Goal: Information Seeking & Learning: Learn about a topic

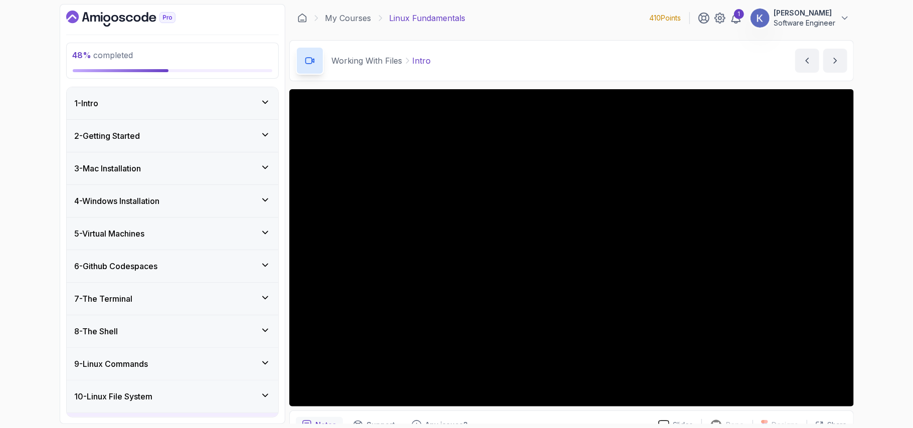
click at [217, 397] on div "10 - Linux File System" at bounding box center [172, 396] width 195 height 12
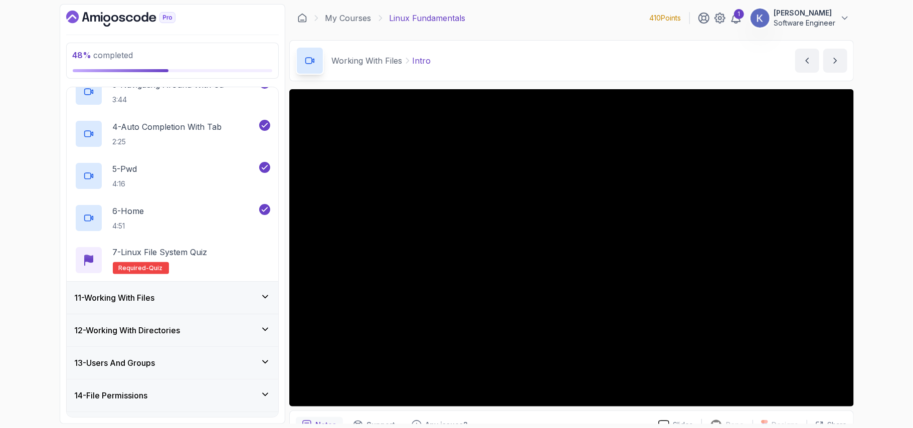
scroll to position [428, 0]
click at [163, 297] on div "11 - Working With Files" at bounding box center [172, 296] width 195 height 12
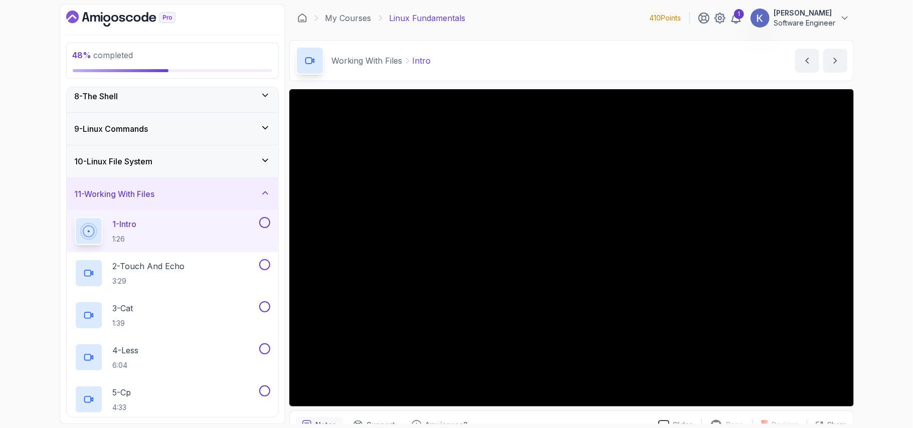
scroll to position [269, 0]
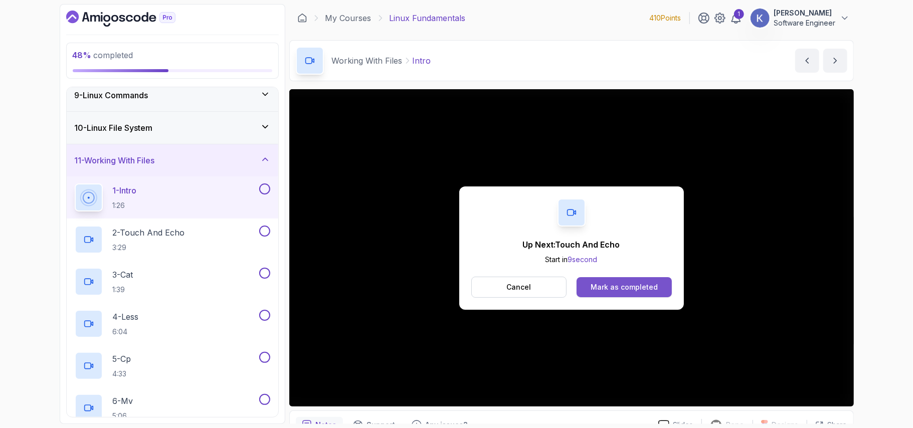
click at [662, 286] on button "Mark as completed" at bounding box center [623, 287] width 95 height 20
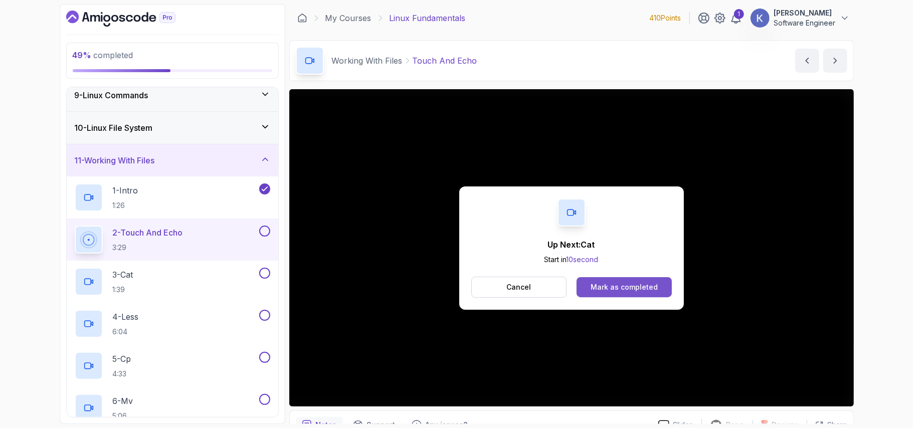
click at [648, 287] on div "Mark as completed" at bounding box center [623, 287] width 67 height 10
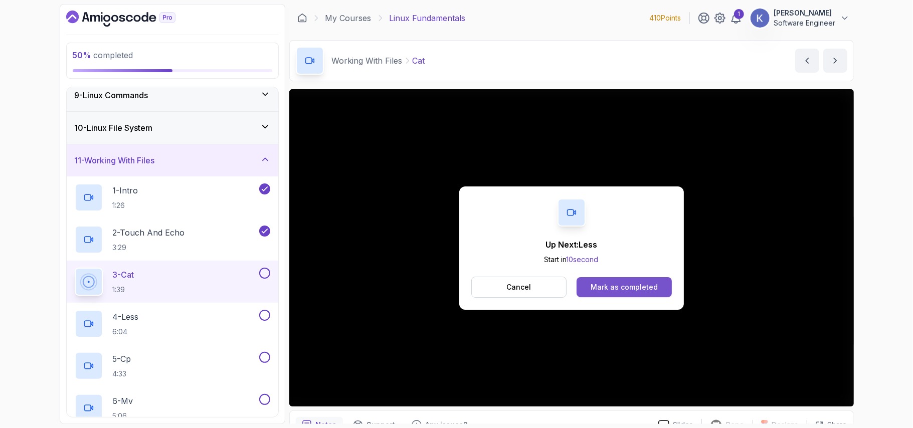
click at [646, 291] on div "Mark as completed" at bounding box center [623, 287] width 67 height 10
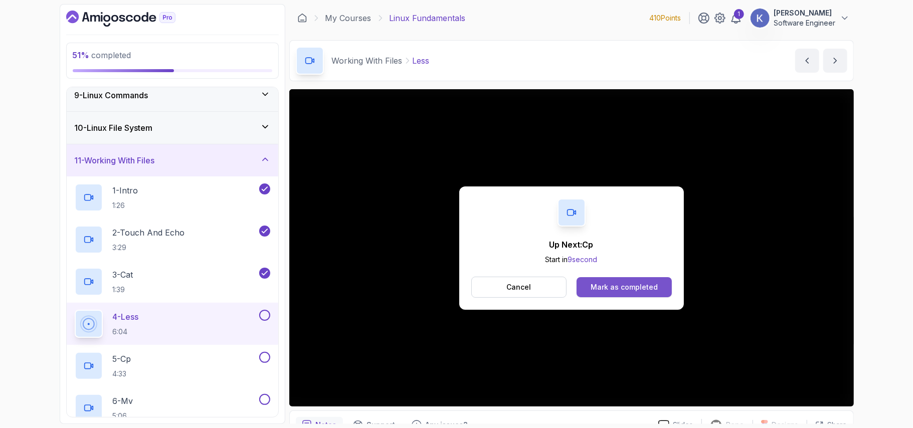
click at [604, 288] on div "Mark as completed" at bounding box center [623, 287] width 67 height 10
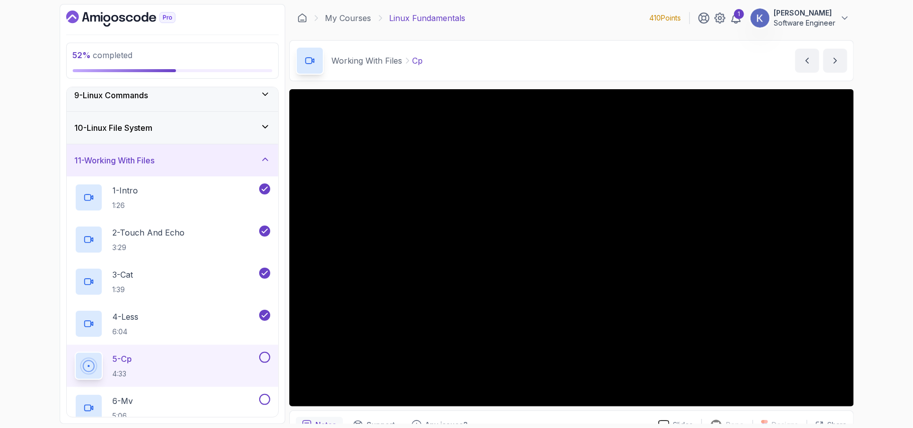
click at [69, 367] on div "5 - Cp 4:33" at bounding box center [173, 366] width 212 height 42
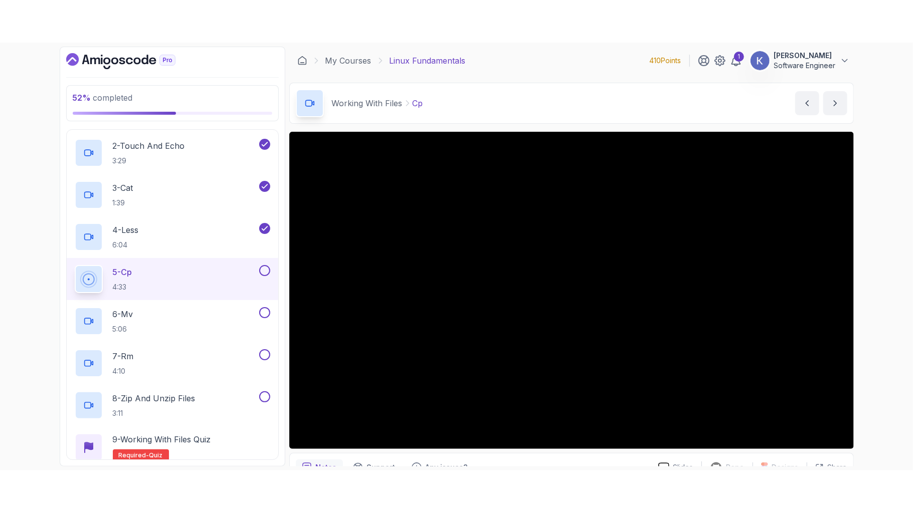
scroll to position [540, 0]
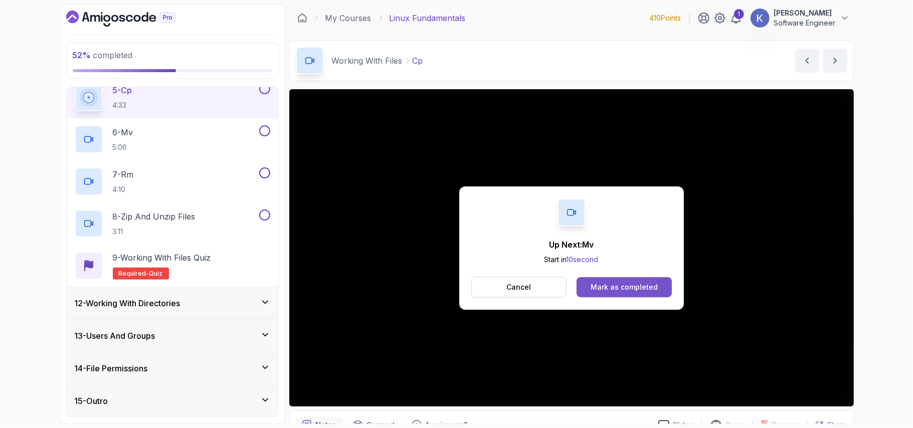
click at [637, 293] on button "Mark as completed" at bounding box center [623, 287] width 95 height 20
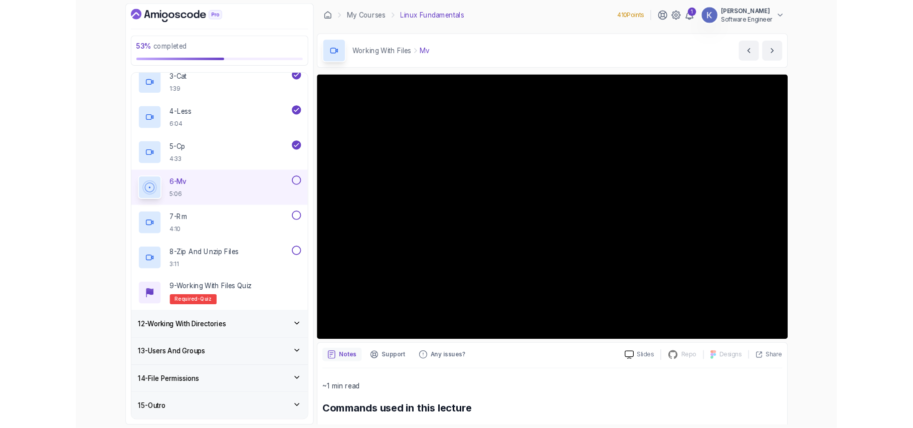
scroll to position [456, 0]
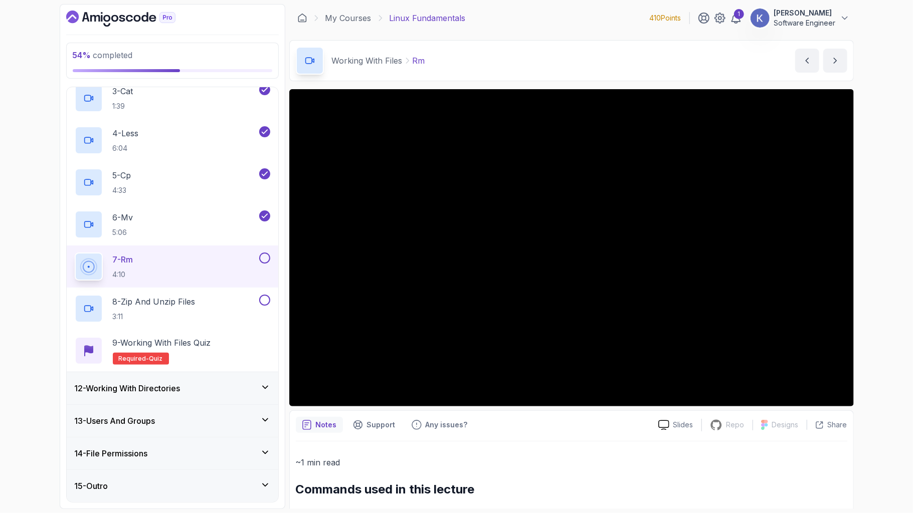
scroll to position [540, 0]
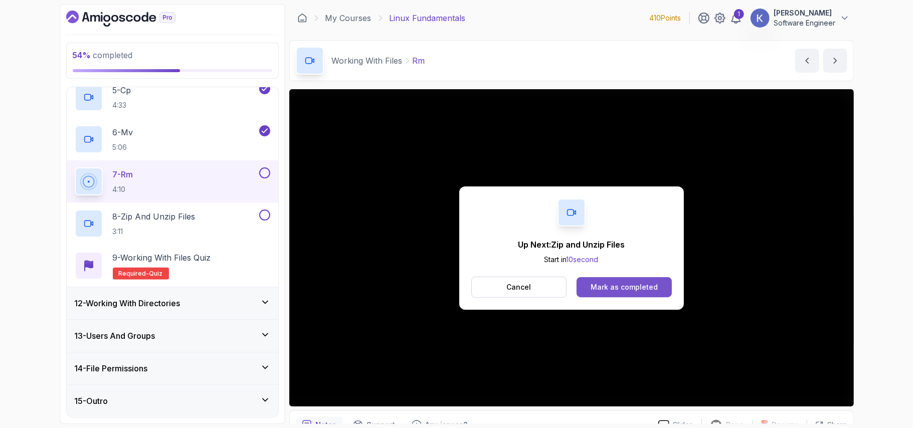
click at [662, 283] on button "Mark as completed" at bounding box center [623, 287] width 95 height 20
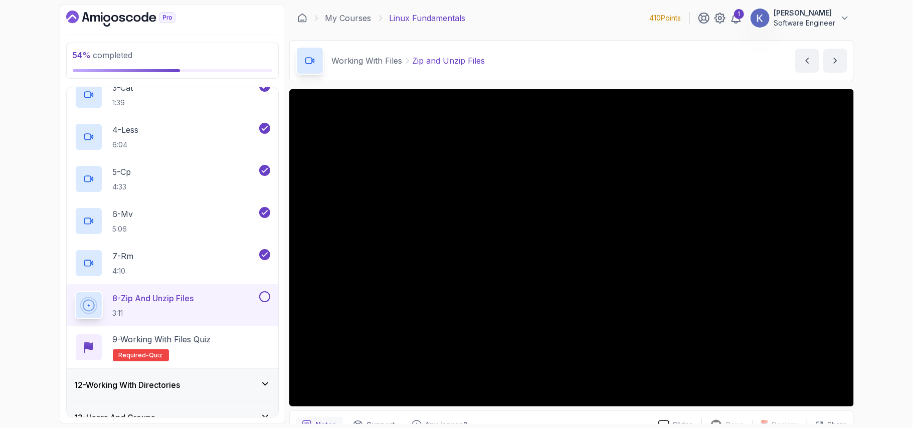
scroll to position [540, 0]
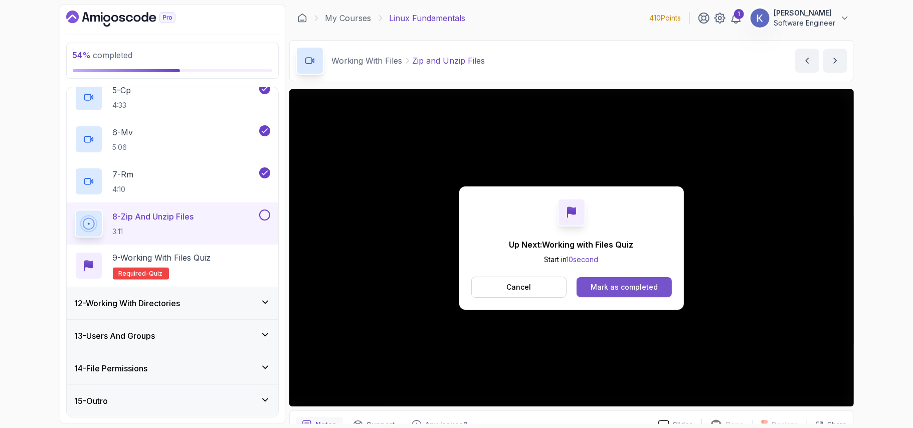
click at [652, 287] on div "Mark as completed" at bounding box center [623, 287] width 67 height 10
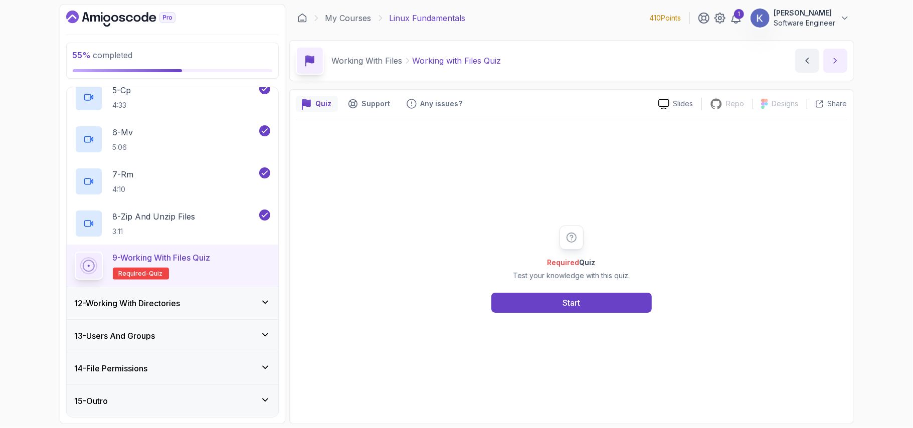
click at [830, 59] on icon "next content" at bounding box center [835, 61] width 10 height 10
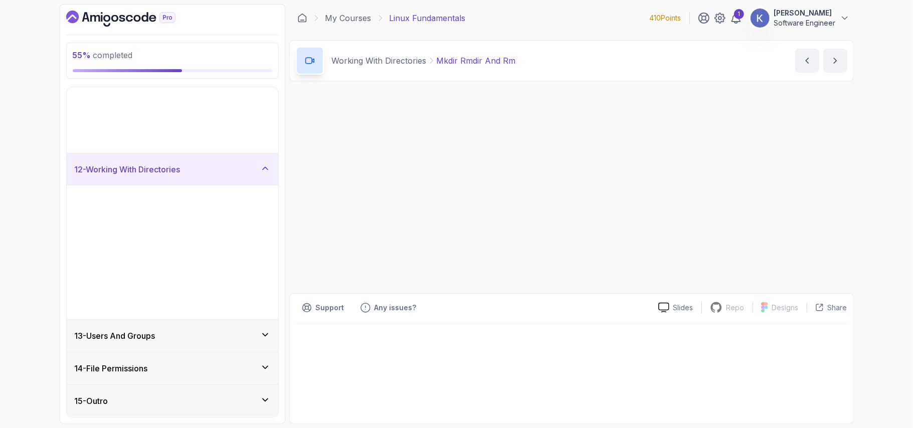
scroll to position [161, 0]
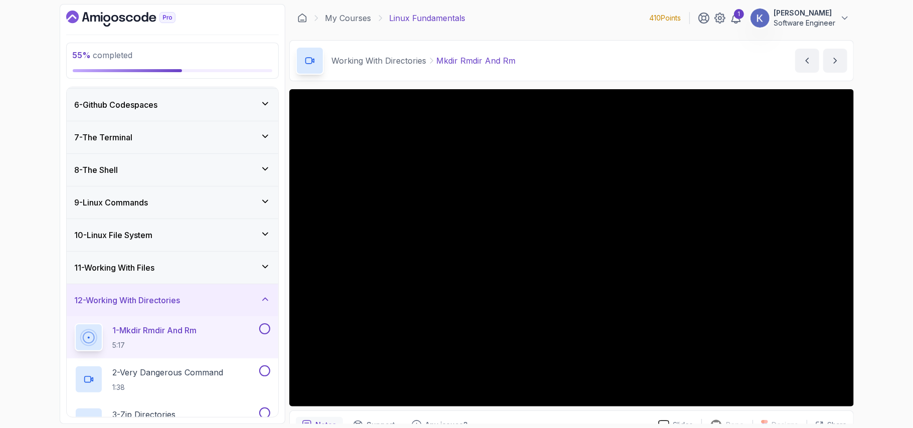
click at [68, 337] on div "1 - Mkdir Rmdir And Rm 5:17" at bounding box center [173, 337] width 212 height 42
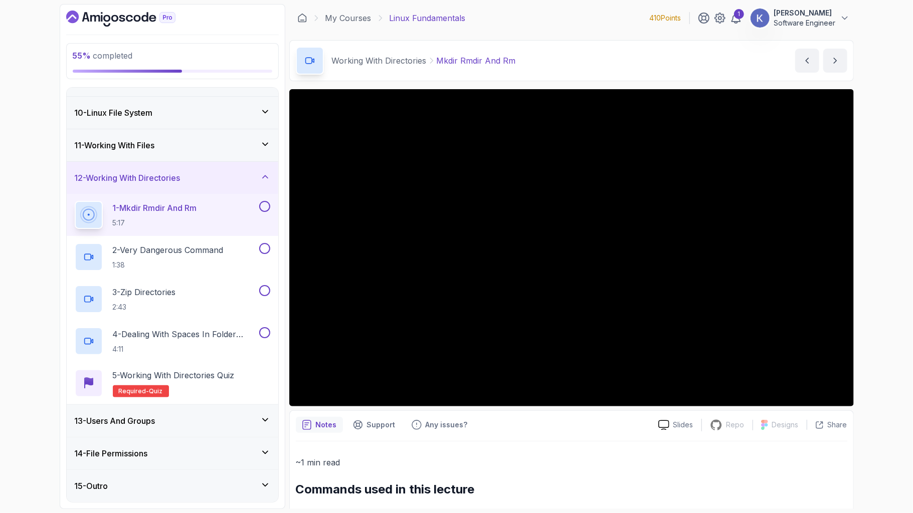
scroll to position [349, 0]
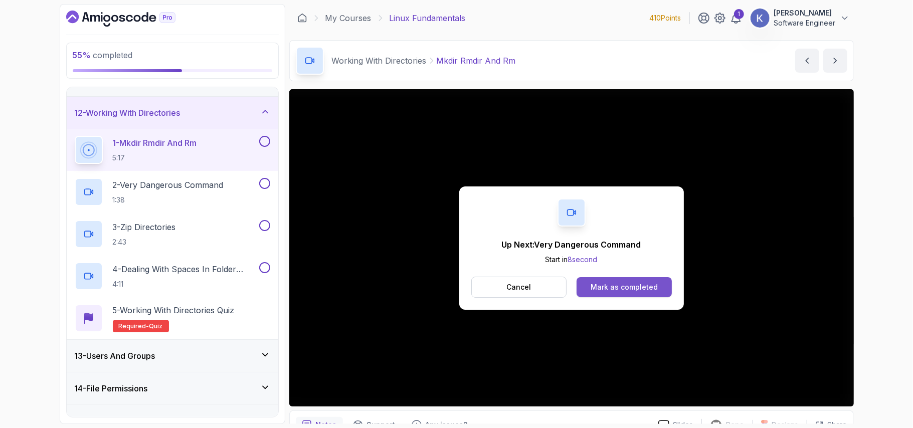
click at [646, 291] on div "Mark as completed" at bounding box center [623, 287] width 67 height 10
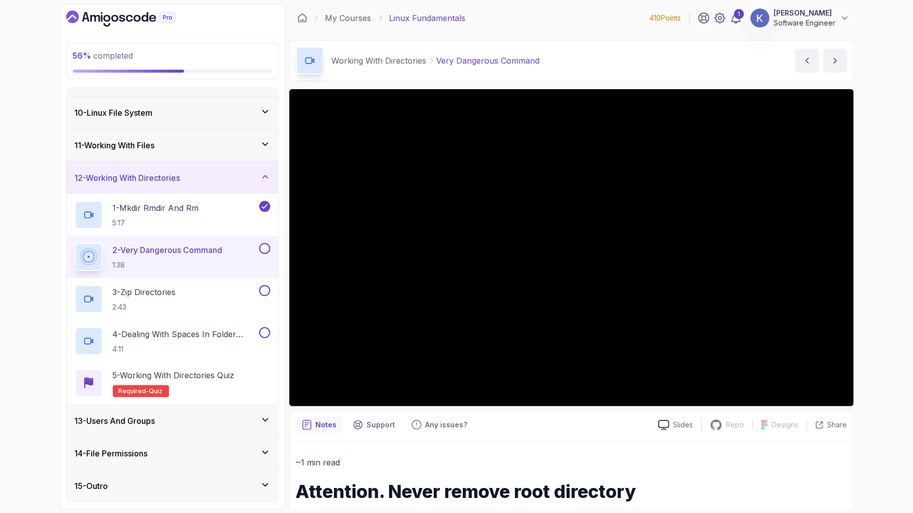
scroll to position [349, 0]
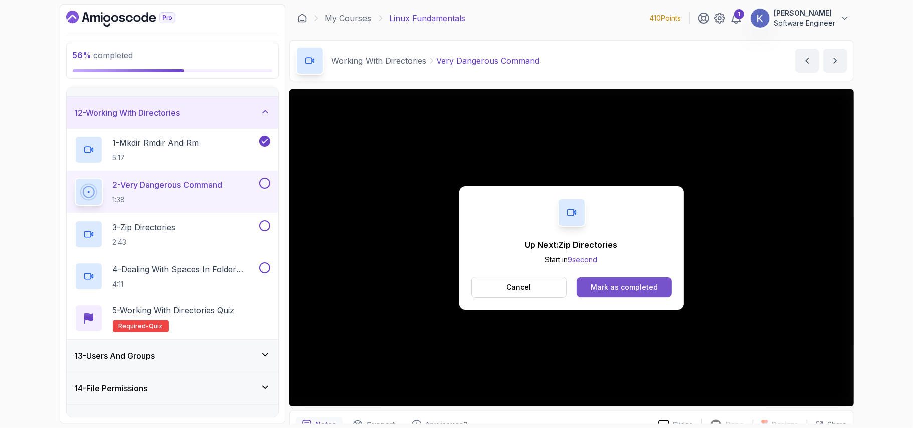
click at [651, 285] on div "Mark as completed" at bounding box center [623, 287] width 67 height 10
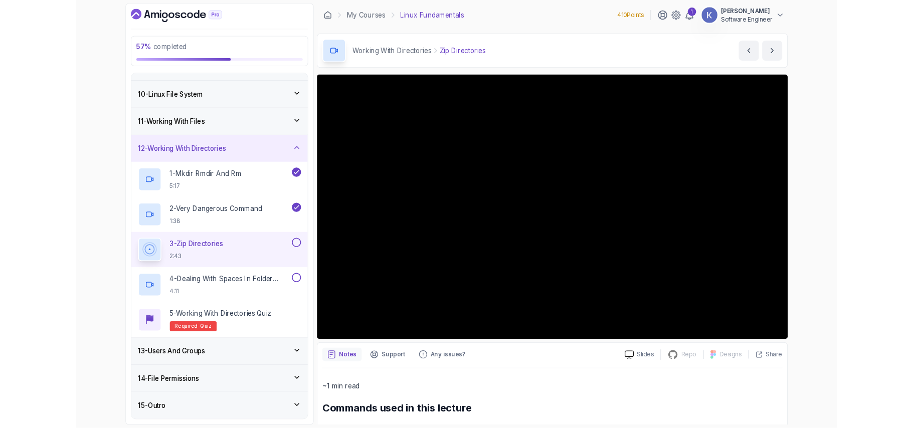
scroll to position [349, 0]
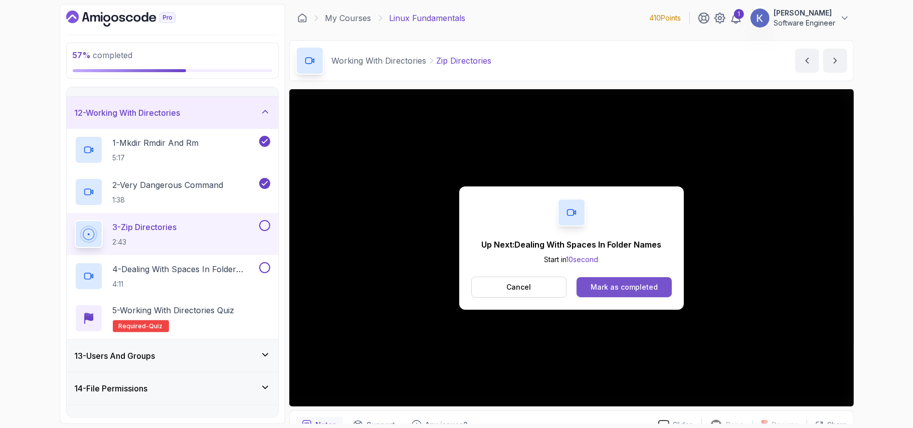
click at [631, 284] on div "Mark as completed" at bounding box center [623, 287] width 67 height 10
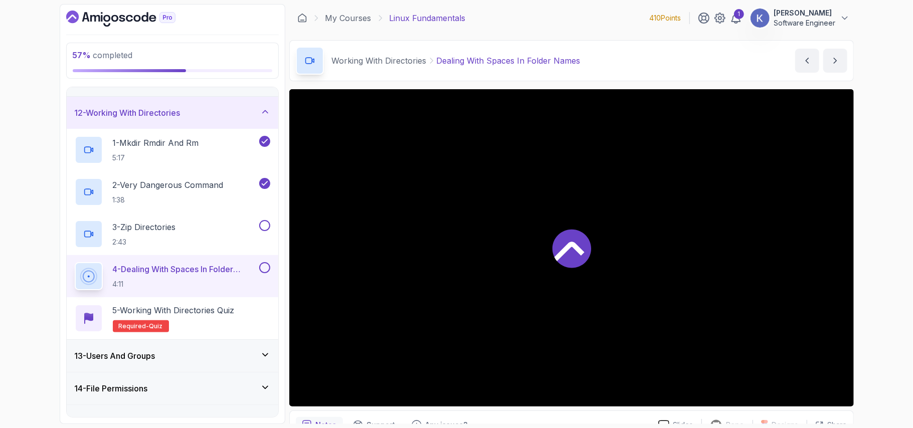
click at [183, 350] on div "13 - Users And Groups" at bounding box center [173, 356] width 212 height 32
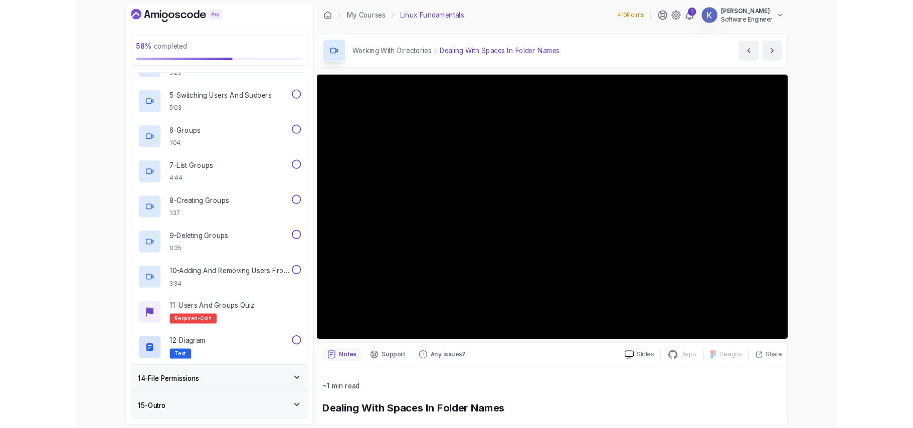
scroll to position [589, 0]
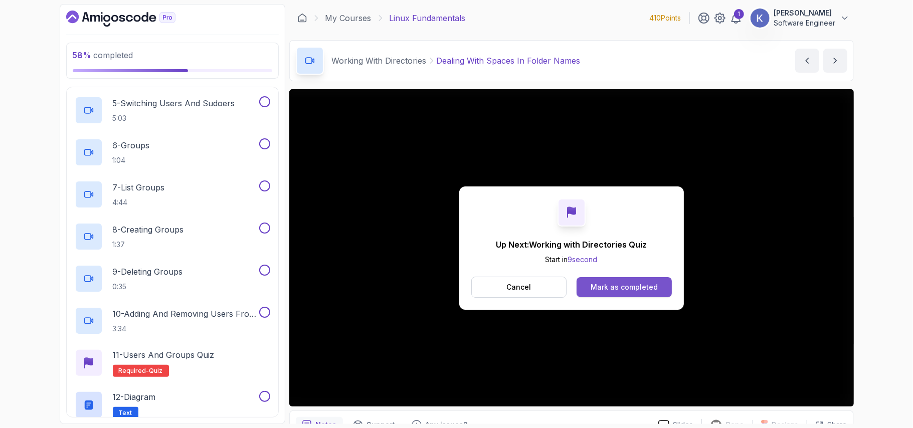
click at [662, 291] on button "Mark as completed" at bounding box center [623, 287] width 95 height 20
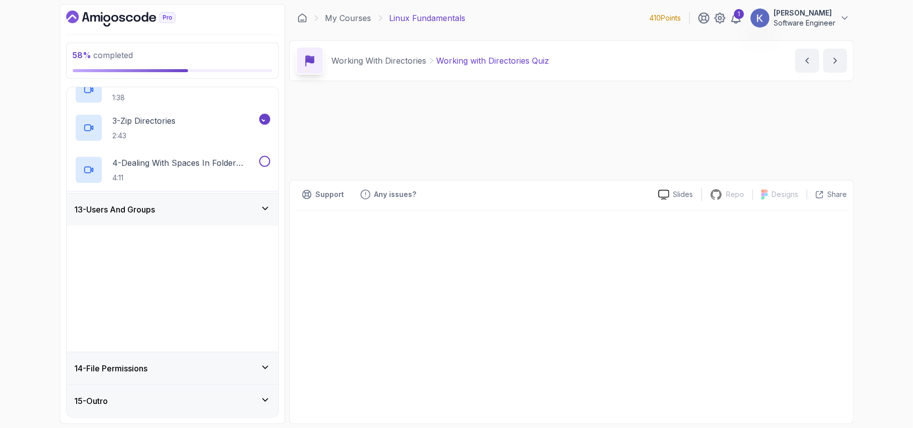
scroll to position [161, 0]
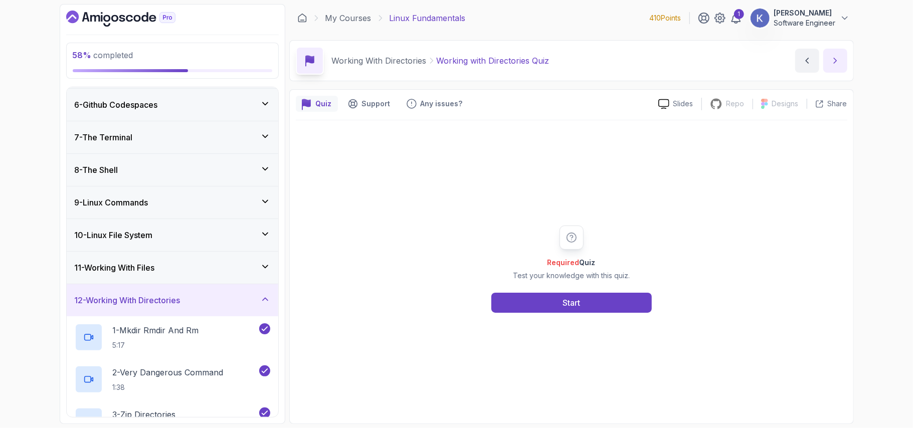
click at [832, 63] on icon "next content" at bounding box center [835, 61] width 10 height 10
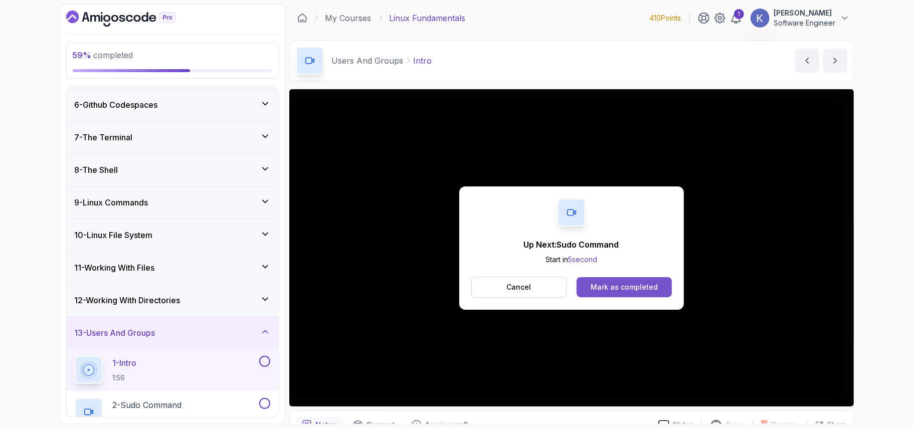
click at [609, 284] on div "Mark as completed" at bounding box center [623, 287] width 67 height 10
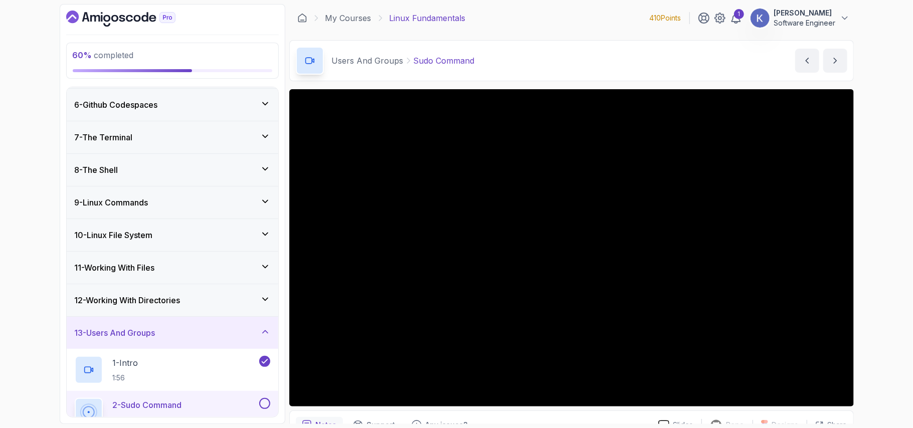
click at [71, 407] on div "2 - Sudo Command 3:44" at bounding box center [173, 412] width 212 height 42
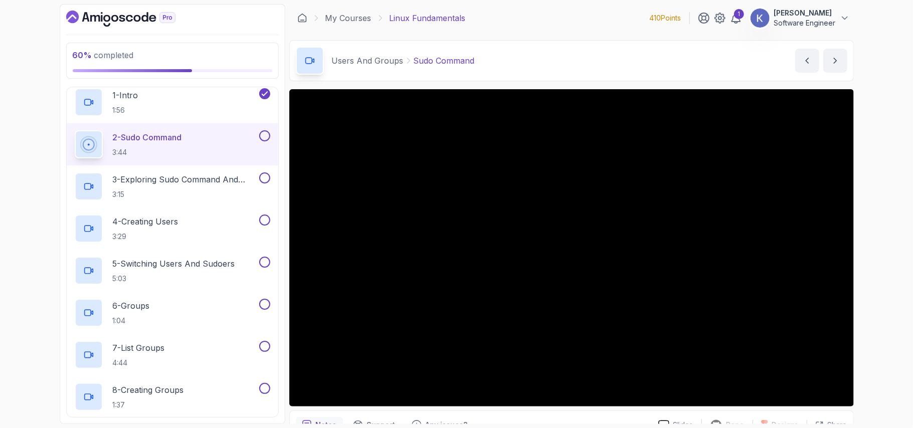
scroll to position [456, 0]
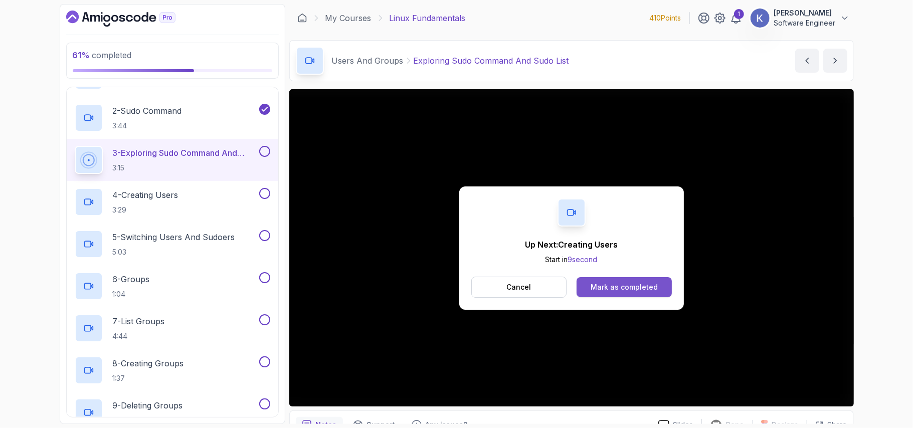
click at [630, 287] on div "Mark as completed" at bounding box center [623, 287] width 67 height 10
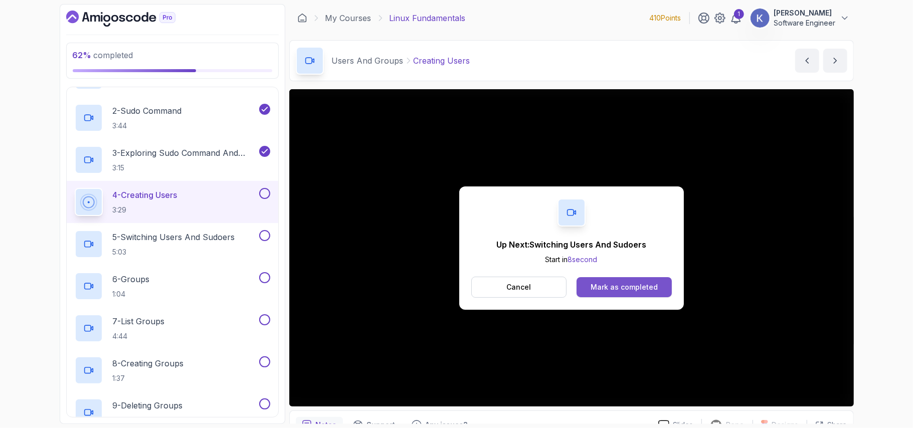
click at [628, 291] on div "Mark as completed" at bounding box center [623, 287] width 67 height 10
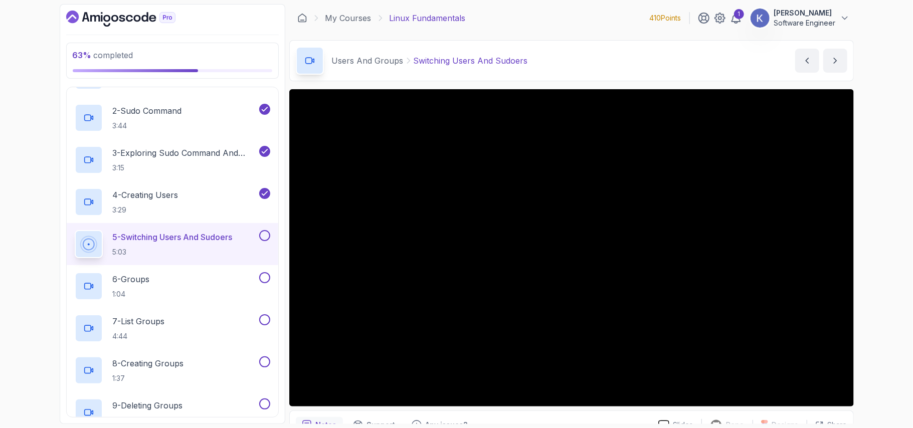
click at [66, 245] on div "1 - Intro 2 - Getting Started 3 - Mac Installation 4 - Windows Installation 5 -…" at bounding box center [172, 252] width 213 height 331
click at [71, 245] on div "5 - Switching Users And Sudoers 5:03" at bounding box center [173, 244] width 212 height 42
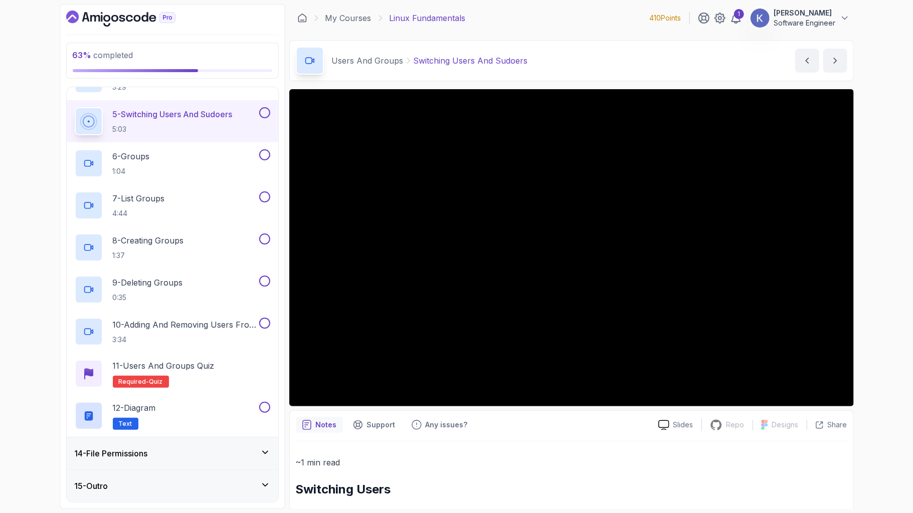
scroll to position [589, 0]
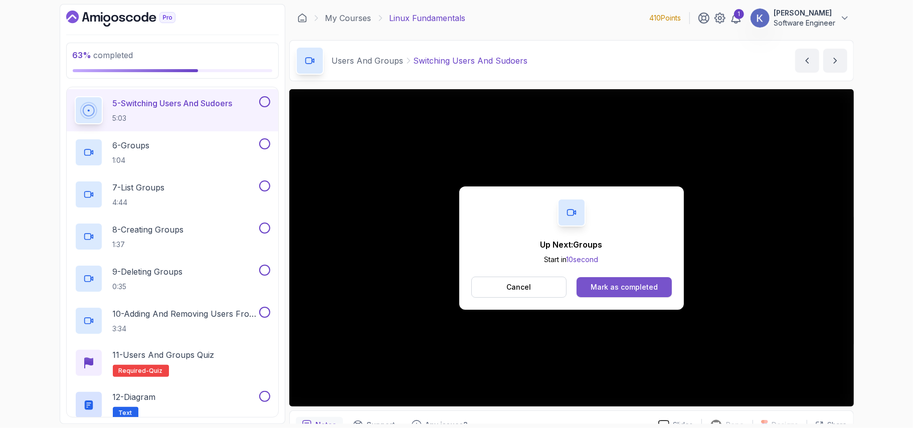
click at [650, 279] on button "Mark as completed" at bounding box center [623, 287] width 95 height 20
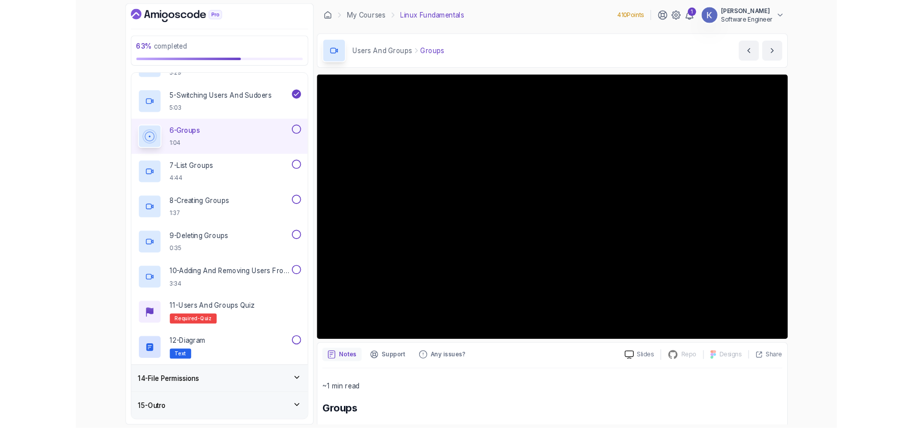
scroll to position [582, 0]
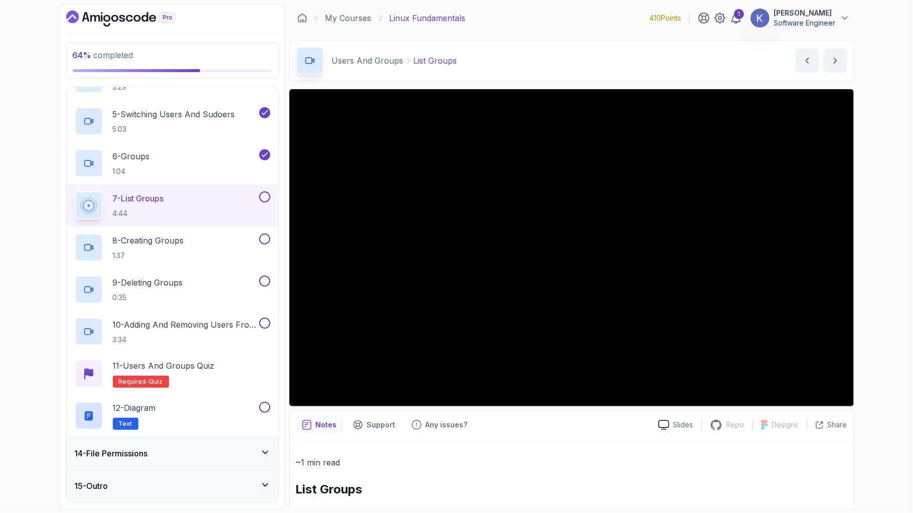
scroll to position [589, 0]
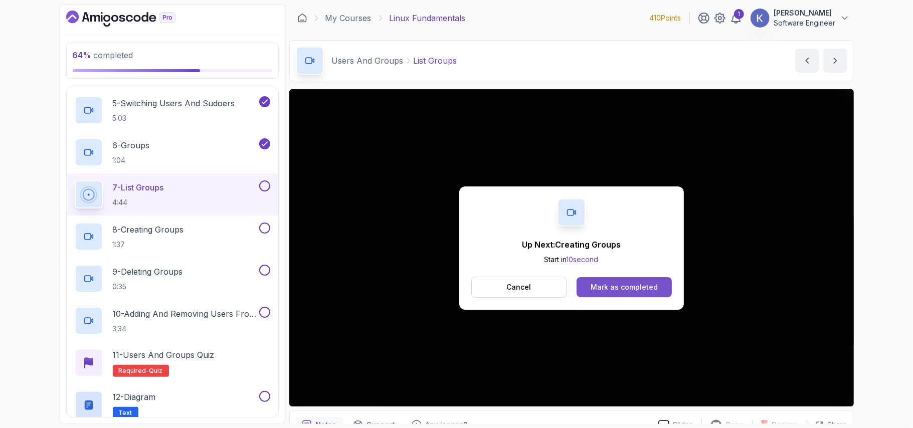
click at [637, 291] on div "Mark as completed" at bounding box center [623, 287] width 67 height 10
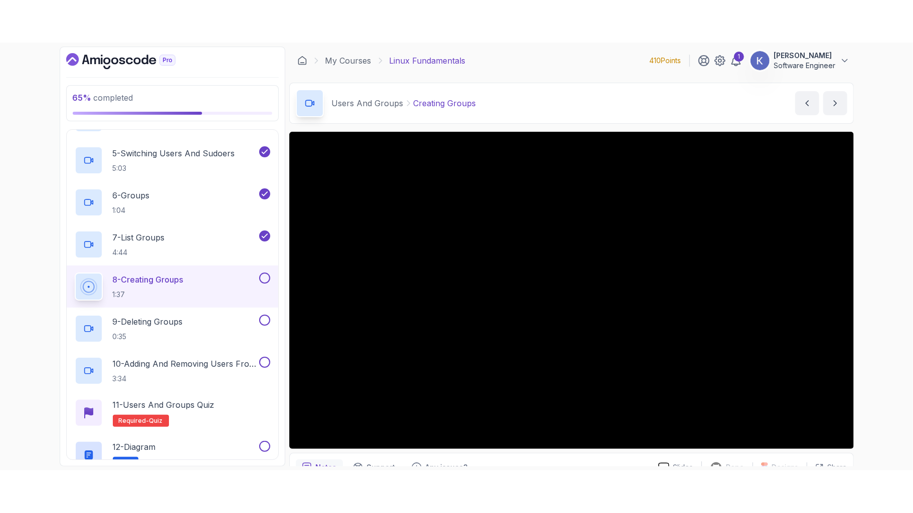
scroll to position [589, 0]
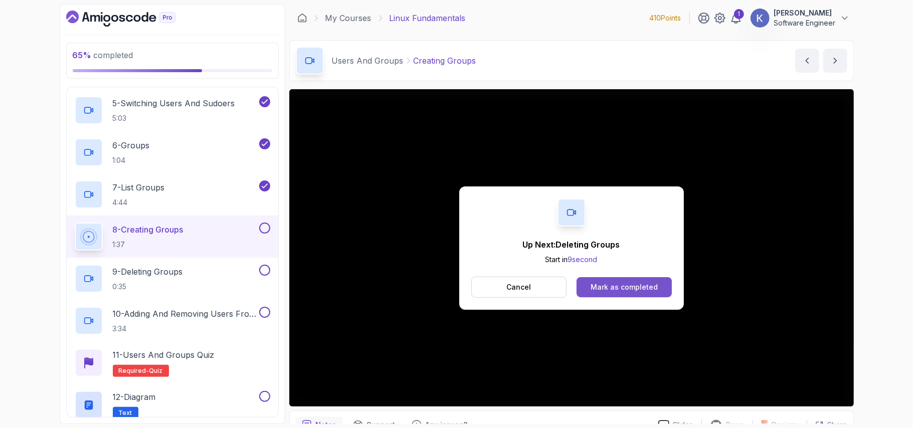
click at [636, 284] on div "Mark as completed" at bounding box center [623, 287] width 67 height 10
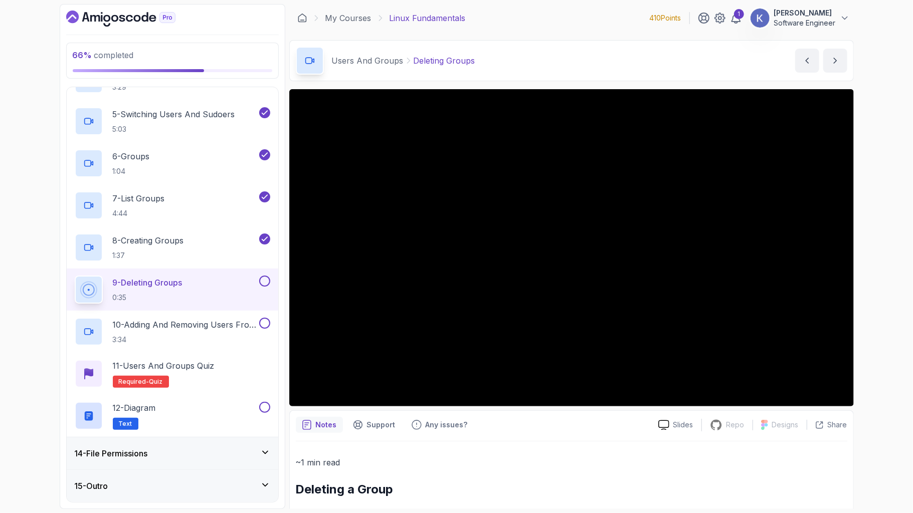
scroll to position [589, 0]
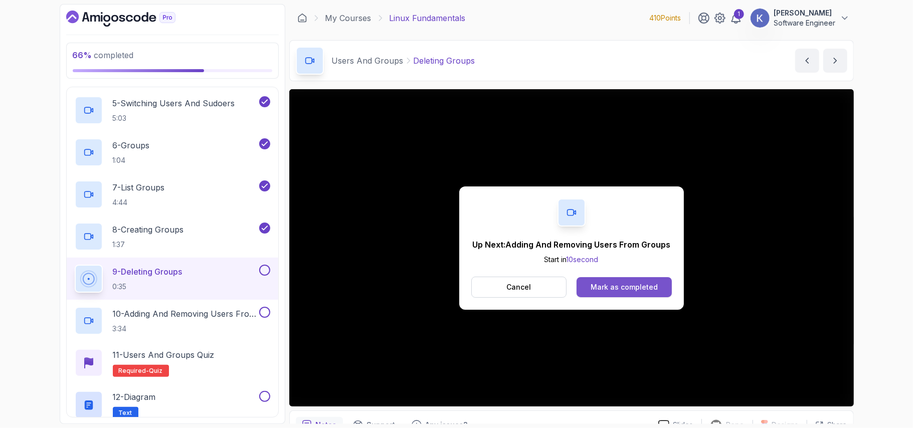
click at [644, 283] on div "Mark as completed" at bounding box center [623, 287] width 67 height 10
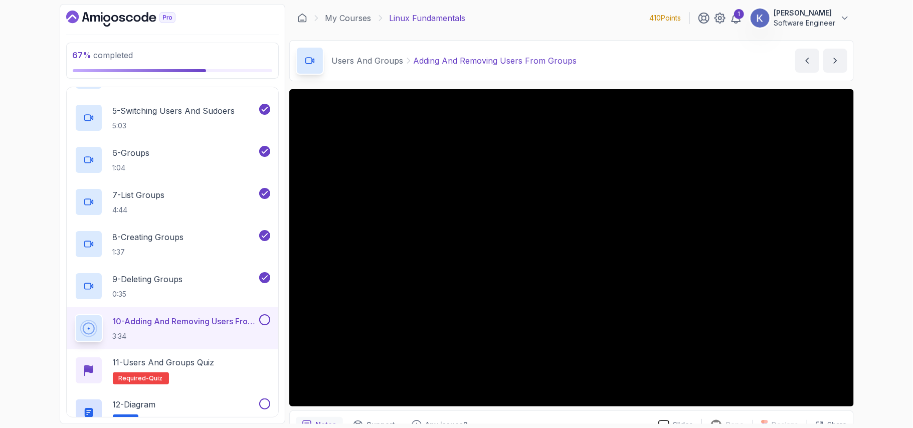
scroll to position [589, 0]
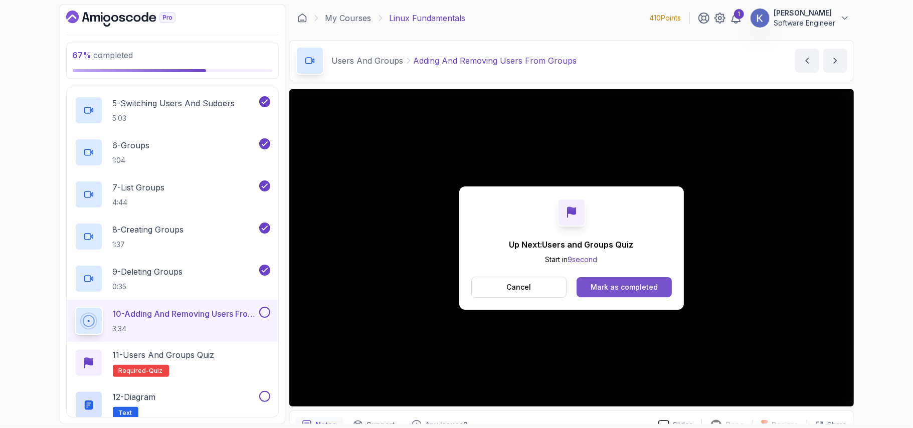
click at [651, 289] on div "Mark as completed" at bounding box center [623, 287] width 67 height 10
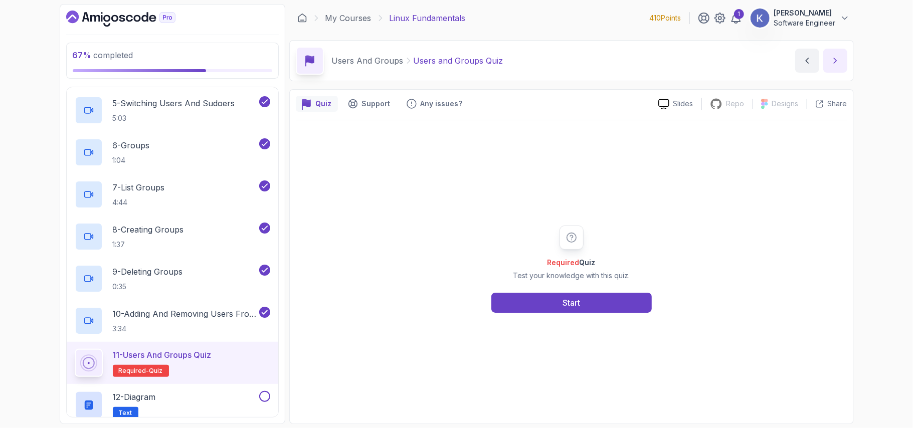
click at [837, 58] on icon "next content" at bounding box center [835, 61] width 10 height 10
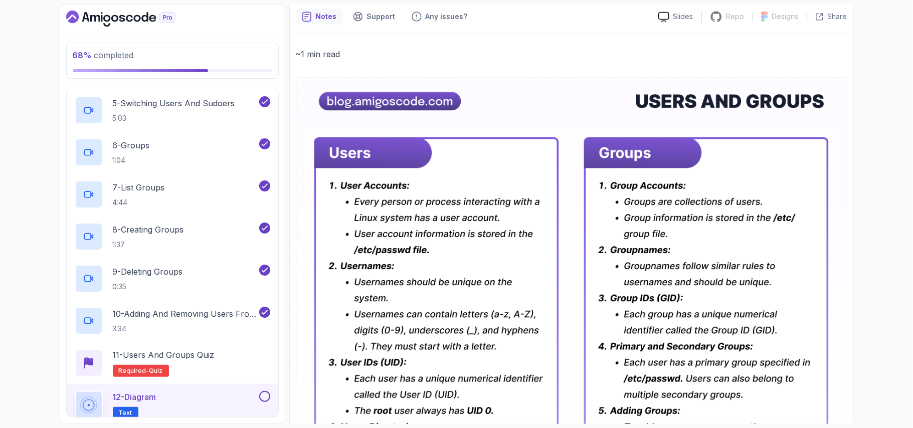
scroll to position [59, 0]
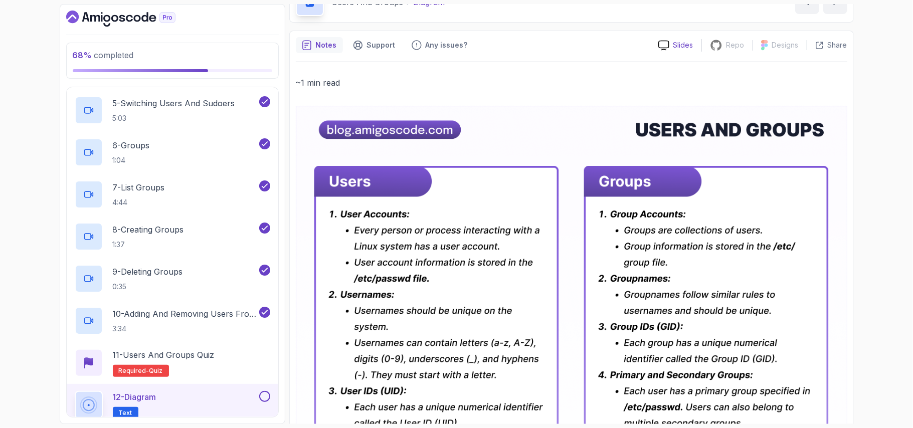
click at [676, 49] on p "Slides" at bounding box center [683, 45] width 20 height 10
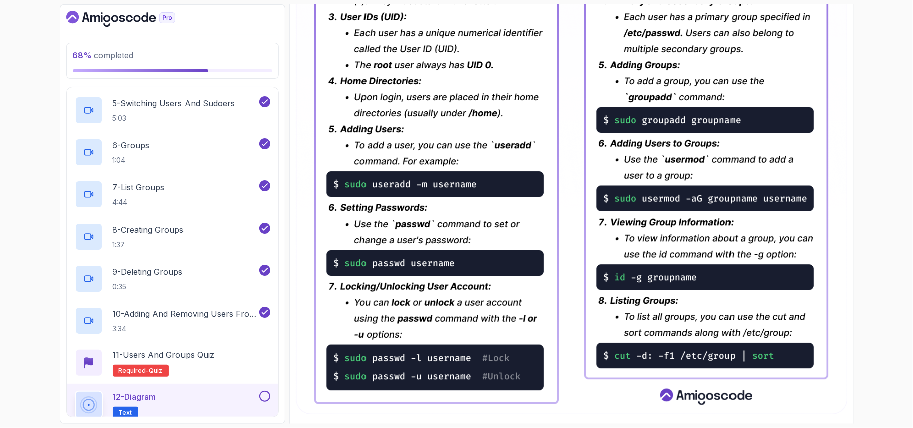
scroll to position [460, 0]
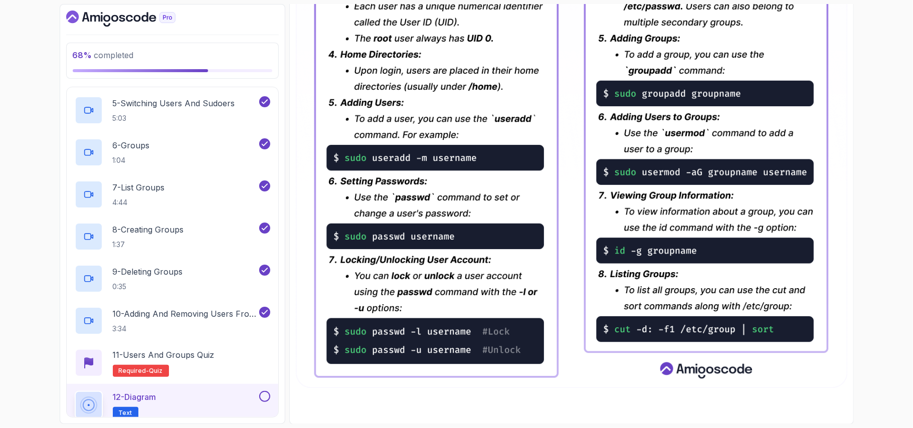
click at [863, 78] on div "68 % completed 1 - Intro 2 - Getting Started 3 - Mac Installation 4 - Windows I…" at bounding box center [456, 214] width 913 height 428
click at [841, 67] on img at bounding box center [571, 46] width 551 height 683
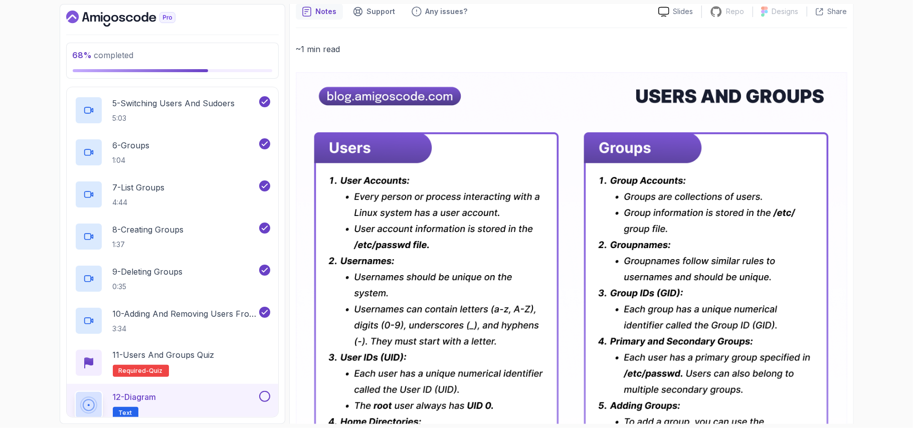
scroll to position [0, 0]
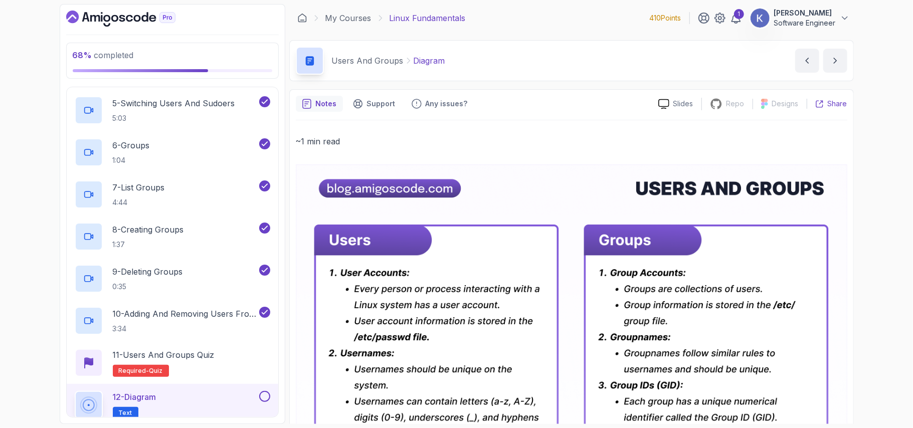
click at [841, 109] on p "Share" at bounding box center [837, 104] width 20 height 10
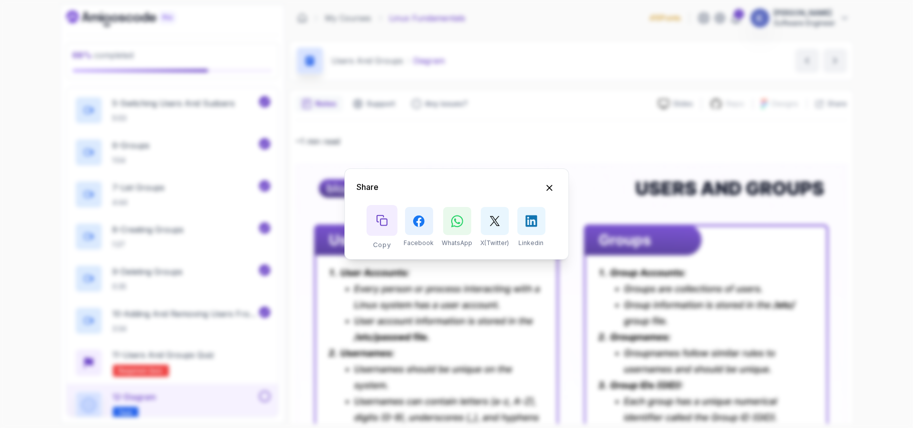
click at [381, 219] on icon "Copy button" at bounding box center [381, 220] width 11 height 11
click at [386, 138] on div "Share Copy Facebook WhatsApp X(Twitter) Linkedin" at bounding box center [456, 214] width 913 height 428
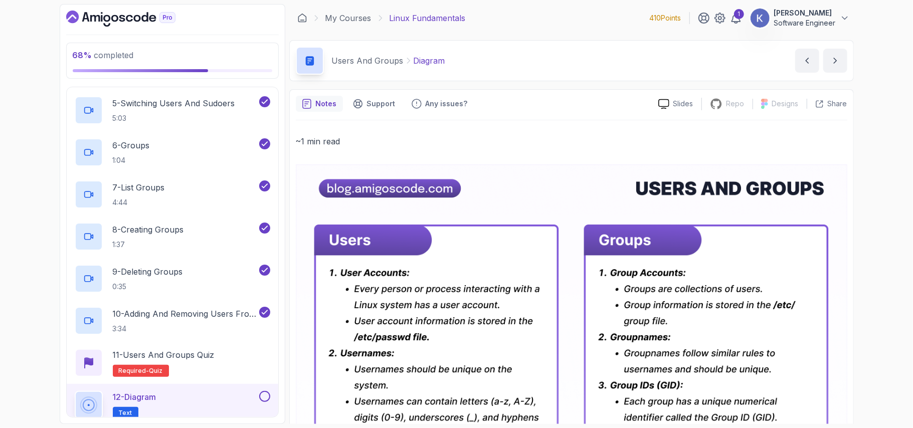
click at [134, 15] on icon "Dashboard" at bounding box center [120, 19] width 109 height 16
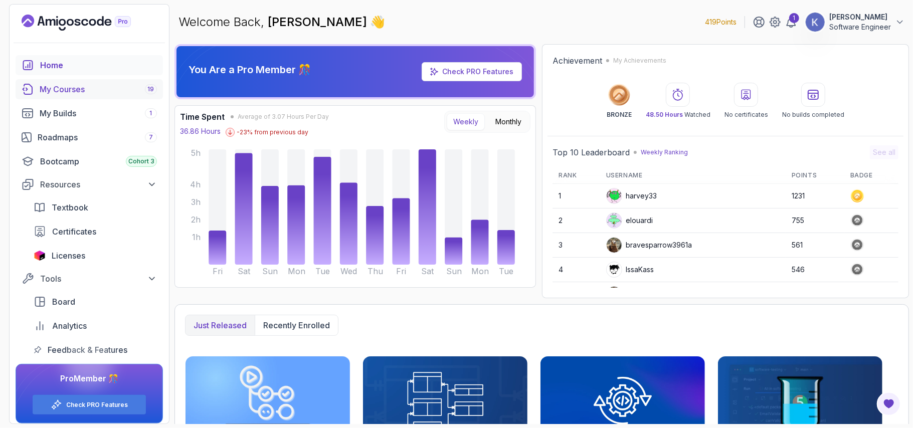
click at [82, 91] on div "My Courses 19" at bounding box center [98, 89] width 117 height 12
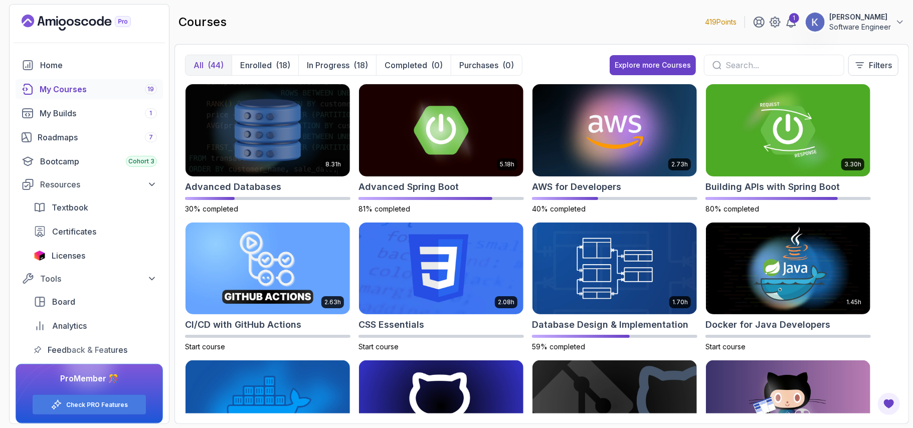
click at [895, 241] on div "8.31h Advanced Databases 30% completed 5.18h Advanced Spring Boot 81% completed…" at bounding box center [541, 249] width 713 height 330
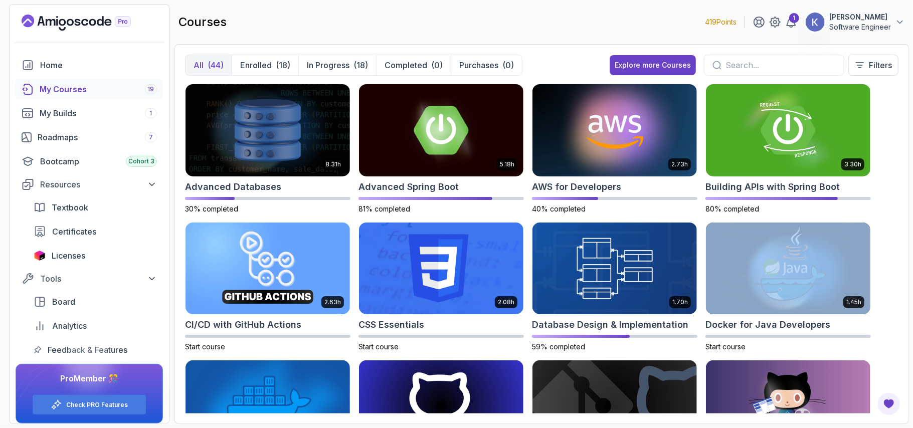
click at [895, 241] on div "8.31h Advanced Databases 30% completed 5.18h Advanced Spring Boot 81% completed…" at bounding box center [541, 249] width 713 height 330
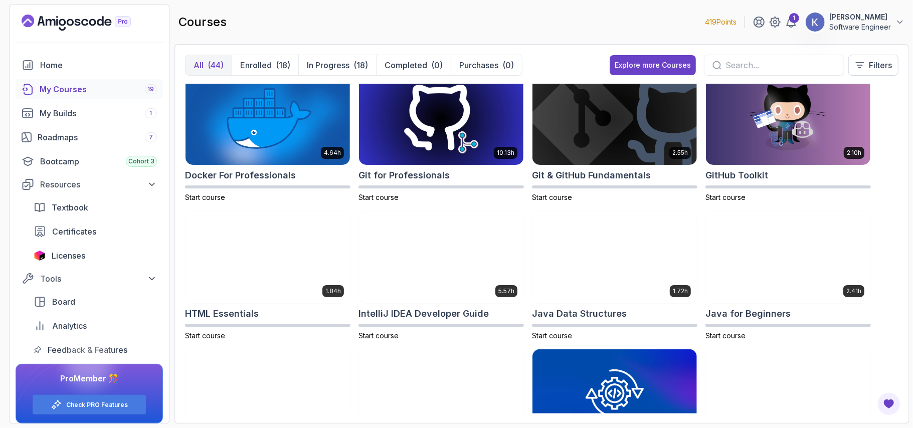
scroll to position [576, 0]
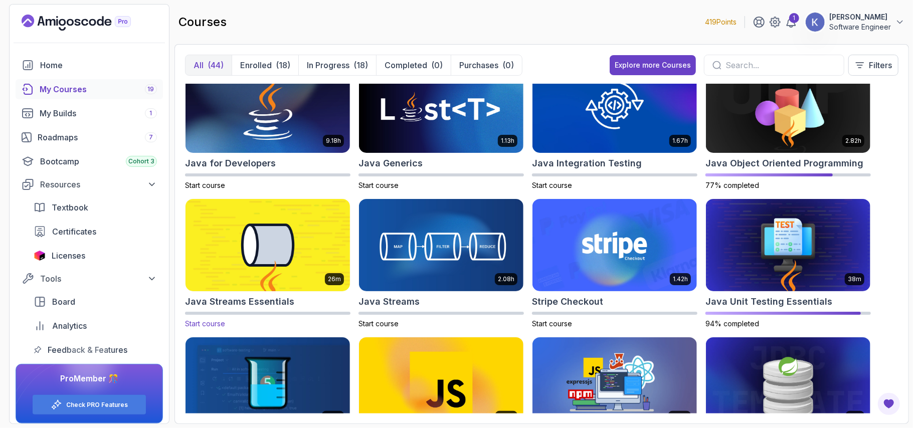
click at [251, 253] on img at bounding box center [267, 245] width 172 height 97
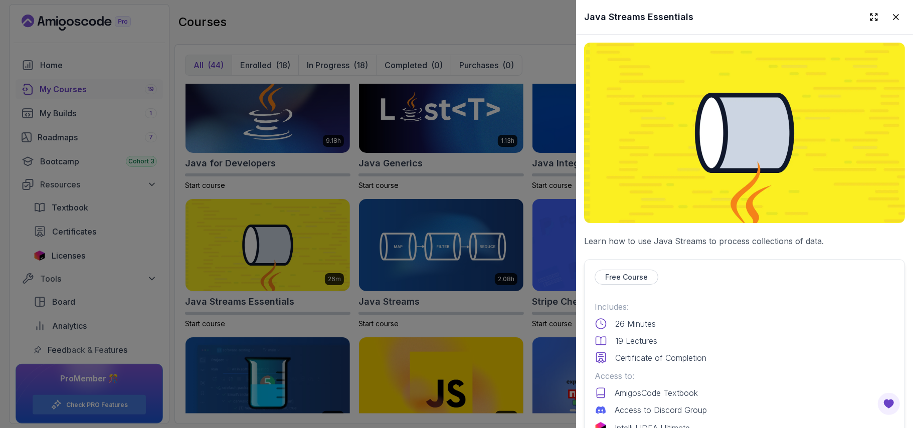
click at [756, 311] on div "Includes: 26 Minutes 19 Lectures Certificate of Completion" at bounding box center [744, 332] width 300 height 63
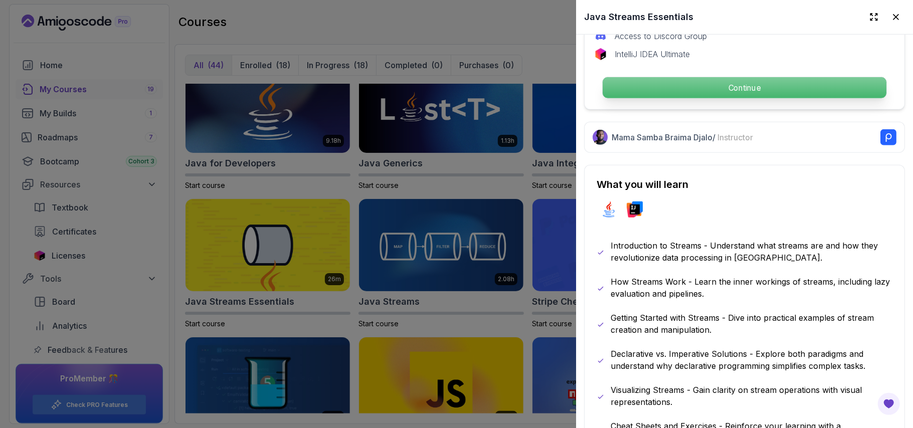
click at [736, 89] on p "Continue" at bounding box center [744, 87] width 284 height 21
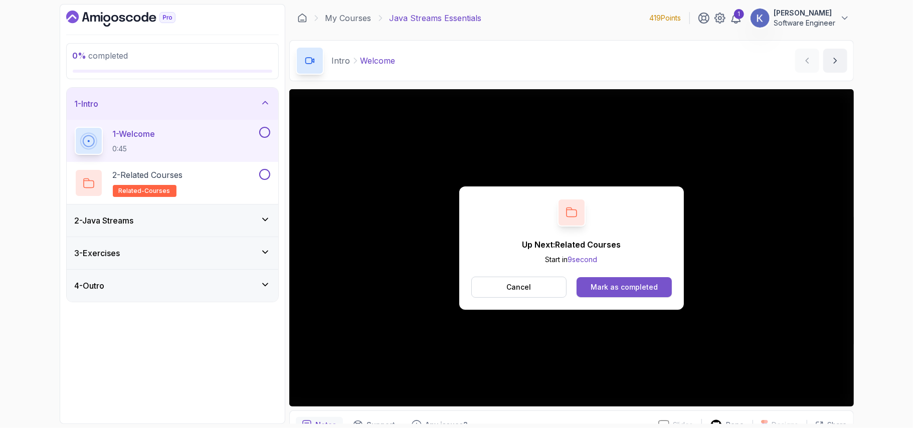
click at [636, 295] on button "Mark as completed" at bounding box center [623, 287] width 95 height 20
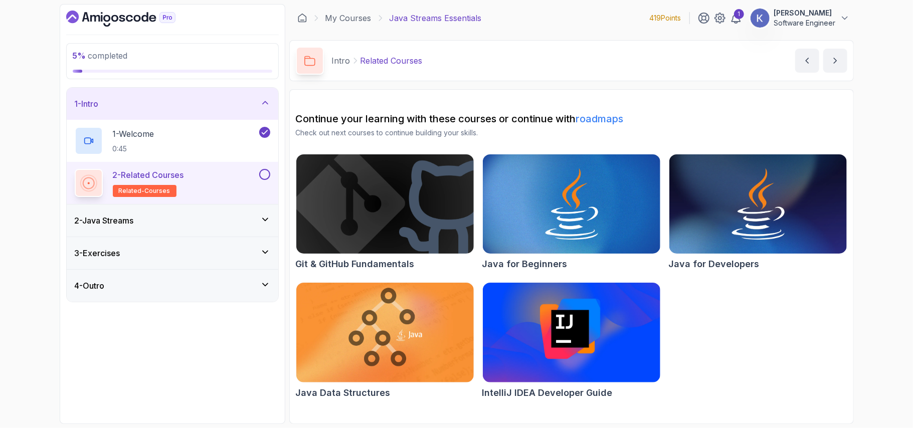
click at [170, 225] on div "2 - Java Streams" at bounding box center [172, 221] width 195 height 12
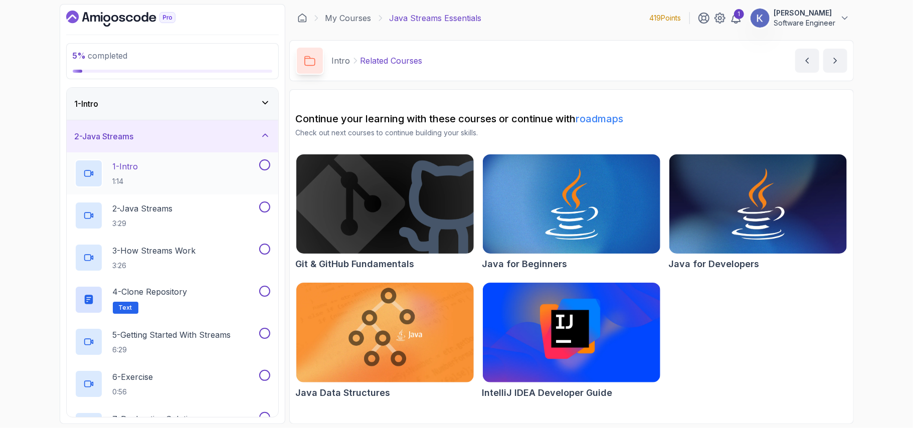
click at [181, 168] on div "1 - Intro 1:14" at bounding box center [166, 173] width 182 height 28
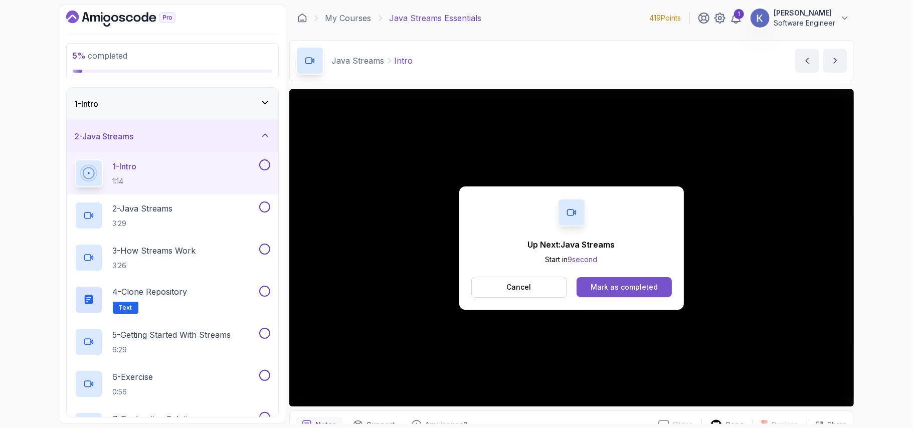
click at [668, 285] on button "Mark as completed" at bounding box center [623, 287] width 95 height 20
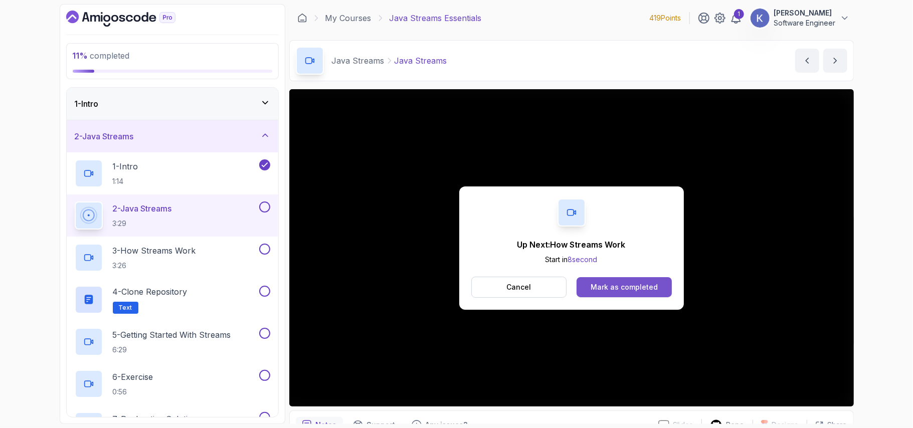
click at [634, 290] on div "Mark as completed" at bounding box center [623, 287] width 67 height 10
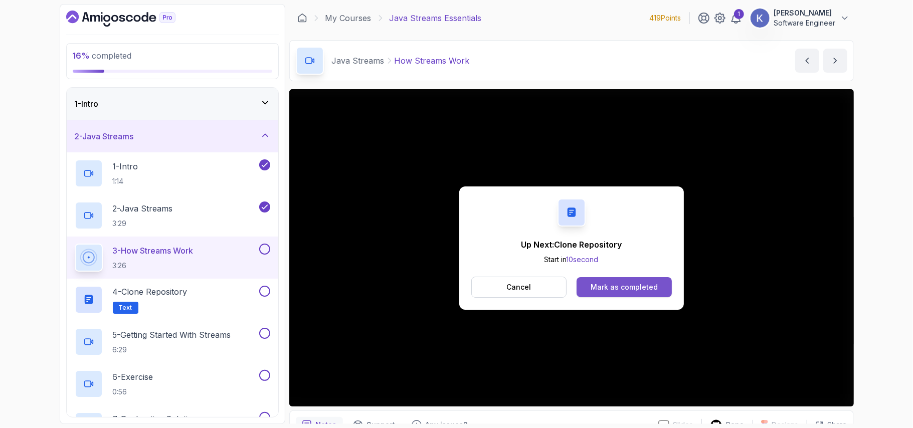
click at [646, 283] on div "Mark as completed" at bounding box center [623, 287] width 67 height 10
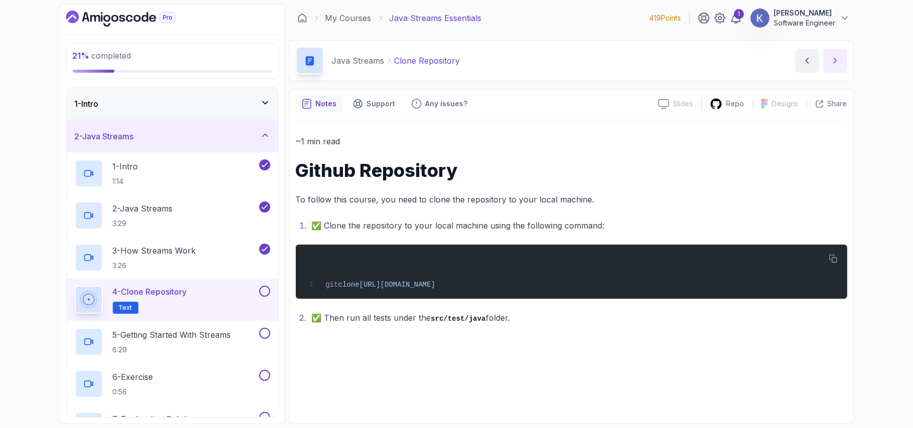
click at [834, 57] on icon "next content" at bounding box center [835, 61] width 10 height 10
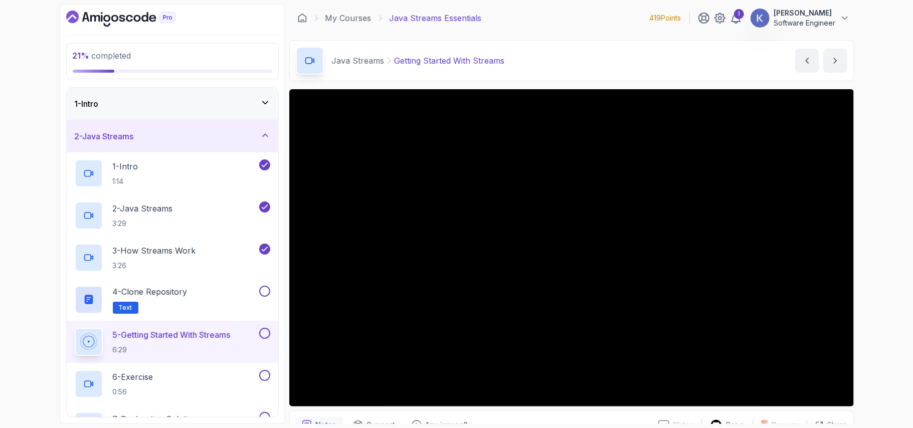
click at [72, 339] on div "5 - Getting Started With Streams 6:29" at bounding box center [173, 342] width 212 height 42
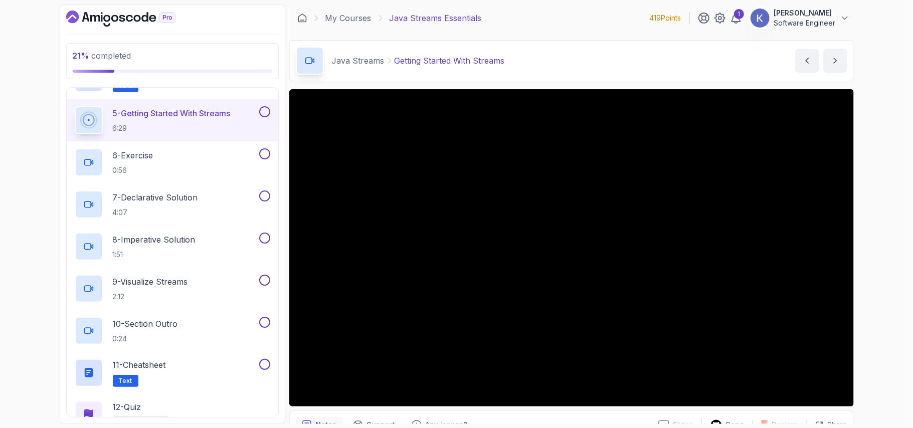
scroll to position [227, 0]
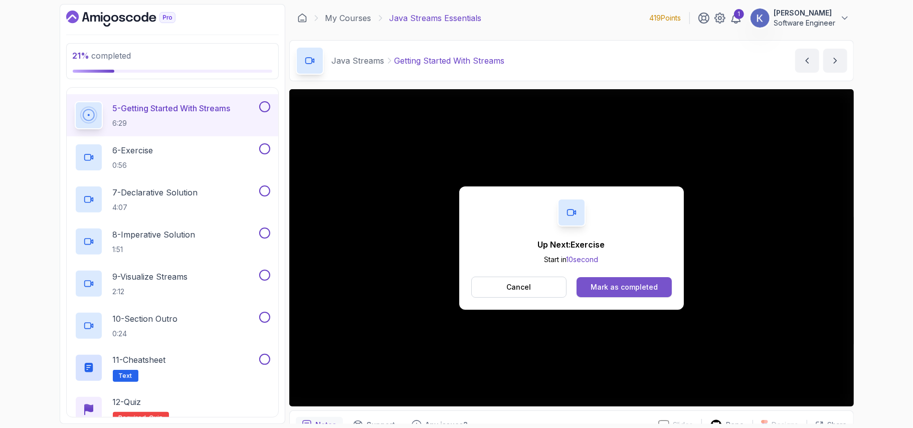
click at [618, 286] on div "Mark as completed" at bounding box center [623, 287] width 67 height 10
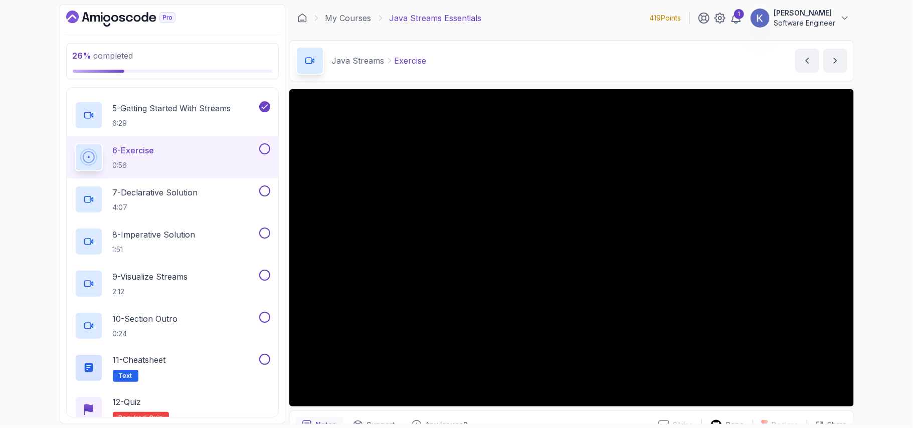
click at [69, 161] on div "6 - Exercise 0:56" at bounding box center [173, 157] width 212 height 42
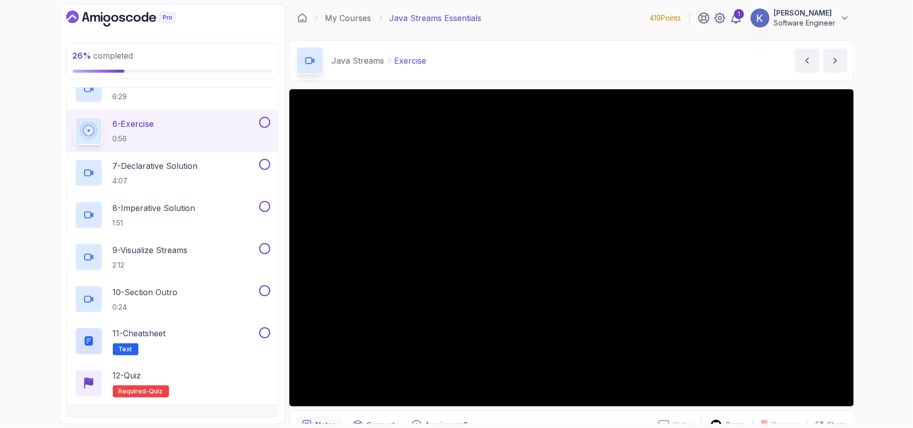
scroll to position [307, 0]
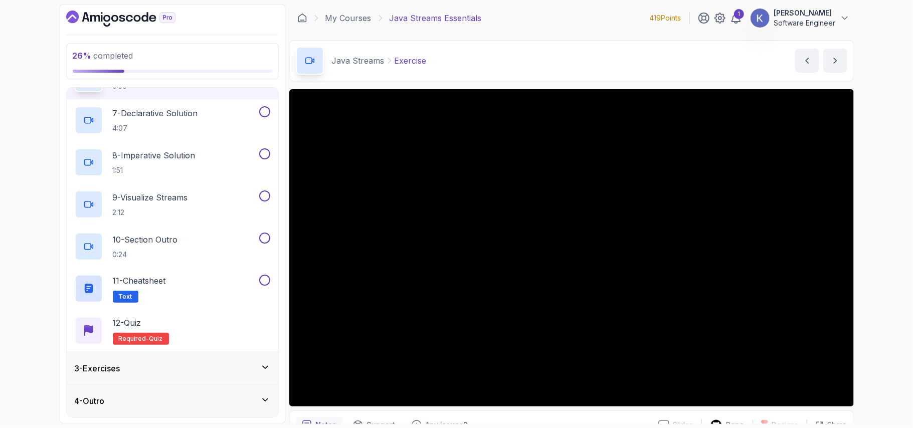
click at [219, 355] on div "3 - Exercises" at bounding box center [173, 368] width 212 height 32
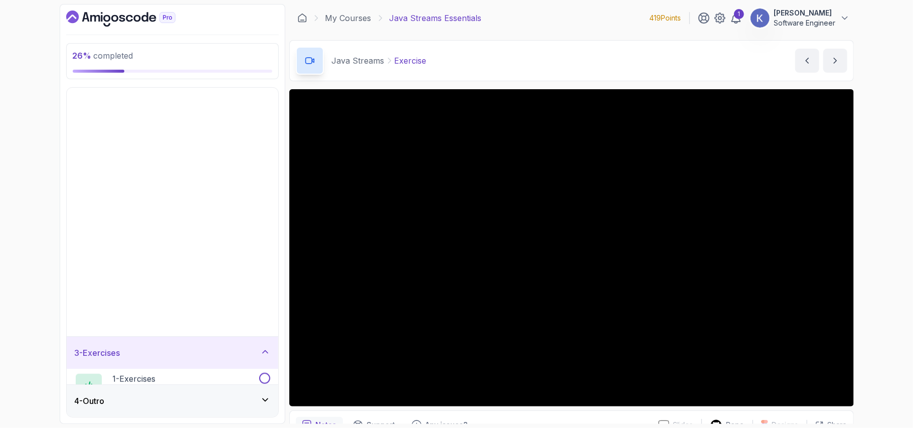
scroll to position [0, 0]
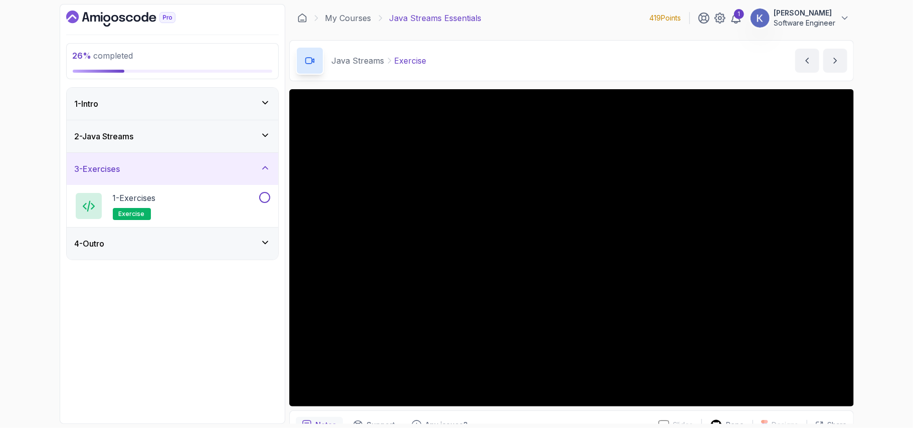
click at [117, 142] on h3 "2 - Java Streams" at bounding box center [104, 136] width 59 height 12
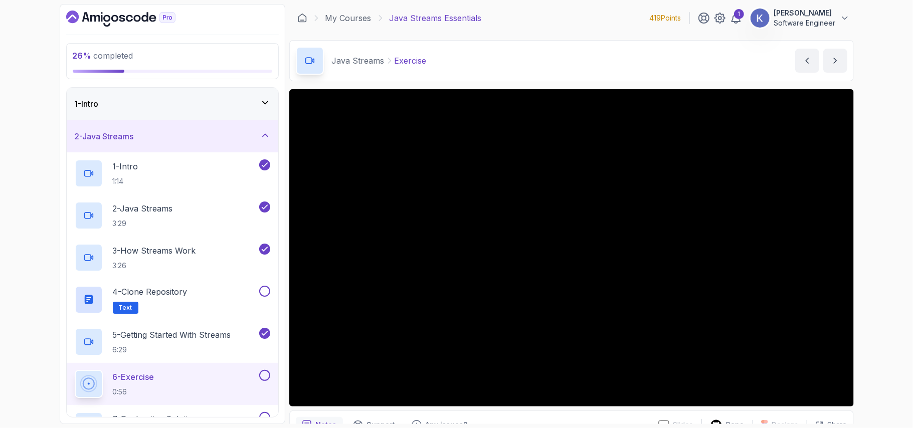
click at [69, 379] on div "6 - Exercise 0:56" at bounding box center [173, 384] width 212 height 42
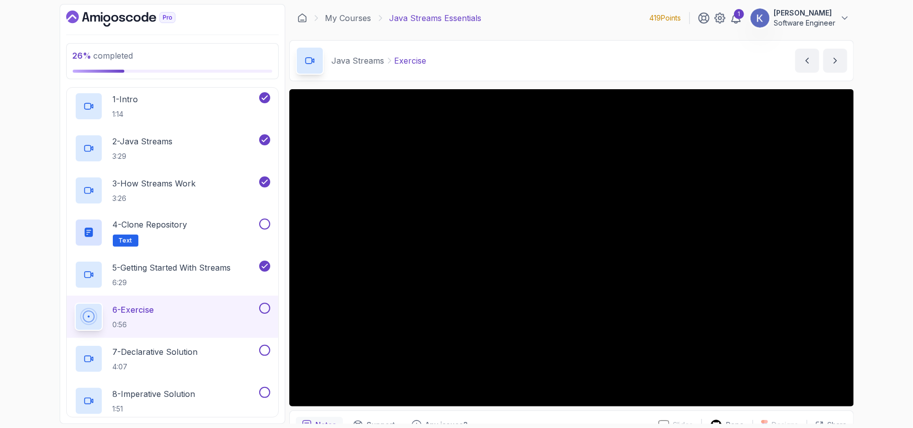
scroll to position [187, 0]
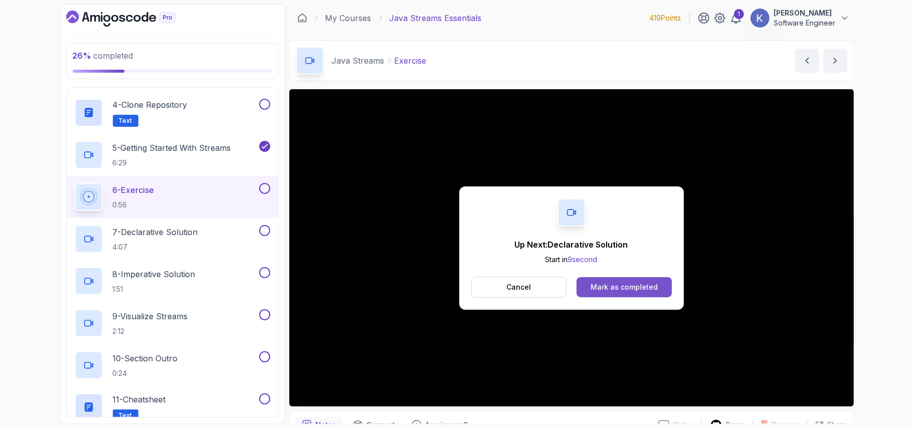
click at [618, 284] on div "Mark as completed" at bounding box center [623, 287] width 67 height 10
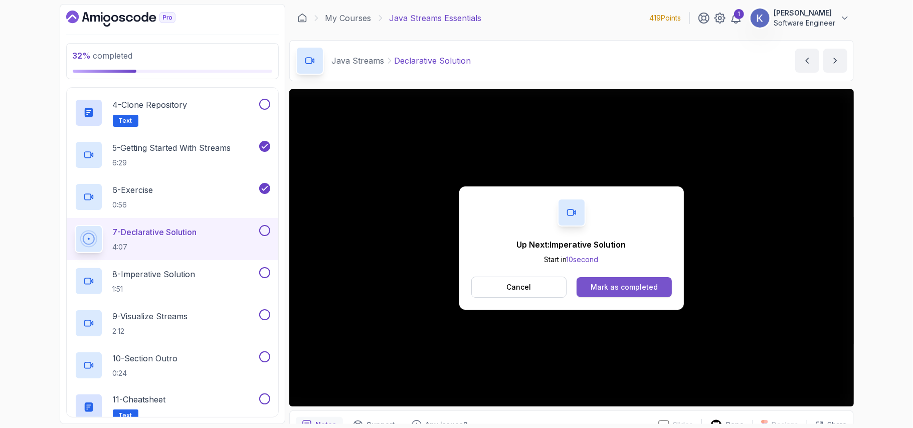
click at [643, 283] on div "Mark as completed" at bounding box center [623, 287] width 67 height 10
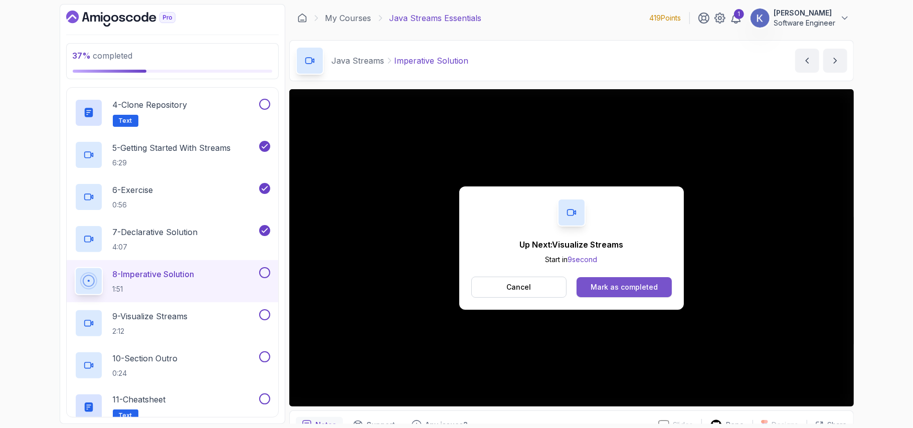
click at [642, 285] on div "Mark as completed" at bounding box center [623, 287] width 67 height 10
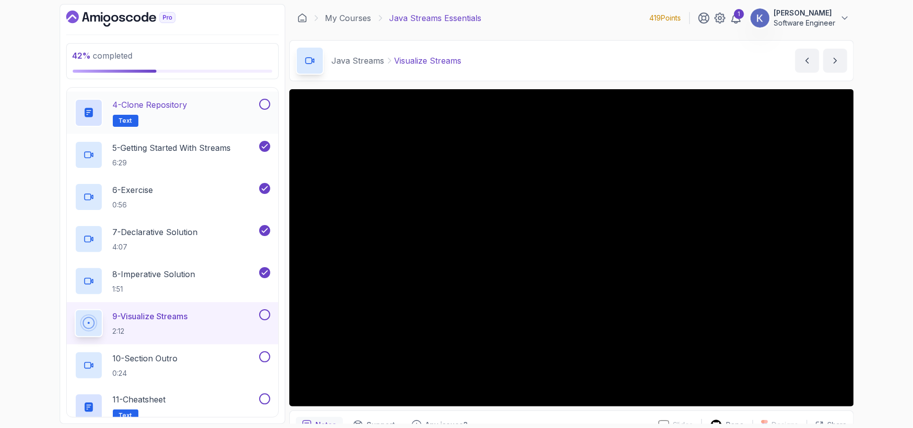
click at [262, 103] on button at bounding box center [264, 104] width 11 height 11
click at [70, 323] on div "9 - Visualize Streams 2:12" at bounding box center [173, 323] width 212 height 42
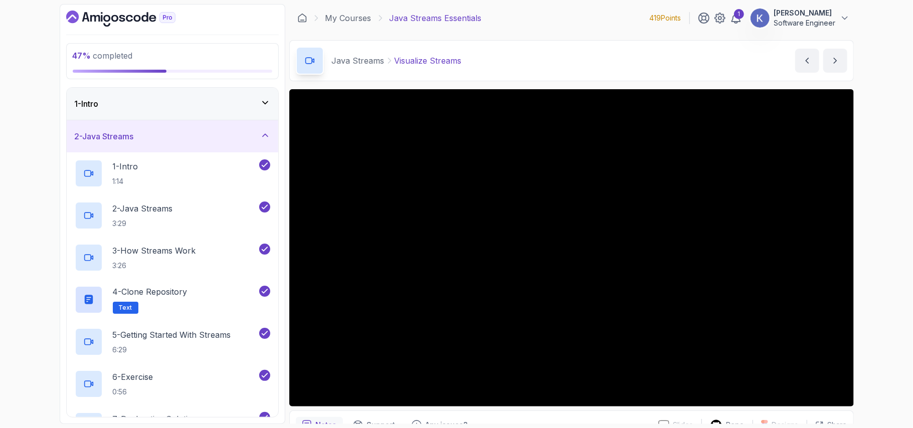
click at [175, 105] on div "1 - Intro" at bounding box center [172, 104] width 195 height 12
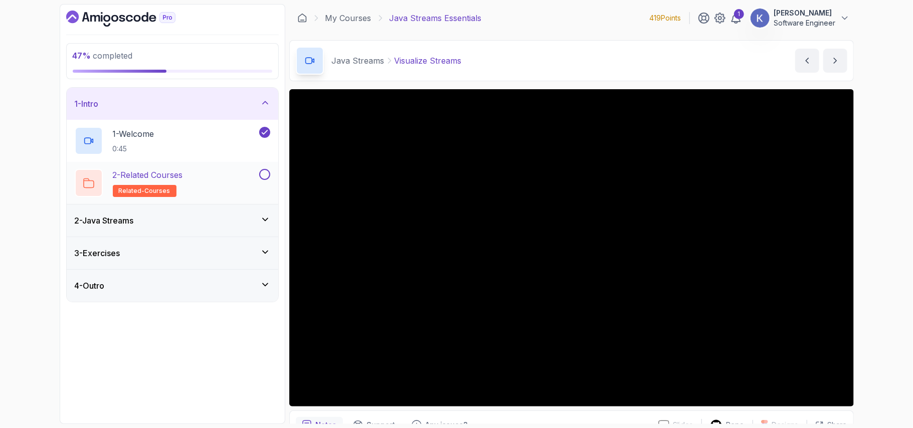
click at [265, 177] on button at bounding box center [264, 174] width 11 height 11
click at [155, 287] on div "4 - Outro" at bounding box center [172, 286] width 195 height 12
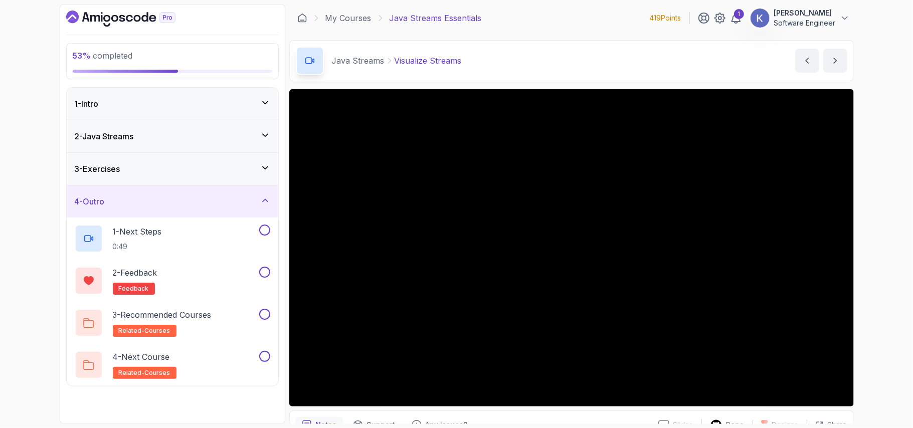
click at [158, 137] on div "2 - Java Streams" at bounding box center [172, 136] width 195 height 12
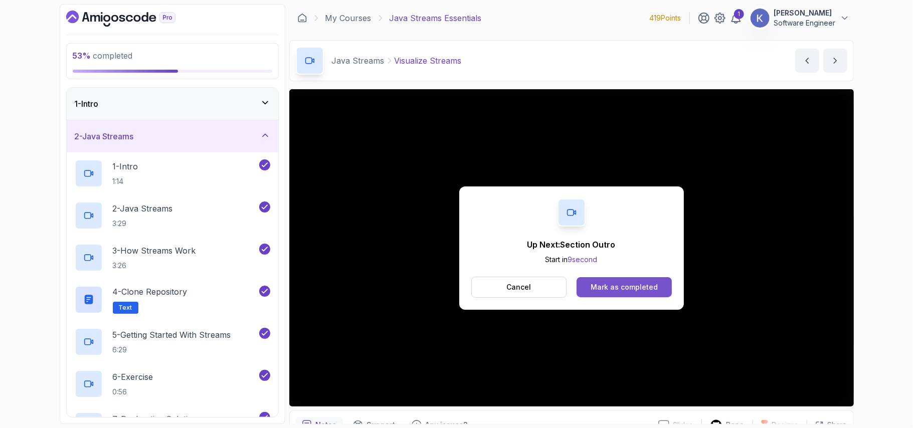
click at [634, 285] on div "Mark as completed" at bounding box center [623, 287] width 67 height 10
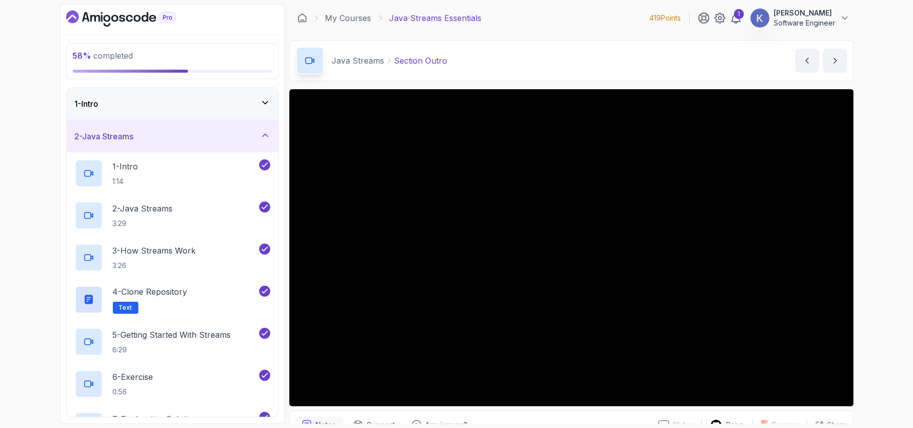
click at [244, 135] on div "2 - Java Streams" at bounding box center [172, 136] width 195 height 12
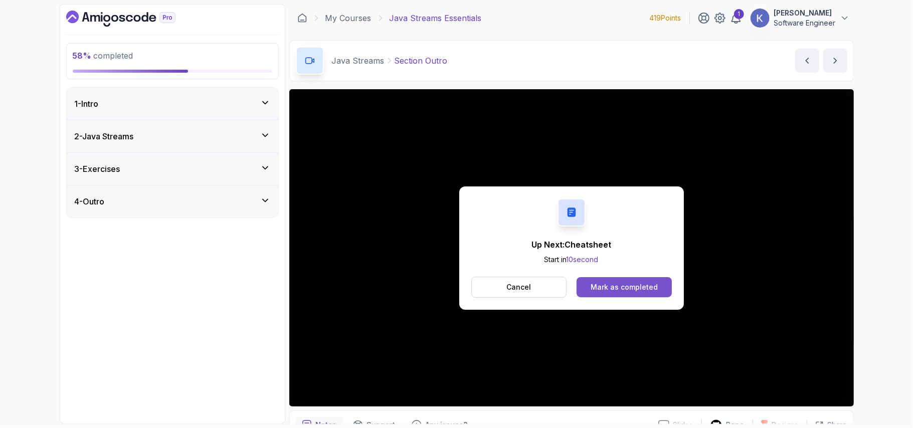
click at [608, 291] on div "Mark as completed" at bounding box center [623, 287] width 67 height 10
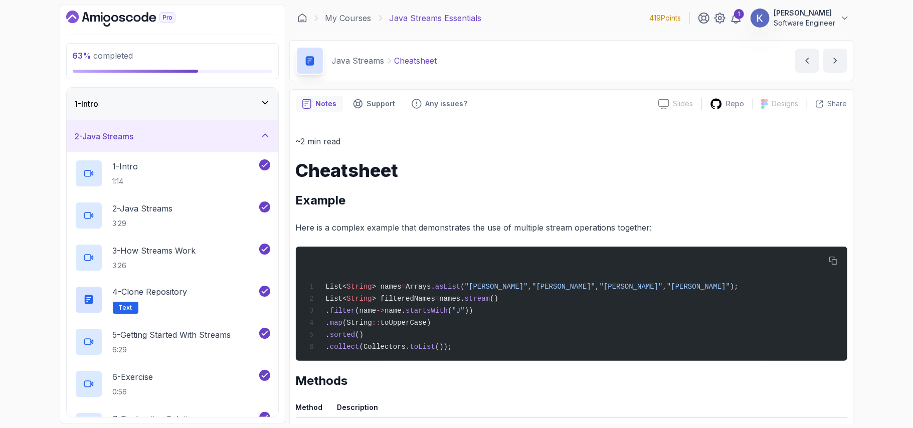
click at [608, 291] on div "List< String > names = Arrays. asList ( "[PERSON_NAME]" , "[PERSON_NAME]" , "[P…" at bounding box center [570, 304] width 535 height 102
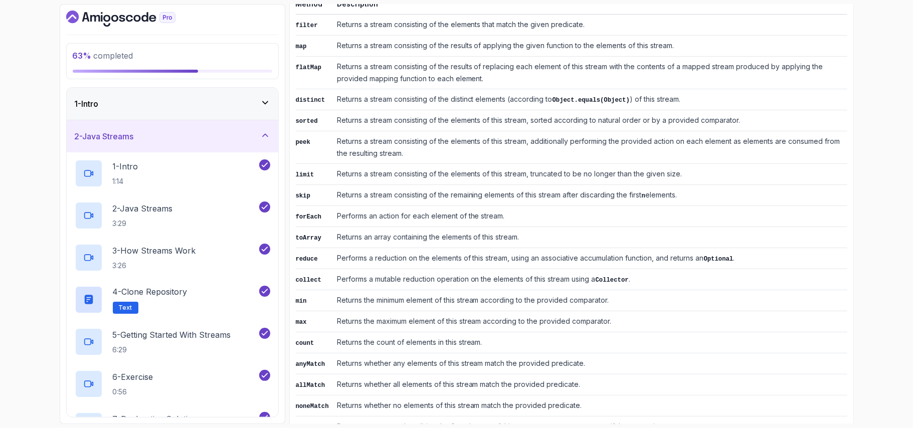
scroll to position [430, 0]
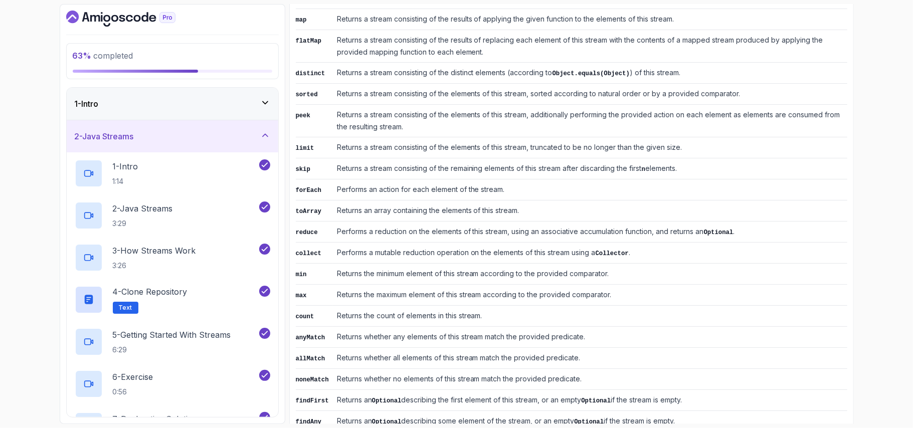
click at [902, 248] on div "63 % completed 1 - Intro 2 - Java Streams 1 - Intro 1:14 2 - Java Streams 3:29 …" at bounding box center [456, 214] width 913 height 428
click at [873, 148] on div "63 % completed 1 - Intro 2 - Java Streams 1 - Intro 1:14 2 - Java Streams 3:29 …" at bounding box center [456, 214] width 913 height 428
click at [362, 332] on td "Returns whether any elements of this stream match the provided predicate." at bounding box center [590, 336] width 514 height 21
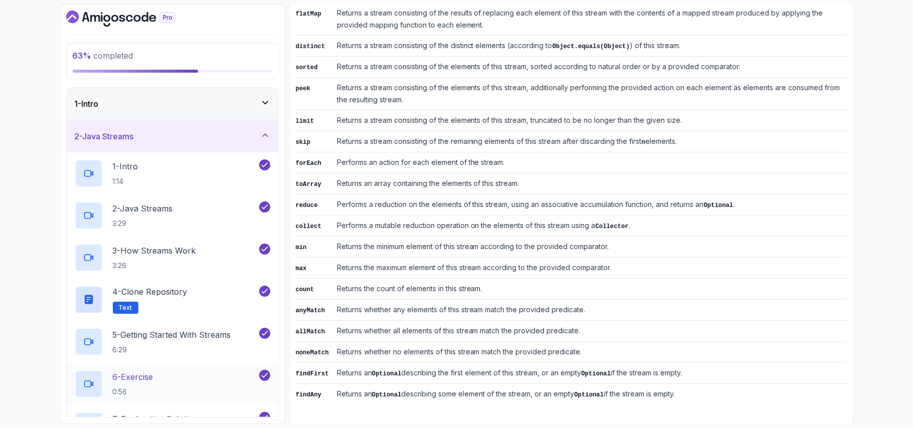
click at [71, 381] on div "6 - Exercise 0:56" at bounding box center [173, 384] width 212 height 42
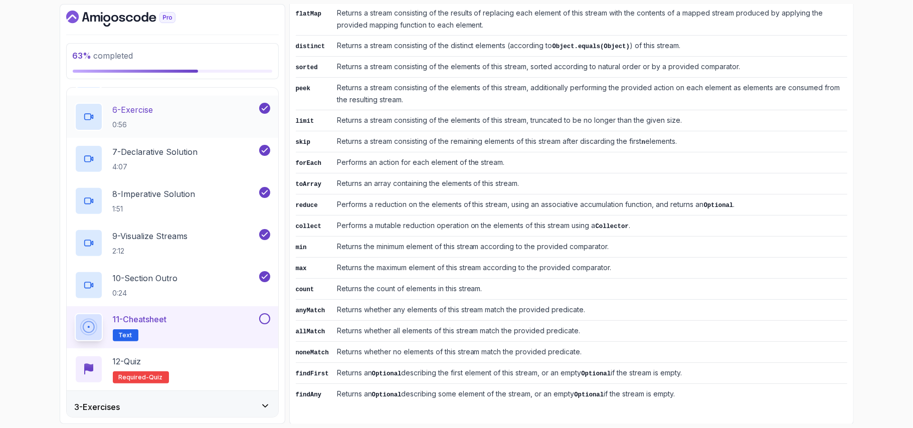
scroll to position [287, 0]
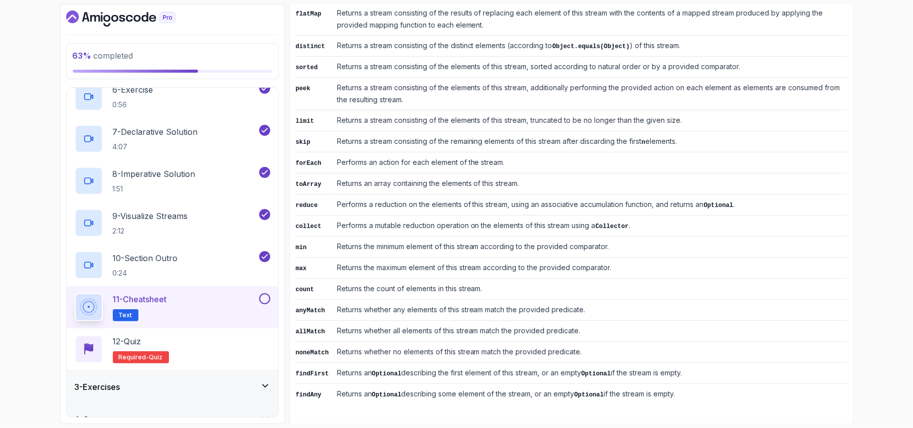
click at [226, 308] on div "11 - Cheatsheet Text" at bounding box center [166, 307] width 182 height 28
click at [262, 303] on button at bounding box center [264, 298] width 11 height 11
click at [251, 389] on div "3 - Exercises" at bounding box center [172, 387] width 195 height 12
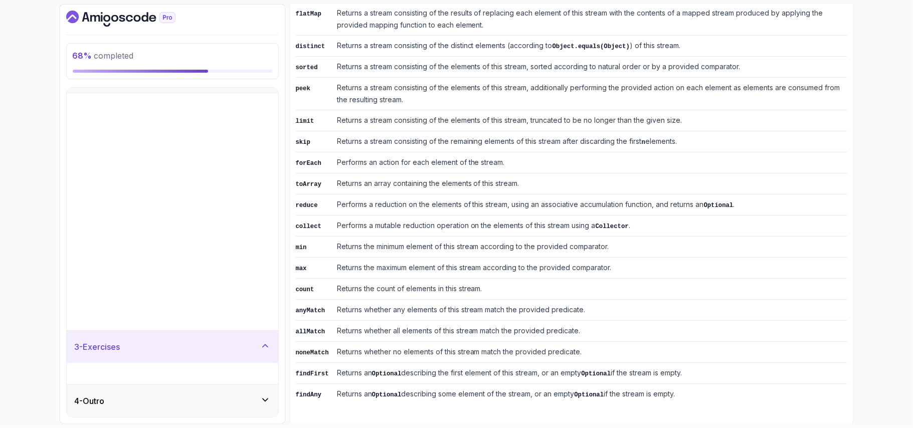
scroll to position [0, 0]
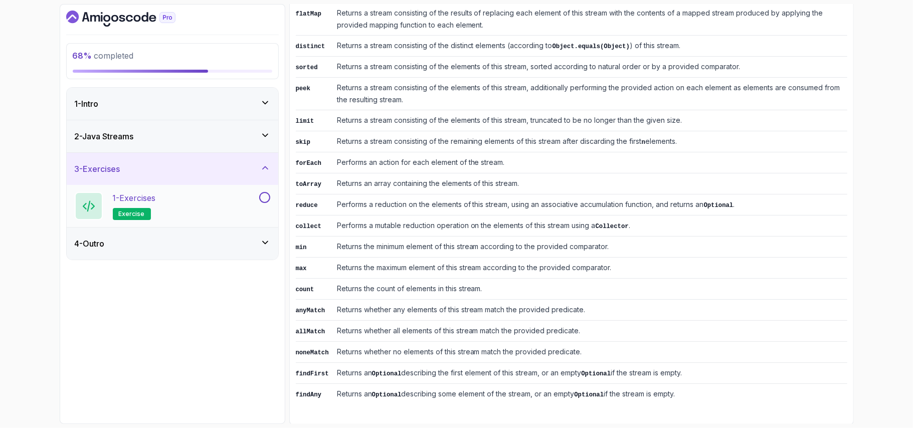
click at [213, 210] on div "1 - Exercises exercise" at bounding box center [166, 206] width 182 height 28
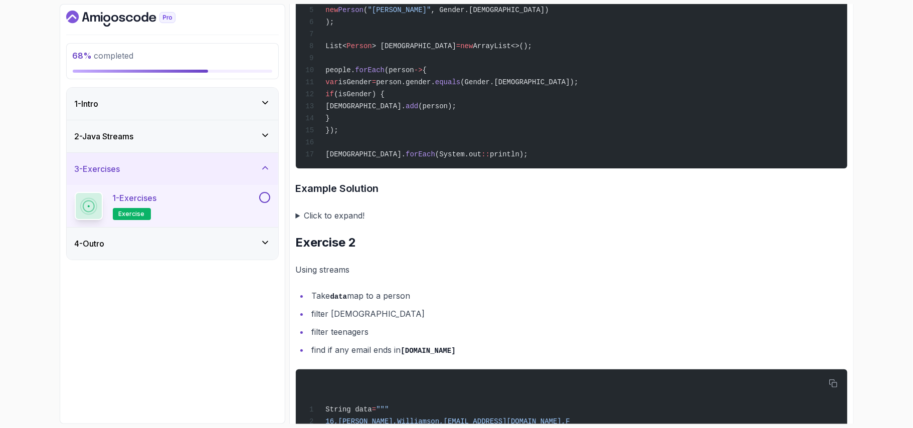
click at [456, 223] on summary "Click to expand!" at bounding box center [571, 215] width 551 height 14
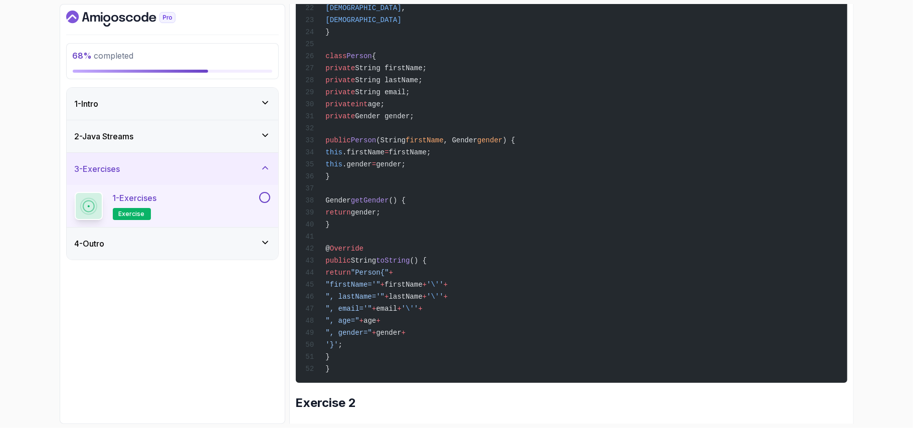
scroll to position [608, 0]
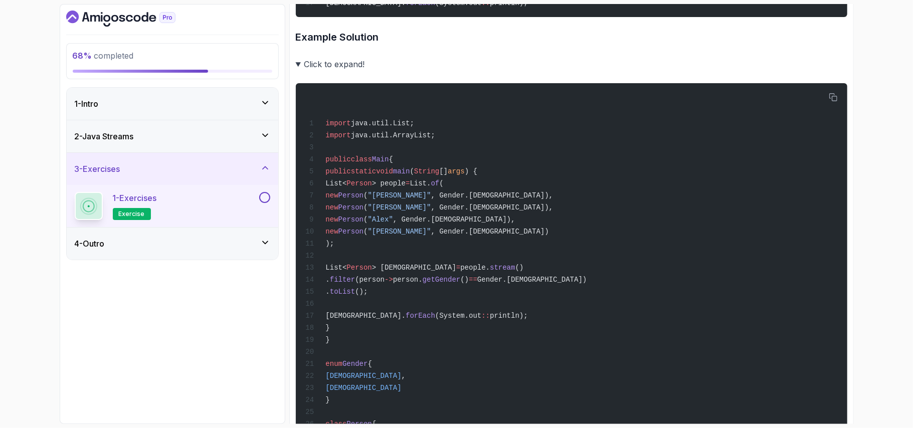
click at [262, 199] on button at bounding box center [264, 197] width 11 height 11
click at [244, 243] on div "4 - Outro" at bounding box center [172, 244] width 195 height 12
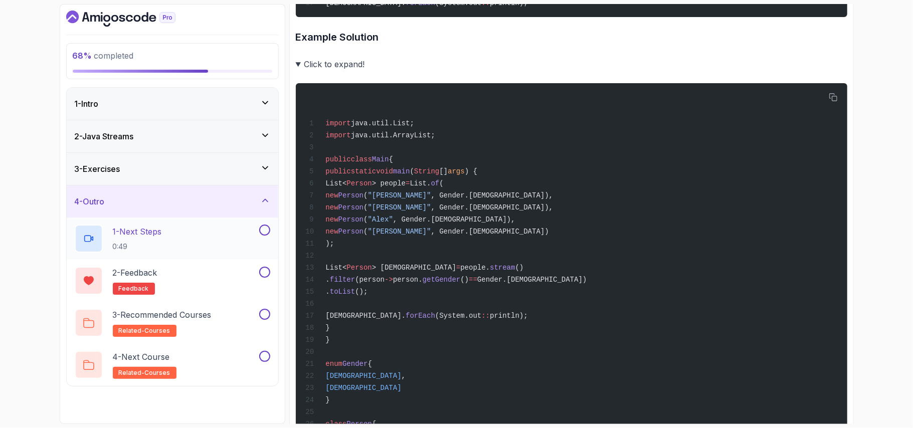
click at [233, 235] on div "1 - Next Steps 0:49" at bounding box center [166, 239] width 182 height 28
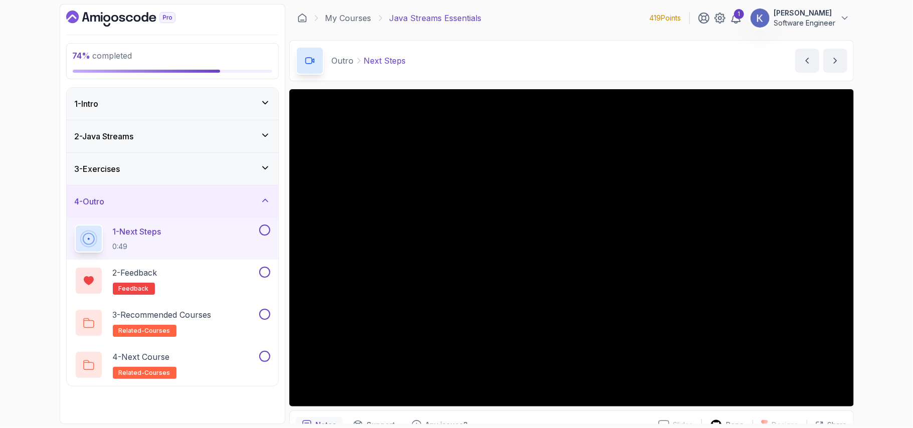
click at [262, 171] on icon at bounding box center [265, 168] width 10 height 10
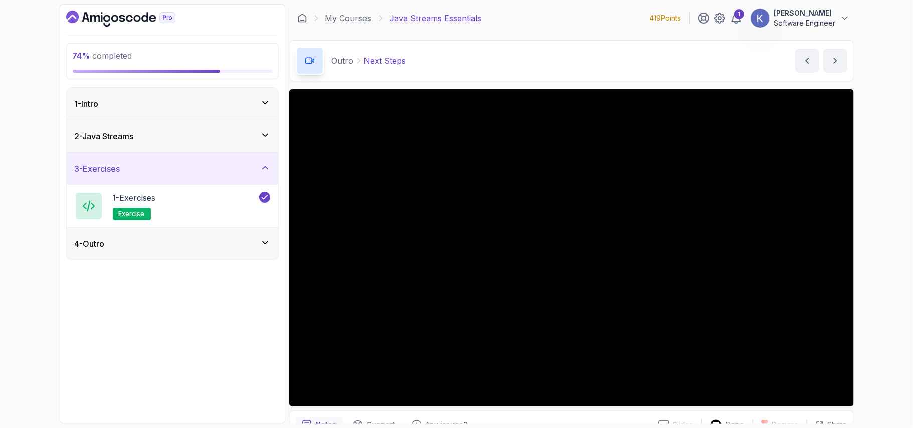
click at [229, 250] on div "4 - Outro" at bounding box center [172, 244] width 195 height 12
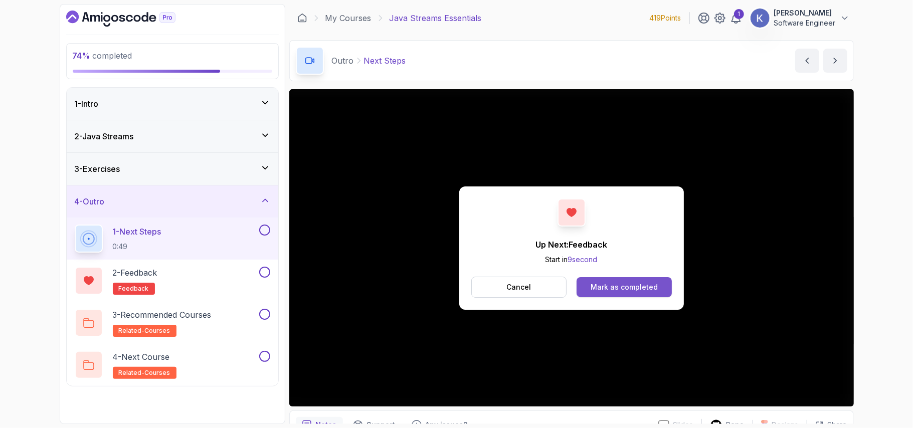
click at [665, 287] on button "Mark as completed" at bounding box center [623, 287] width 95 height 20
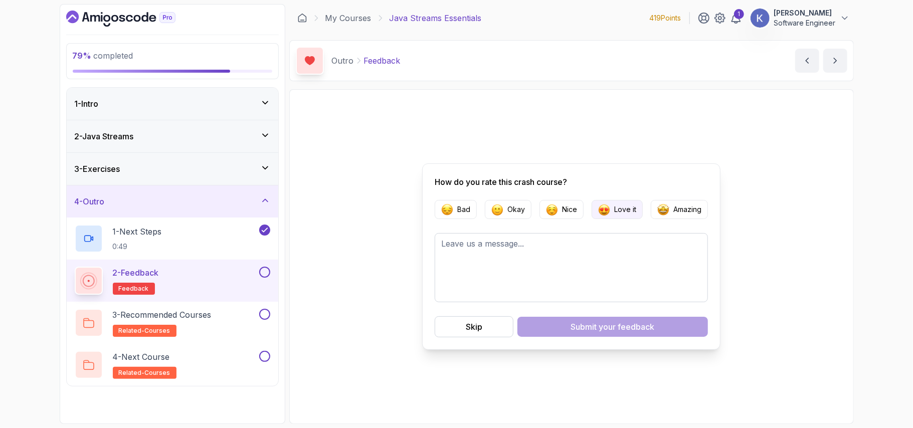
click at [624, 206] on p "Love it" at bounding box center [625, 209] width 22 height 10
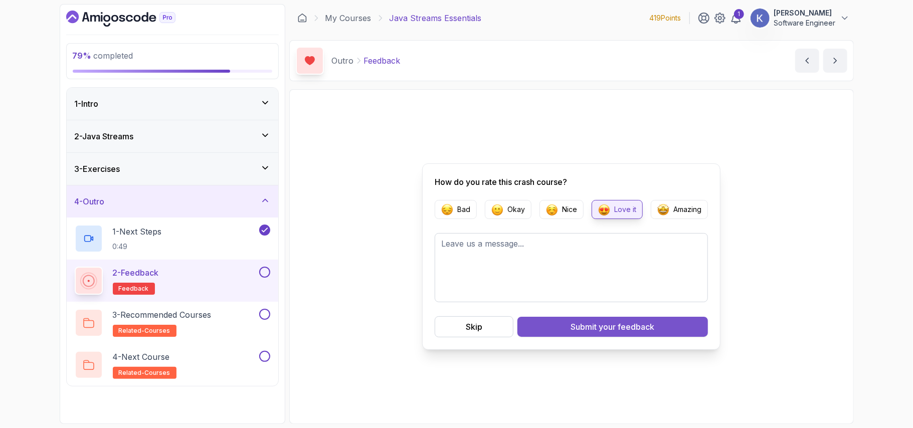
click at [639, 321] on span "your feedback" at bounding box center [627, 327] width 56 height 12
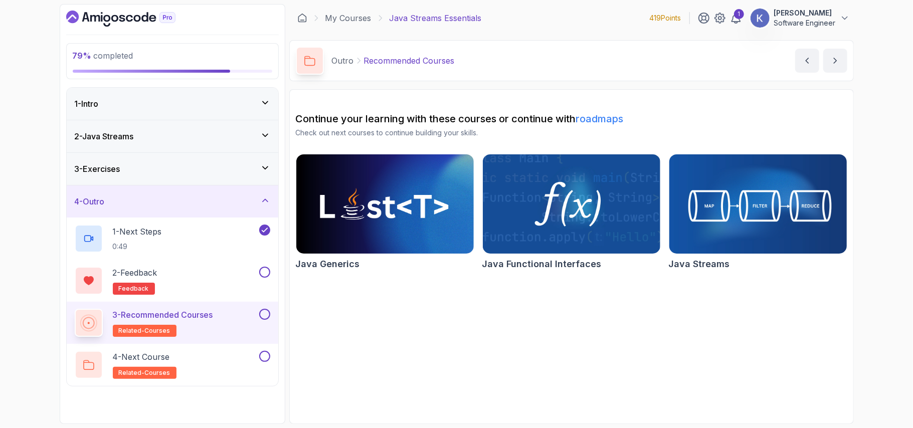
click at [717, 243] on img at bounding box center [758, 204] width 186 height 104
click at [353, 17] on link "My Courses" at bounding box center [348, 18] width 46 height 12
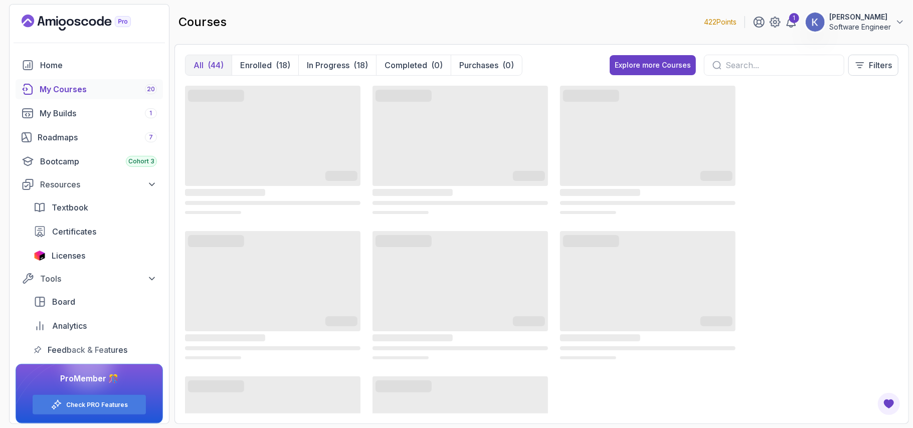
click at [738, 63] on input "text" at bounding box center [780, 65] width 110 height 12
type input "streams"
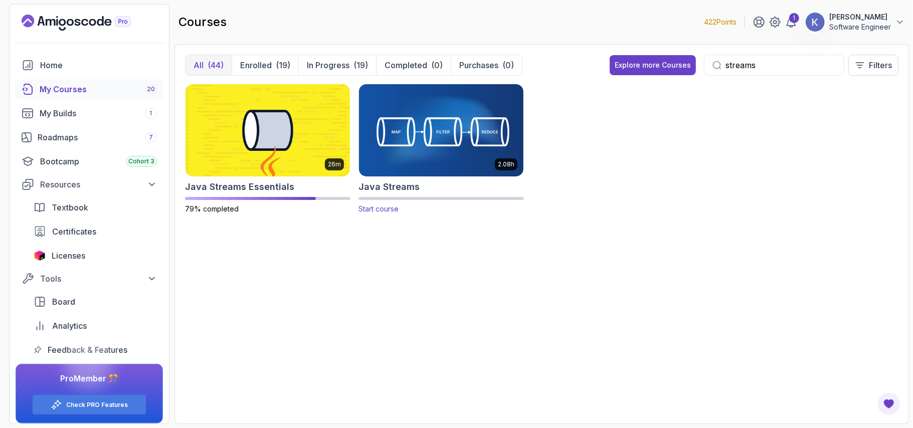
click at [438, 120] on img at bounding box center [441, 130] width 172 height 97
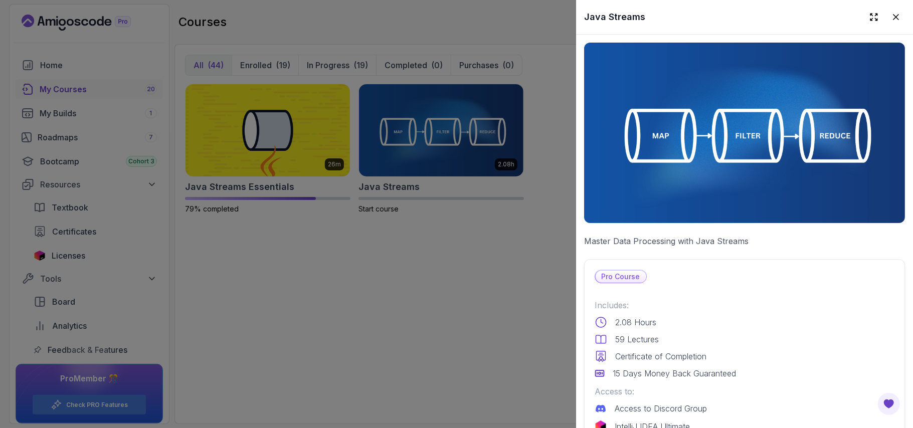
click at [749, 323] on div "Includes: 2.08 Hours 59 Lectures Certificate of Completion 15 Days Money Back G…" at bounding box center [744, 339] width 300 height 80
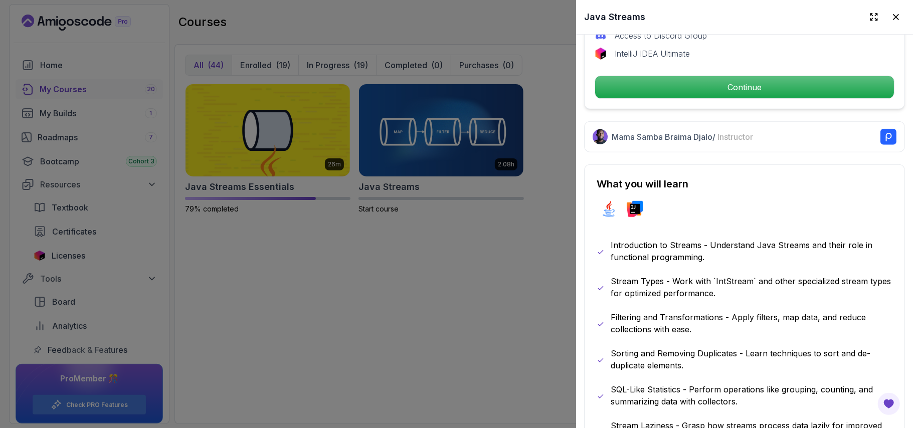
scroll to position [374, 0]
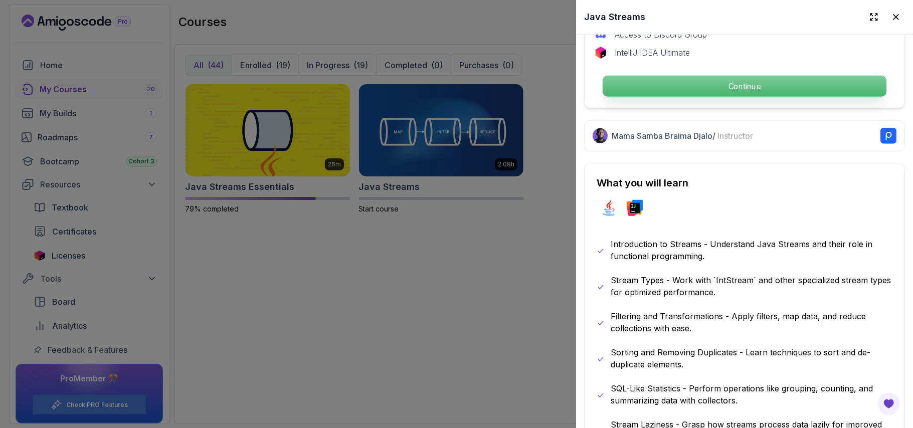
click at [704, 81] on p "Continue" at bounding box center [744, 86] width 284 height 21
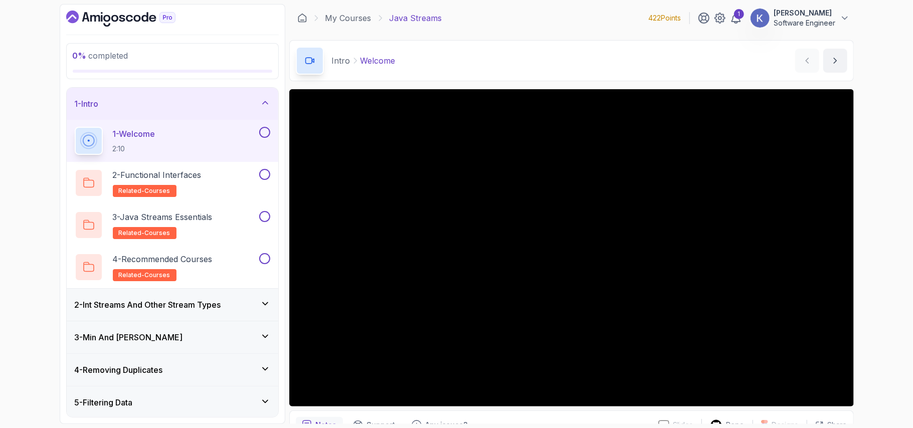
click at [77, 101] on h3 "1 - Intro" at bounding box center [87, 104] width 24 height 12
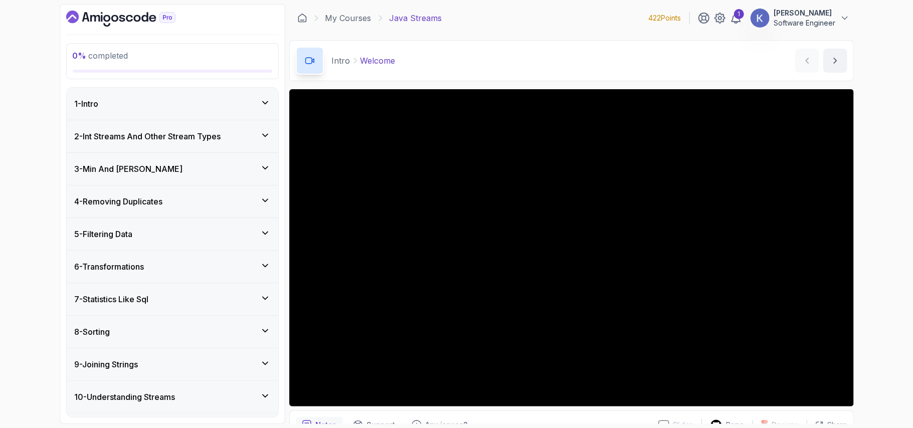
click at [92, 103] on h3 "1 - Intro" at bounding box center [87, 104] width 24 height 12
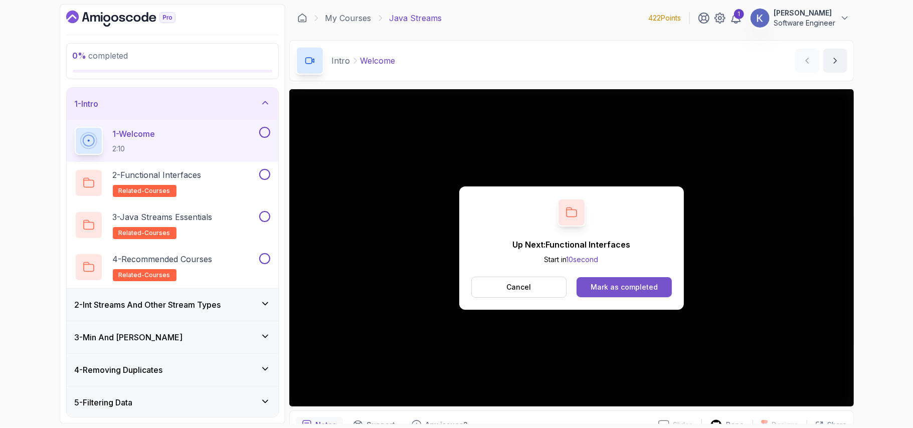
click at [660, 287] on button "Mark as completed" at bounding box center [623, 287] width 95 height 20
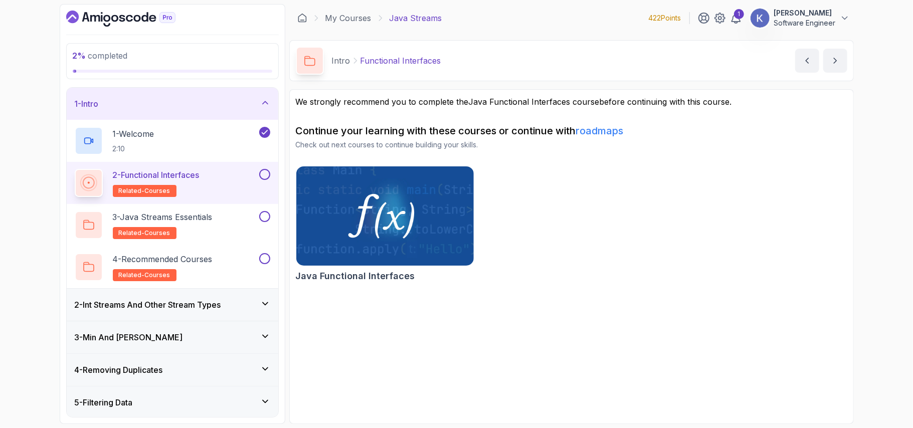
click at [262, 175] on button at bounding box center [264, 174] width 11 height 11
click at [218, 226] on div "3 - Java Streams Essentials related-courses" at bounding box center [166, 225] width 182 height 28
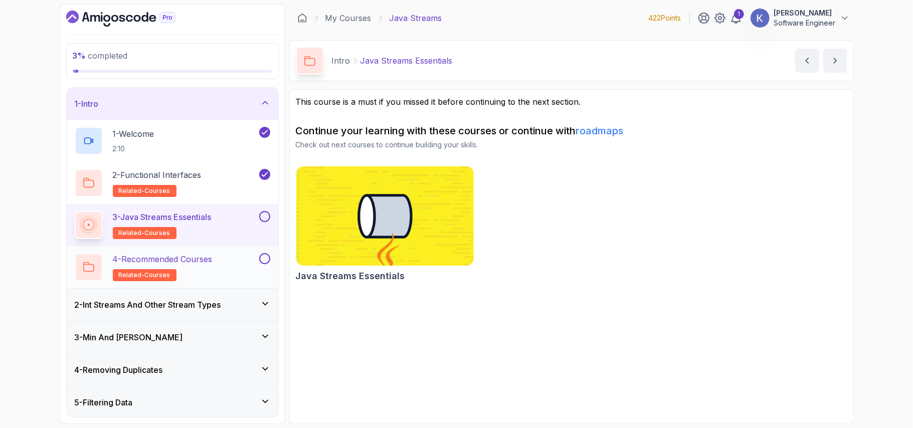
click at [231, 258] on div "4 - Recommended Courses related-courses" at bounding box center [166, 267] width 182 height 28
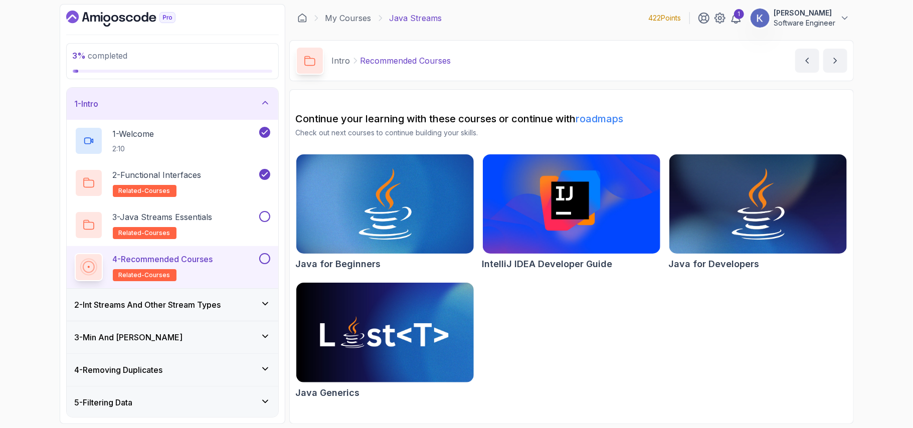
click at [189, 315] on div "2 - Int Streams And Other Stream Types" at bounding box center [173, 305] width 212 height 32
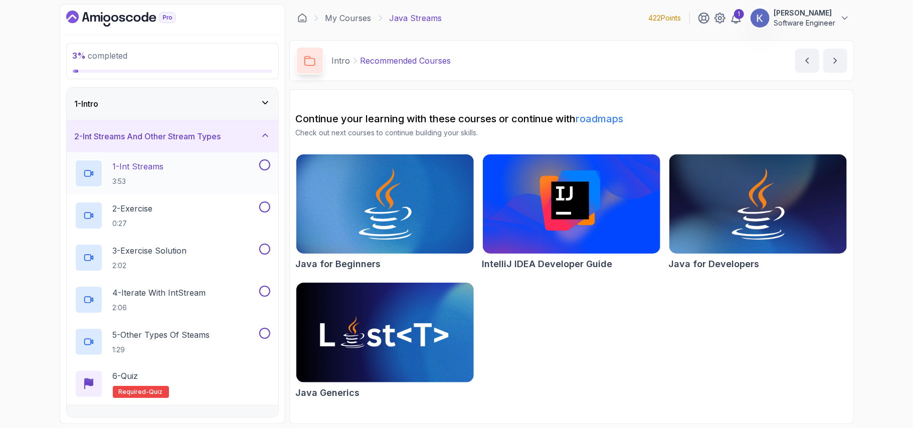
click at [179, 168] on div "1 - Int Streams 3:53" at bounding box center [166, 173] width 182 height 28
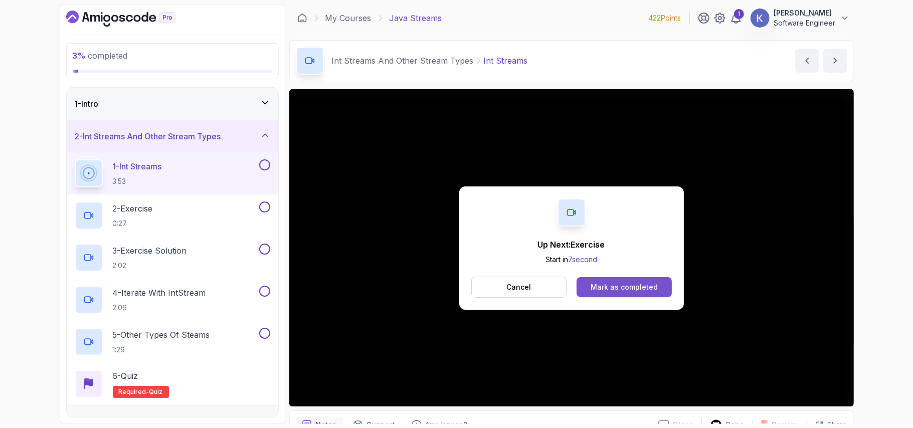
click at [592, 289] on div "Mark as completed" at bounding box center [623, 287] width 67 height 10
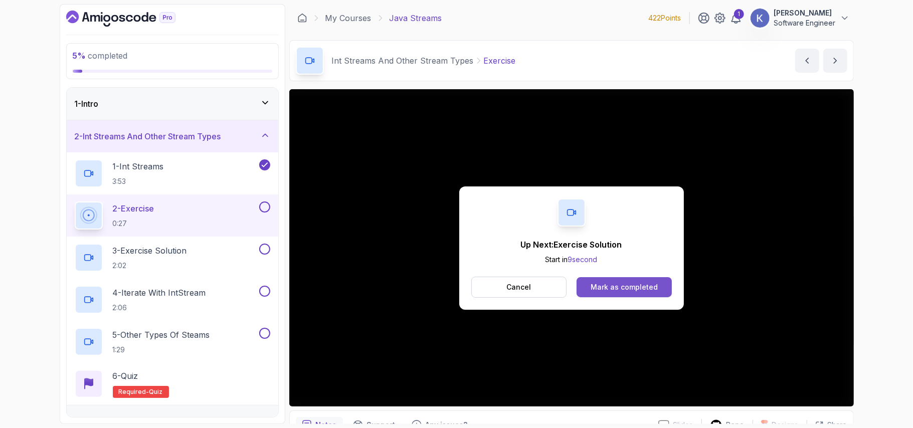
click at [648, 289] on div "Mark as completed" at bounding box center [623, 287] width 67 height 10
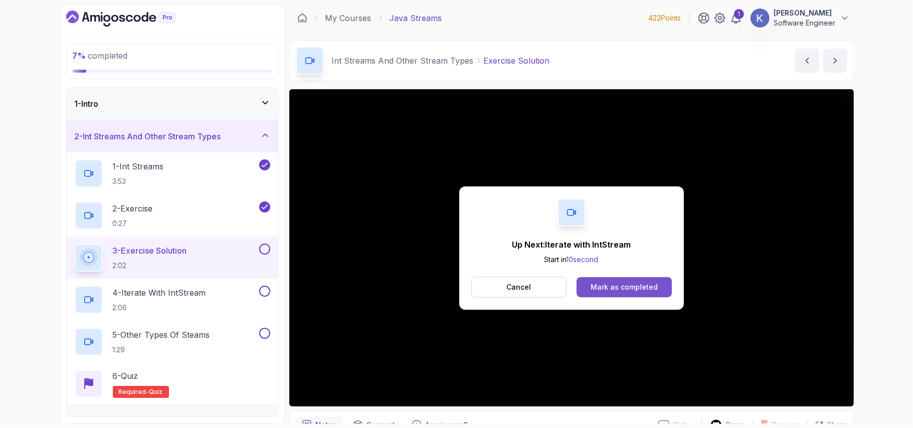
click at [611, 286] on div "Mark as completed" at bounding box center [623, 287] width 67 height 10
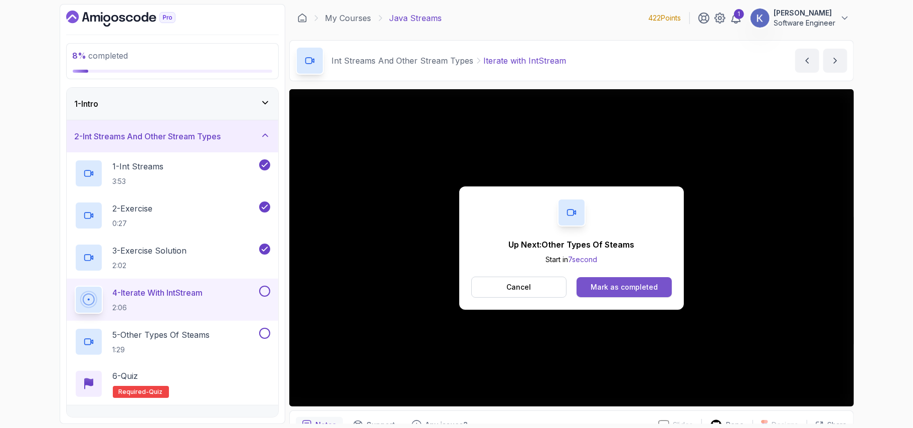
click at [665, 289] on button "Mark as completed" at bounding box center [623, 287] width 95 height 20
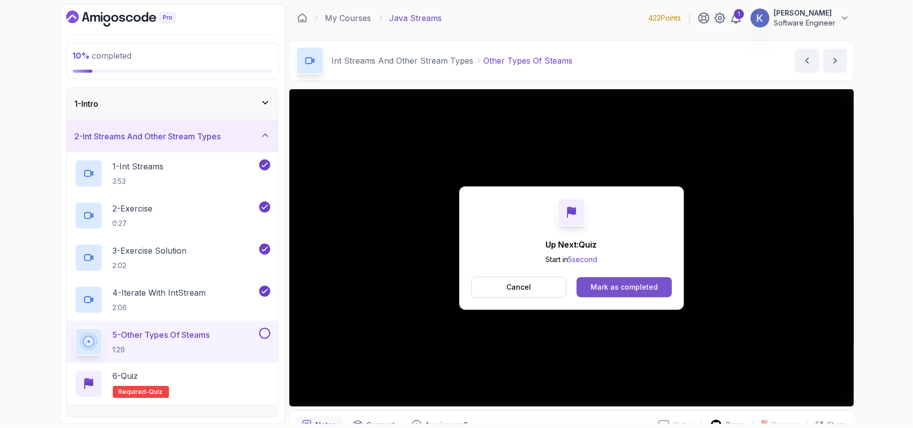
click at [660, 290] on button "Mark as completed" at bounding box center [623, 287] width 95 height 20
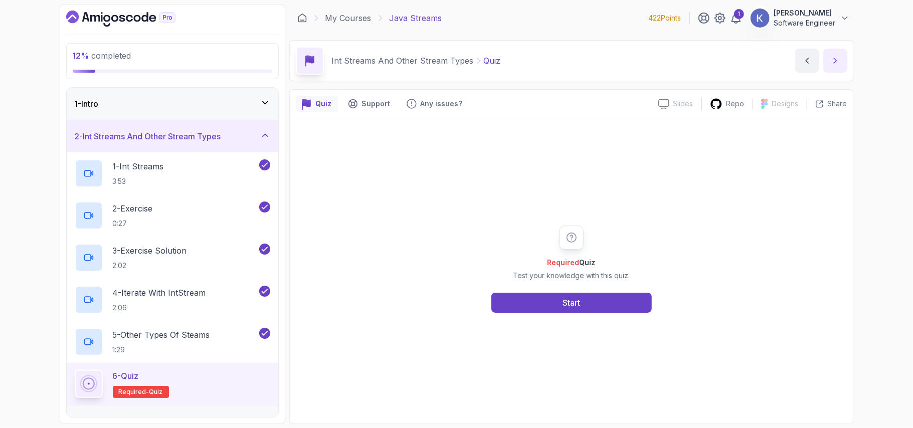
click at [834, 63] on icon "next content" at bounding box center [834, 60] width 3 height 5
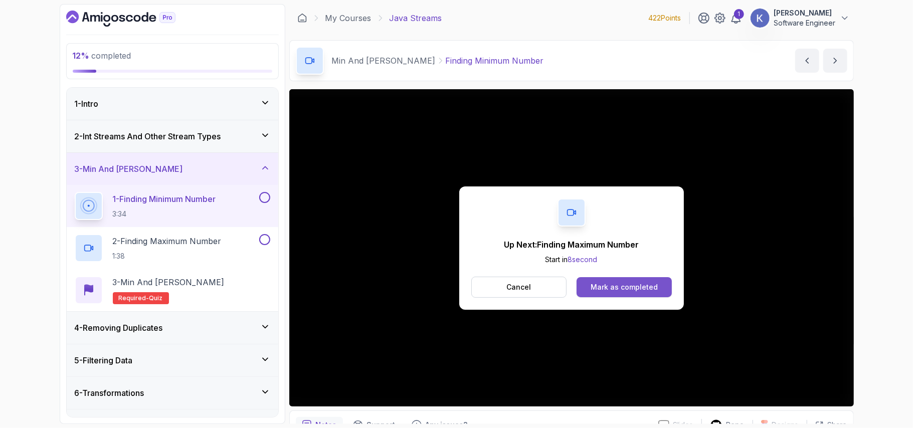
click at [664, 290] on button "Mark as completed" at bounding box center [623, 287] width 95 height 20
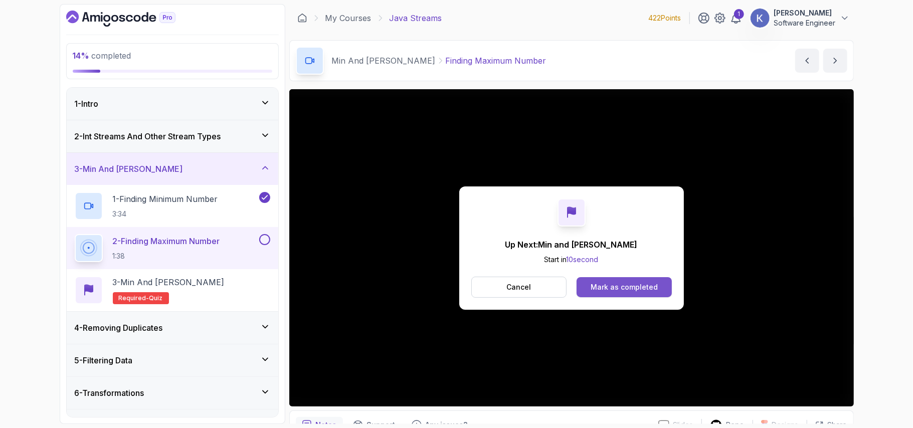
click at [671, 285] on button "Mark as completed" at bounding box center [623, 287] width 95 height 20
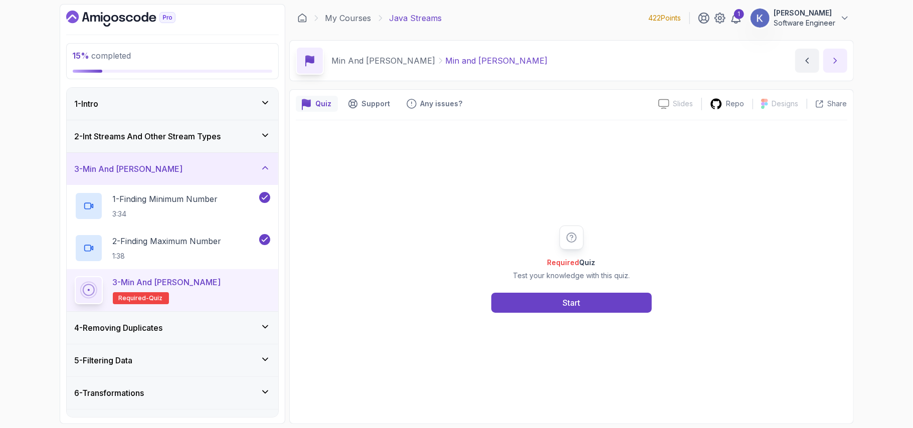
click at [835, 63] on icon "next content" at bounding box center [835, 61] width 10 height 10
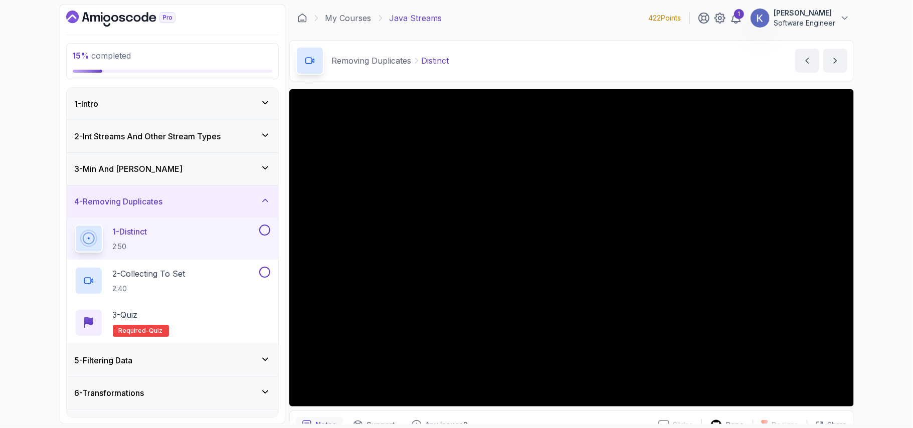
click at [201, 365] on div "5 - Filtering Data" at bounding box center [172, 360] width 195 height 12
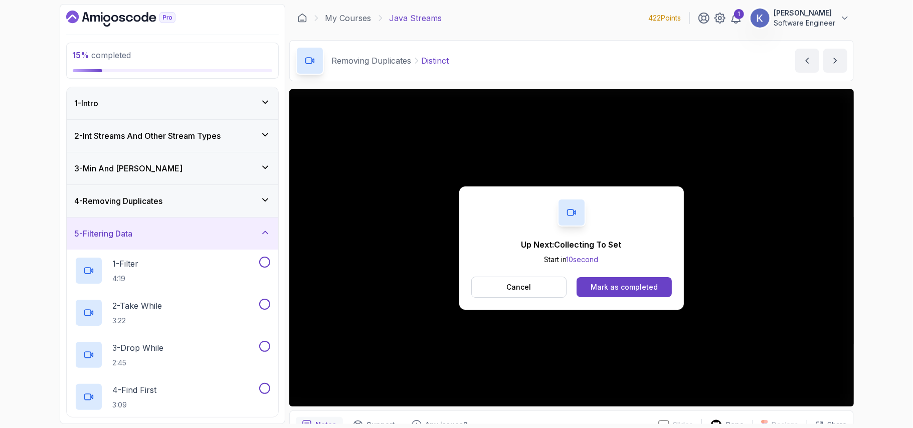
click at [650, 281] on button "Mark as completed" at bounding box center [623, 287] width 95 height 20
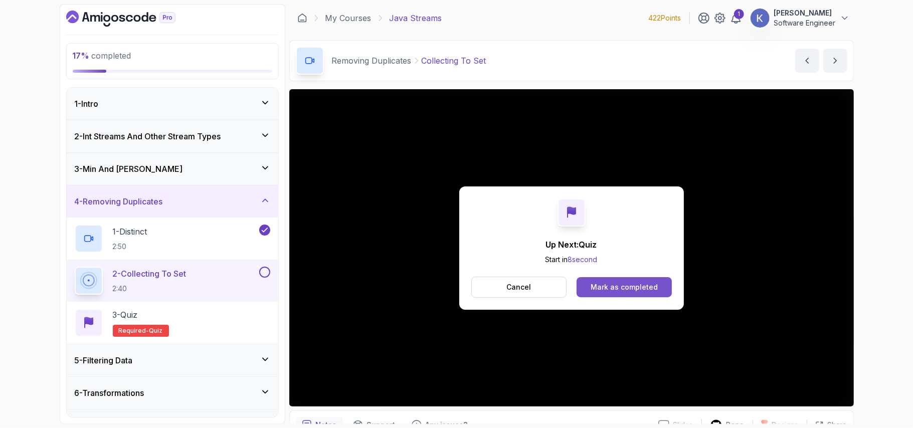
click at [616, 285] on div "Mark as completed" at bounding box center [623, 287] width 67 height 10
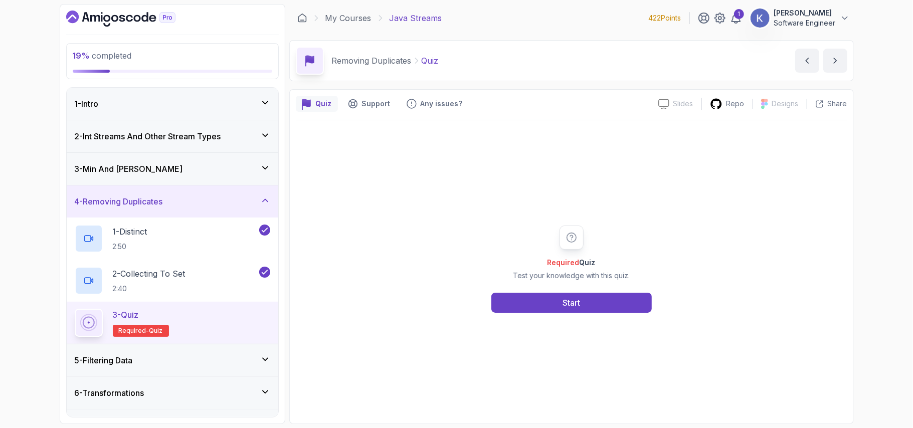
click at [818, 67] on div "Quiz by [PERSON_NAME]" at bounding box center [821, 61] width 52 height 24
click at [835, 61] on icon "next content" at bounding box center [834, 60] width 3 height 5
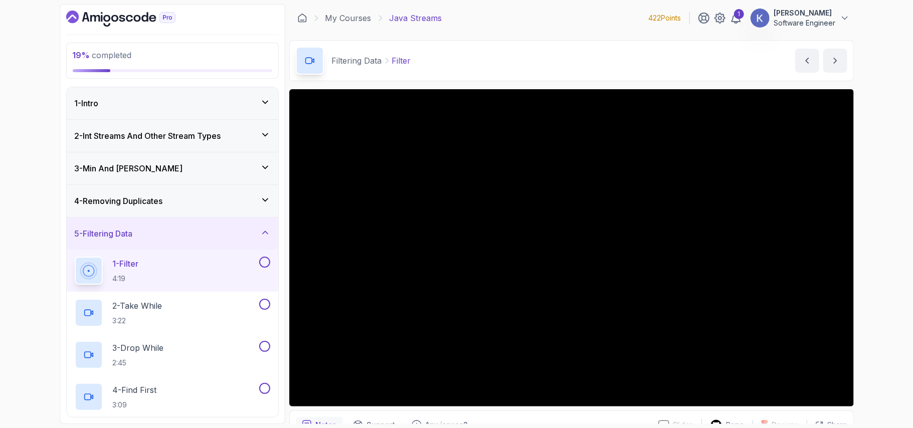
click at [73, 272] on div "1 - Filter 4:19" at bounding box center [173, 271] width 212 height 42
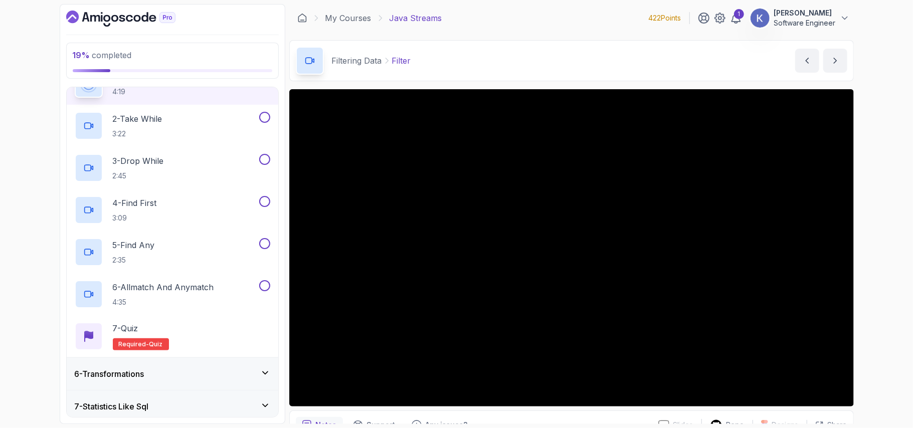
scroll to position [160, 0]
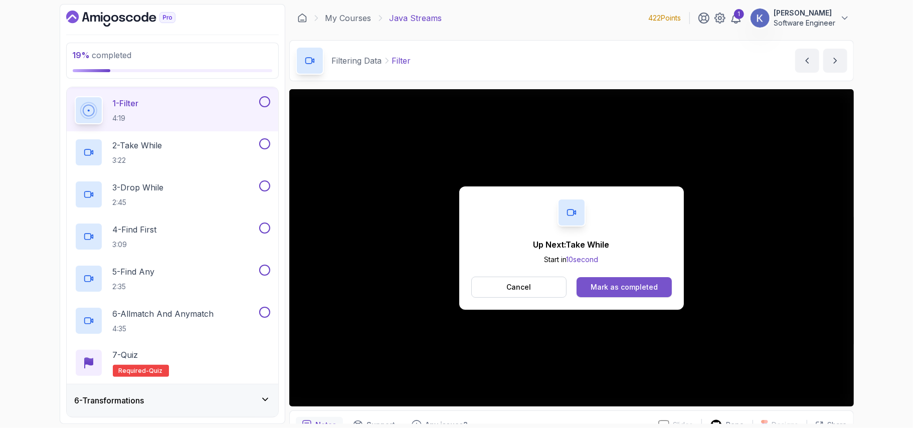
click at [666, 290] on button "Mark as completed" at bounding box center [623, 287] width 95 height 20
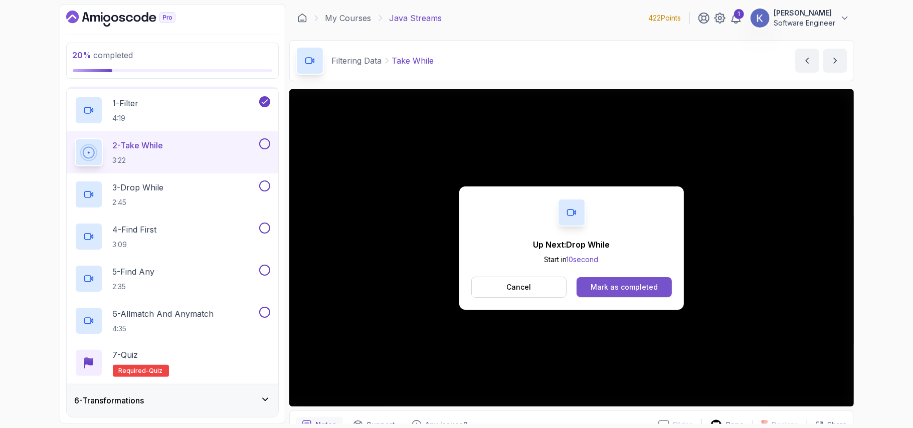
click at [647, 288] on div "Mark as completed" at bounding box center [623, 287] width 67 height 10
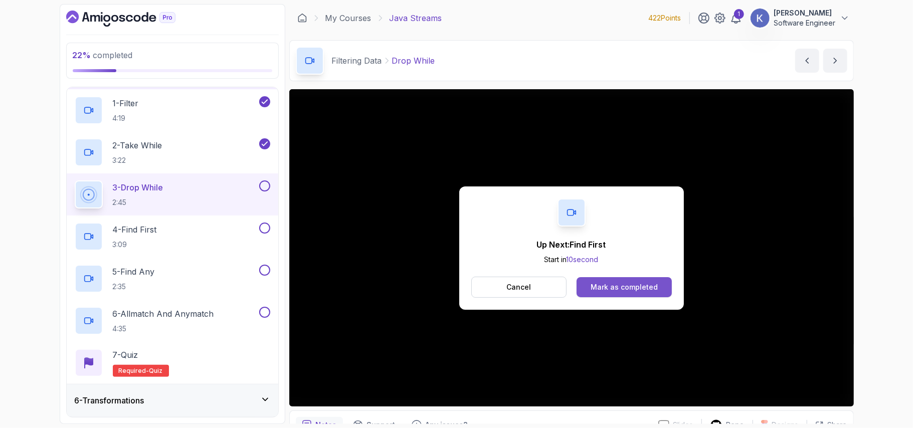
click at [661, 281] on button "Mark as completed" at bounding box center [623, 287] width 95 height 20
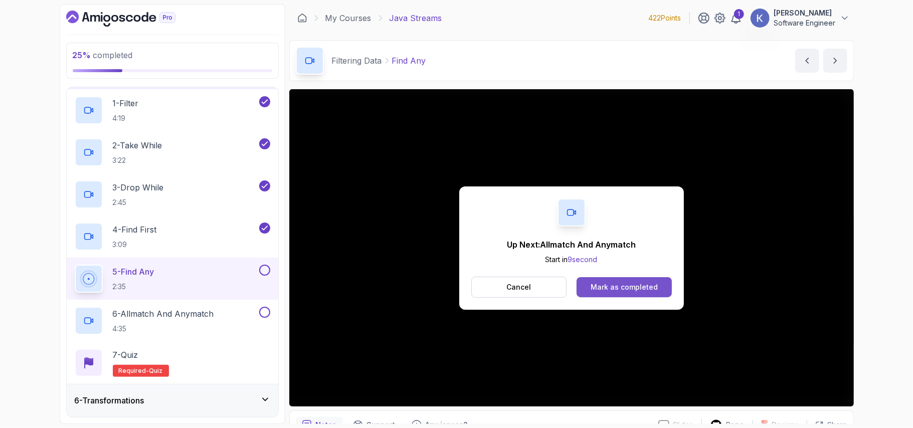
click at [618, 283] on div "Mark as completed" at bounding box center [623, 287] width 67 height 10
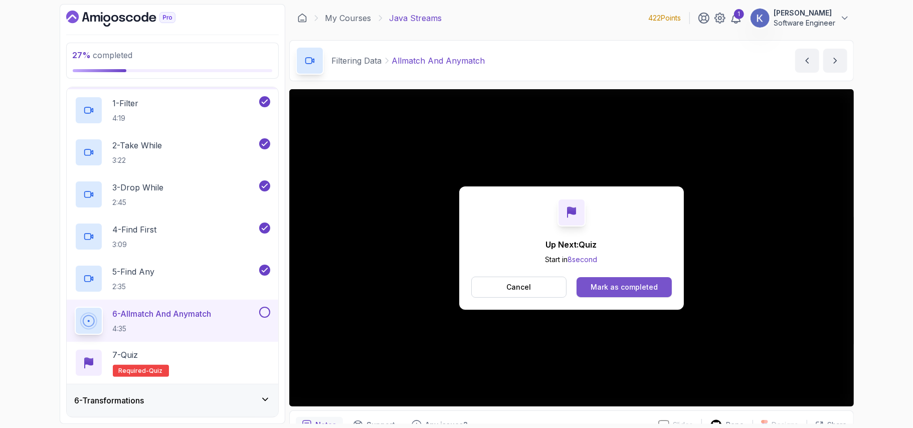
click at [643, 291] on div "Mark as completed" at bounding box center [623, 287] width 67 height 10
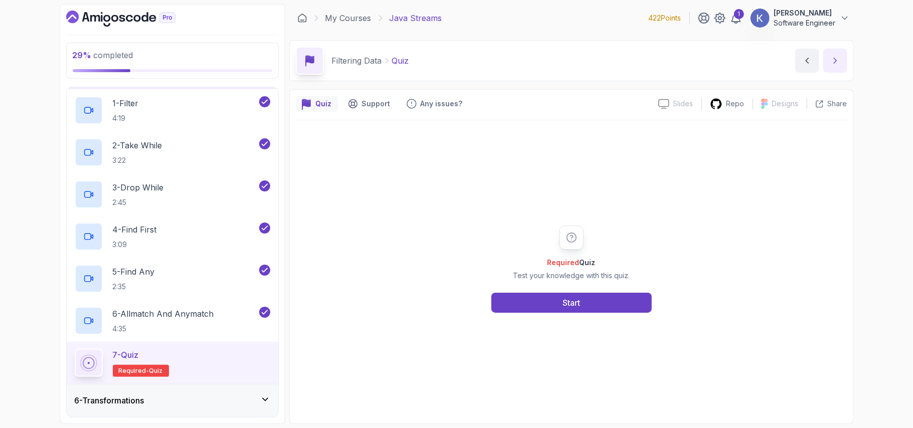
click at [839, 52] on button "next content" at bounding box center [835, 61] width 24 height 24
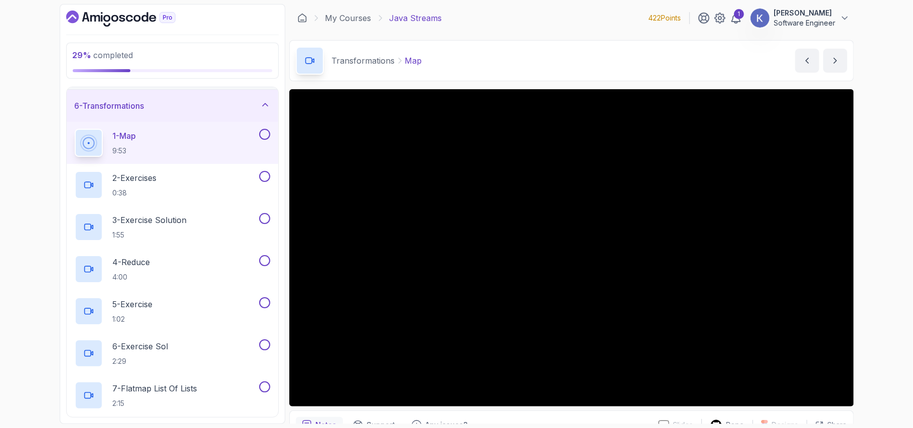
click at [73, 147] on div "1 - Map 9:53" at bounding box center [173, 143] width 212 height 42
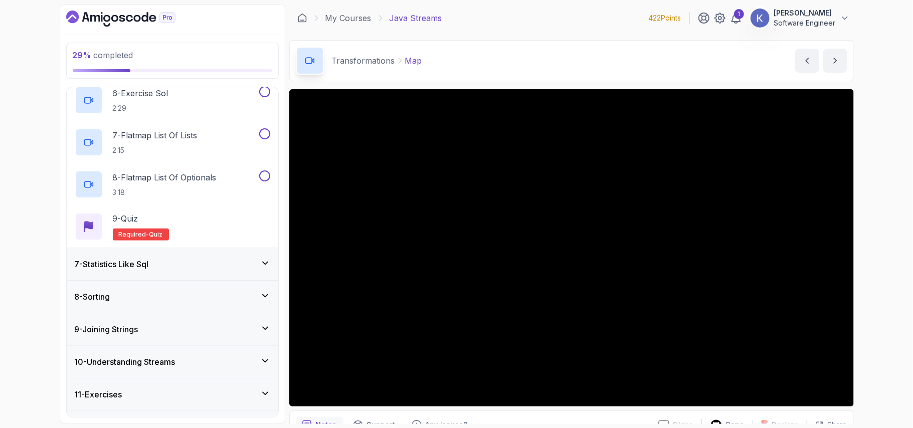
scroll to position [442, 0]
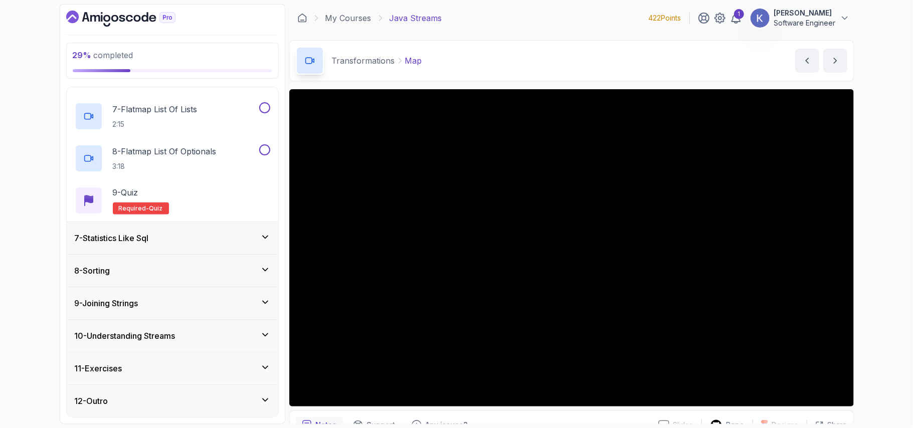
click at [189, 269] on div "8 - Sorting" at bounding box center [172, 271] width 195 height 12
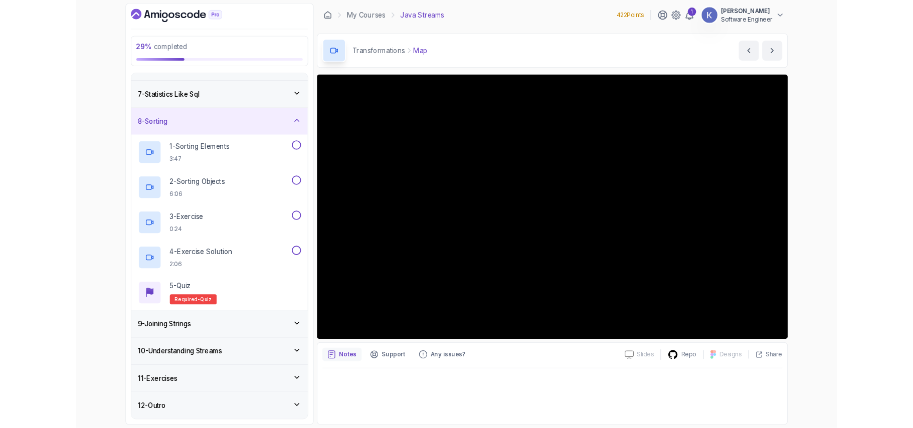
scroll to position [197, 0]
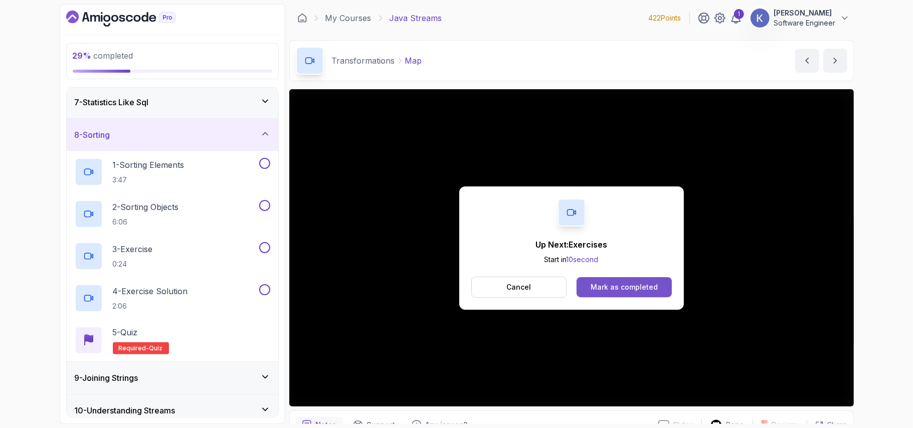
click at [615, 283] on div "Mark as completed" at bounding box center [623, 287] width 67 height 10
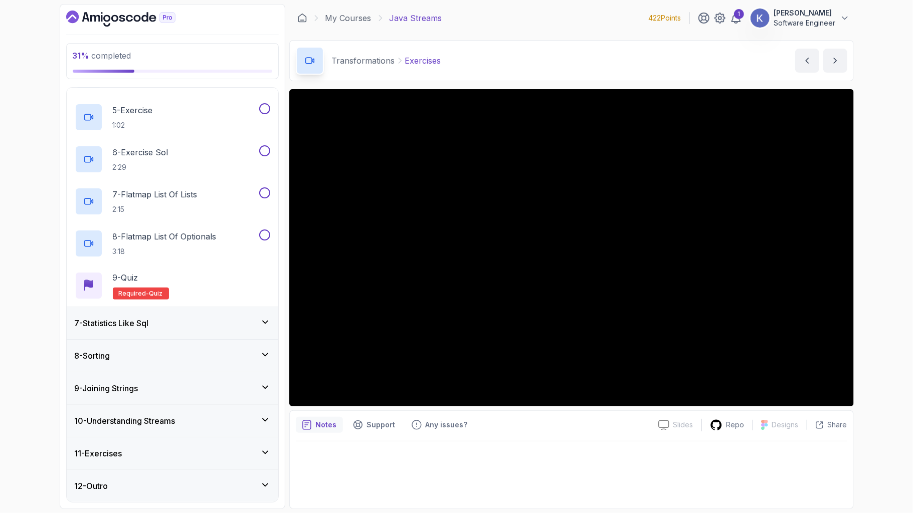
scroll to position [442, 0]
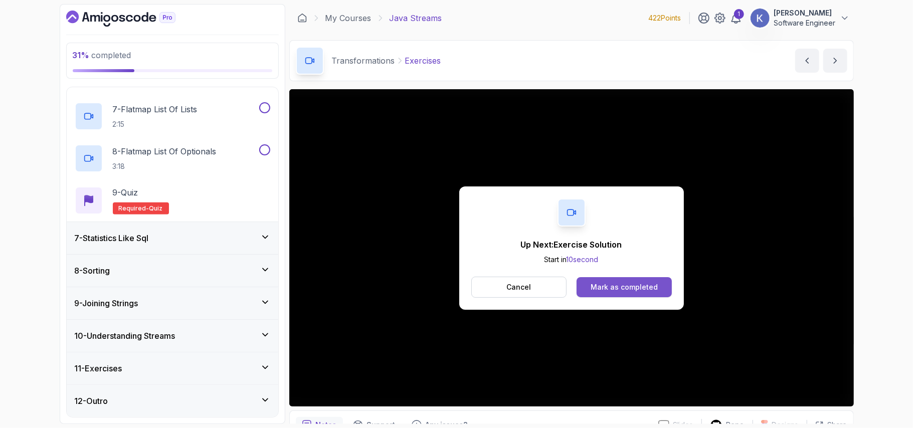
click at [623, 292] on div "Mark as completed" at bounding box center [623, 287] width 67 height 10
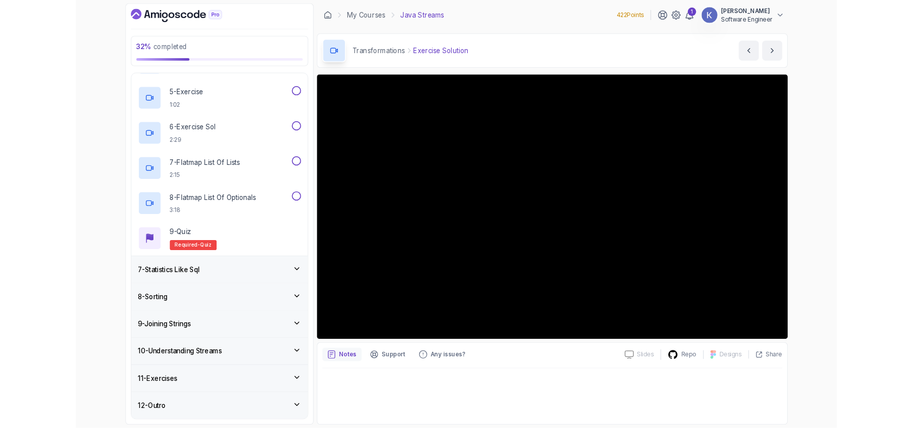
scroll to position [442, 0]
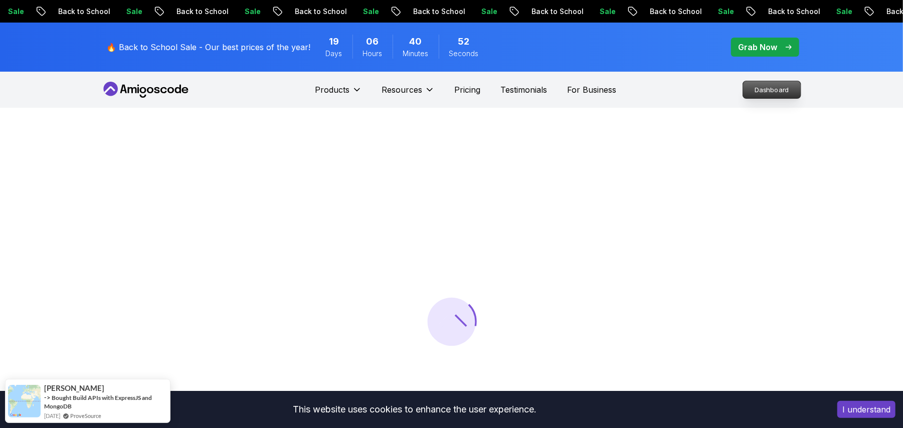
click at [758, 88] on p "Dashboard" at bounding box center [772, 89] width 58 height 17
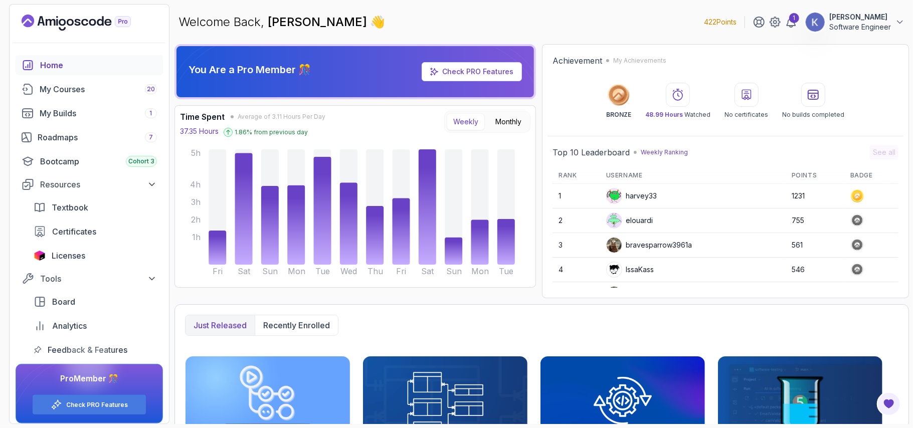
scroll to position [143, 0]
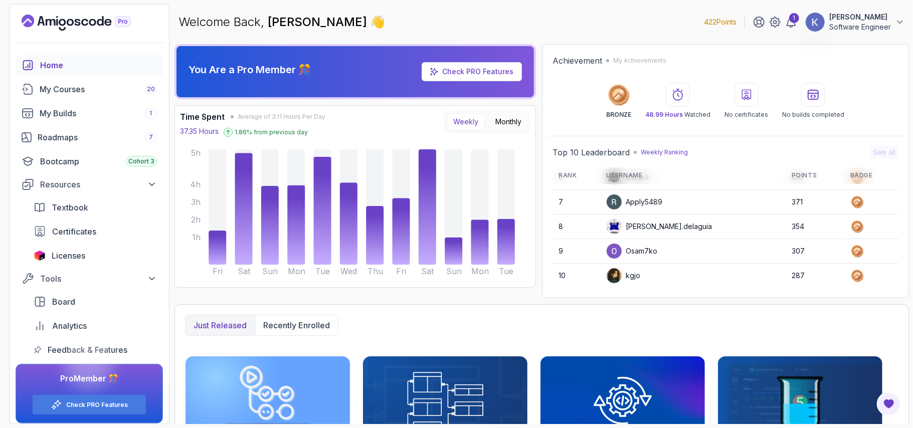
click at [74, 77] on div "Home My Courses 20 My Builds 1 Roadmaps 7 Bootcamp Cohort 3 Resources Textbook …" at bounding box center [89, 207] width 147 height 305
click at [75, 88] on div "My Courses 20" at bounding box center [98, 89] width 117 height 12
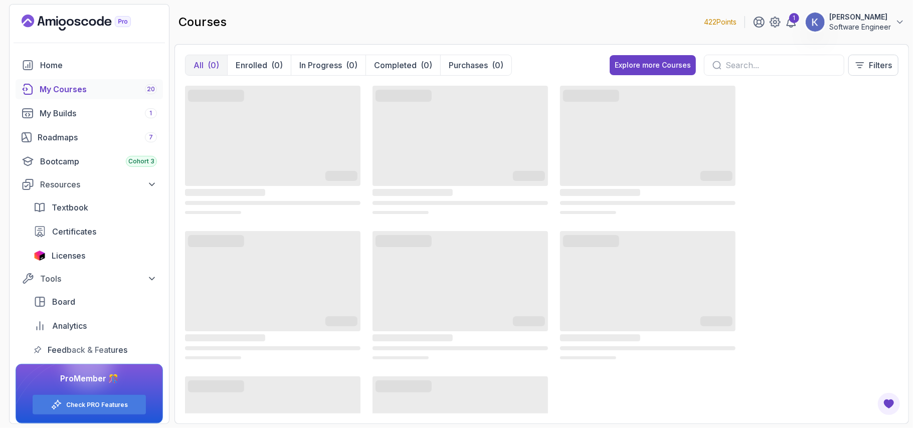
click at [761, 68] on input "text" at bounding box center [780, 65] width 110 height 12
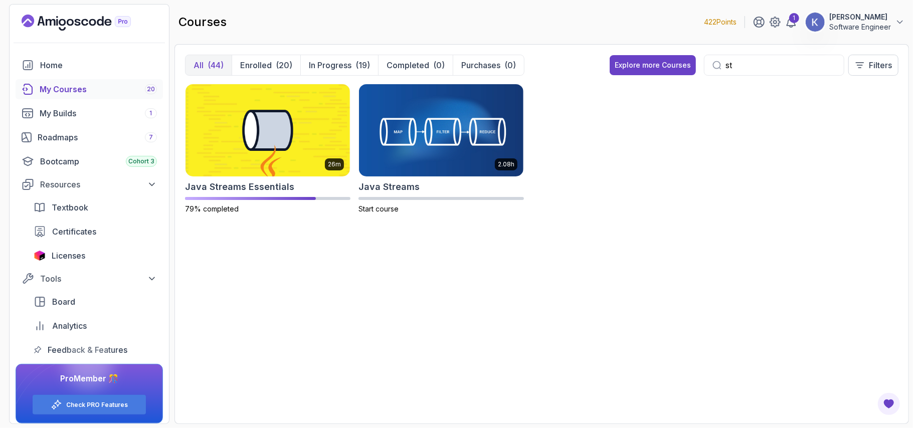
type input "s"
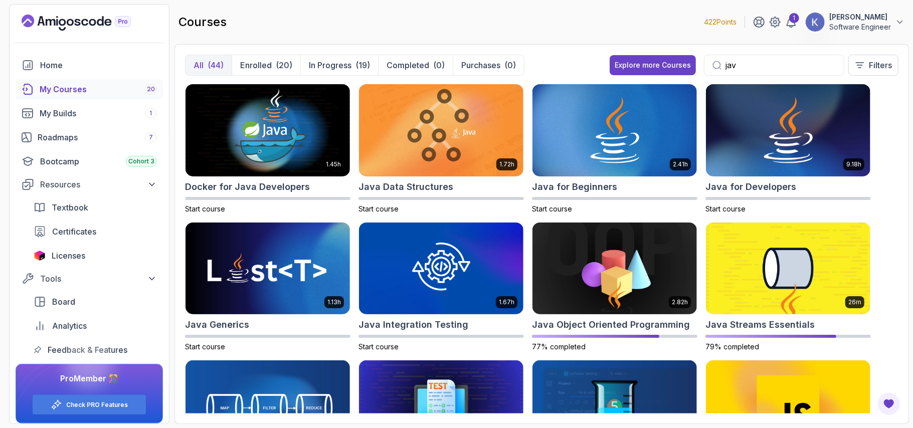
type input "jav"
click at [891, 265] on div "1.45h Docker for Java Developers Start course 1.72h Java Data Structures Start …" at bounding box center [541, 249] width 713 height 330
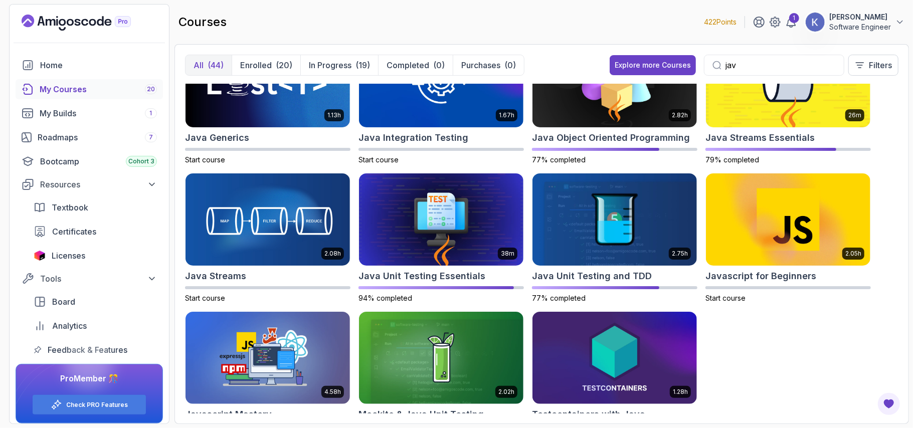
scroll to position [214, 0]
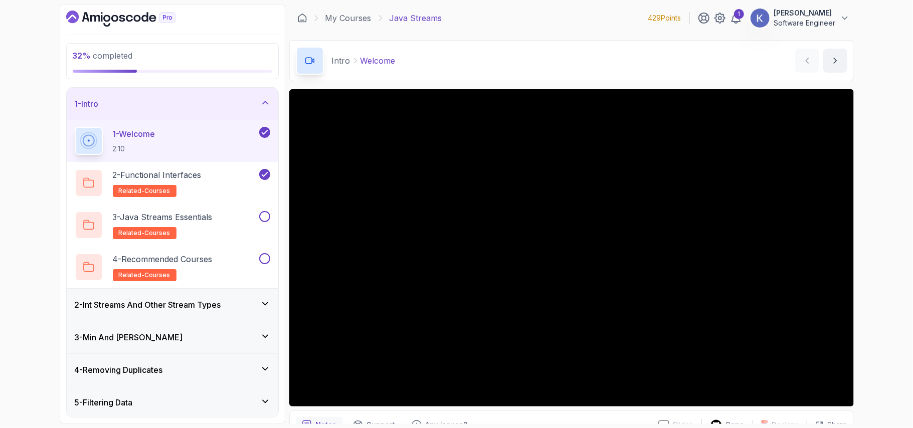
click at [239, 107] on div "1 - Intro" at bounding box center [172, 104] width 195 height 12
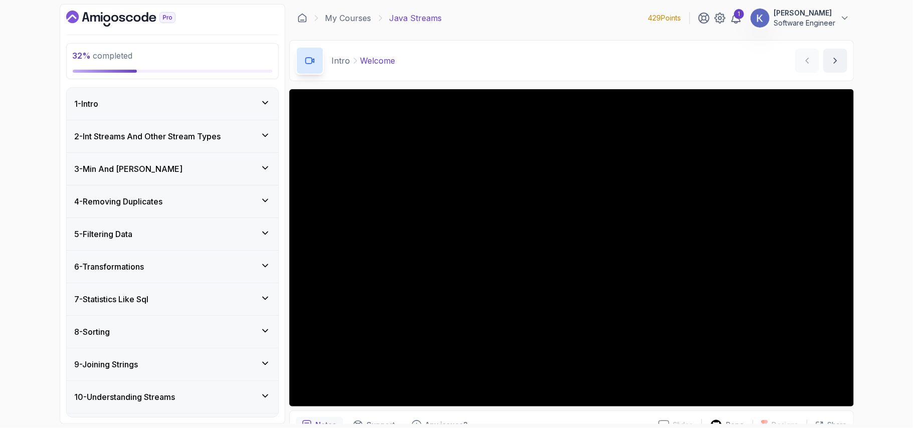
click at [172, 273] on div "6 - Transformations" at bounding box center [172, 267] width 195 height 12
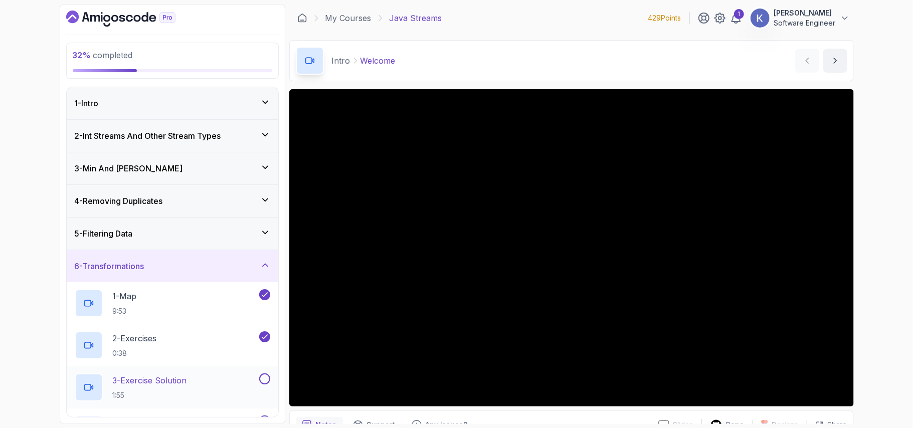
click at [194, 386] on div "3 - Exercise Solution 1:55" at bounding box center [166, 387] width 182 height 28
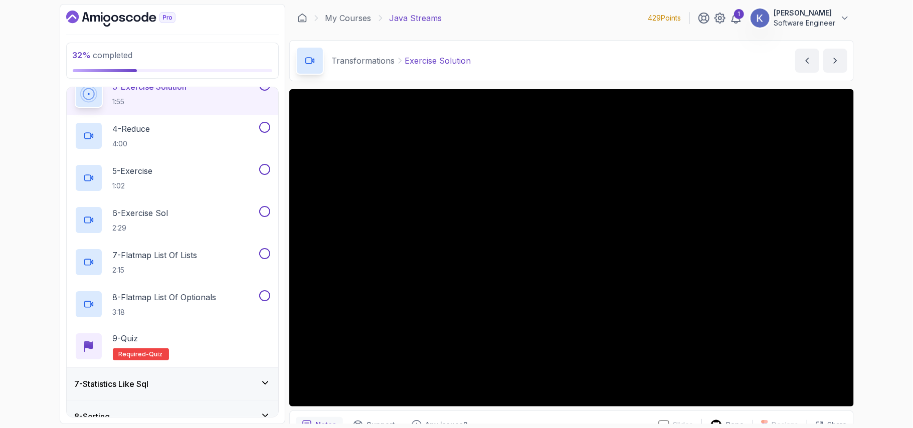
scroll to position [321, 0]
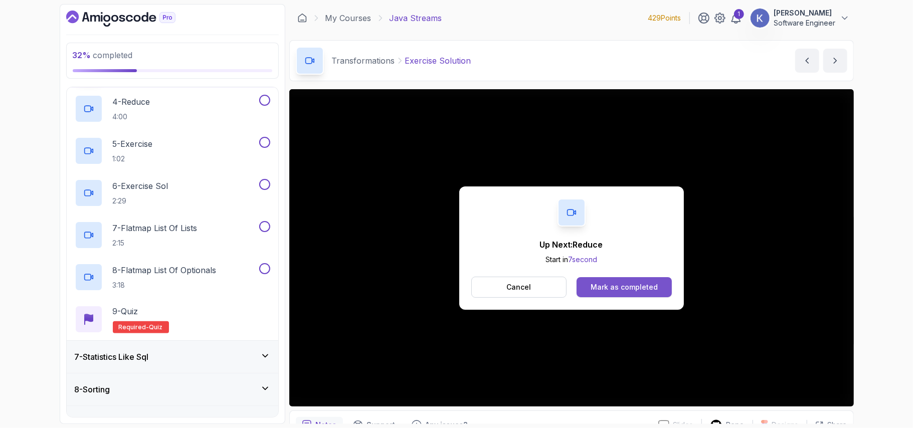
click at [660, 285] on button "Mark as completed" at bounding box center [623, 287] width 95 height 20
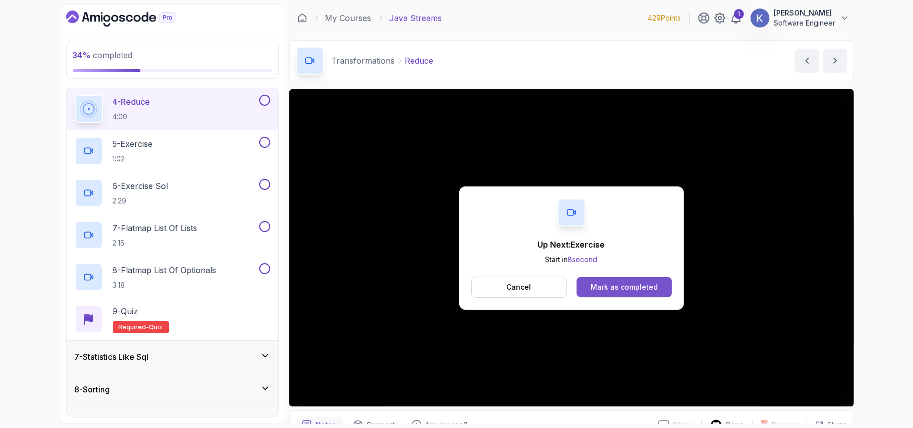
click at [604, 281] on button "Mark as completed" at bounding box center [623, 287] width 95 height 20
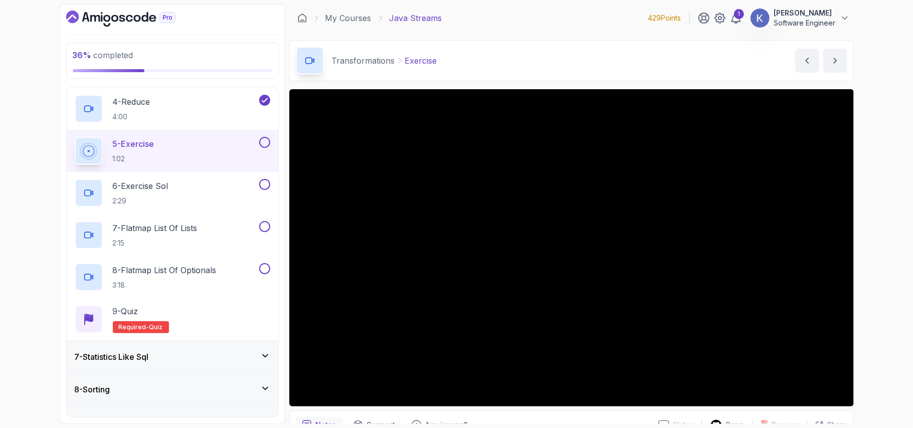
click at [247, 363] on div "7 - Statistics Like Sql" at bounding box center [172, 357] width 195 height 12
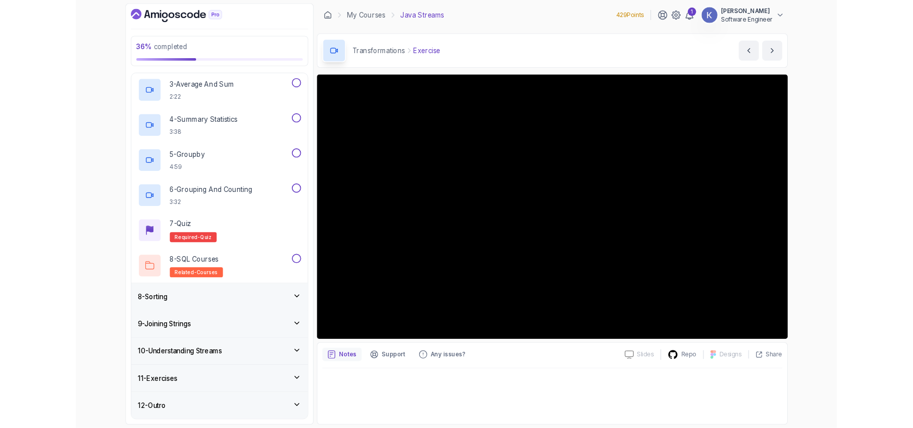
scroll to position [315, 0]
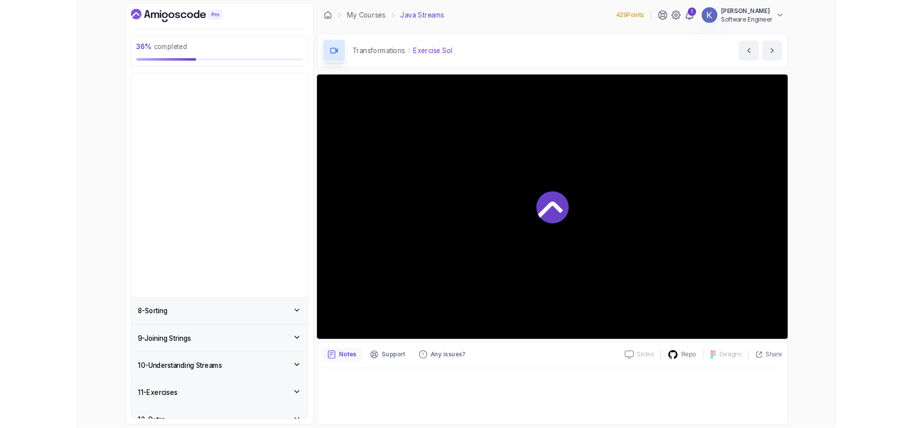
scroll to position [63, 0]
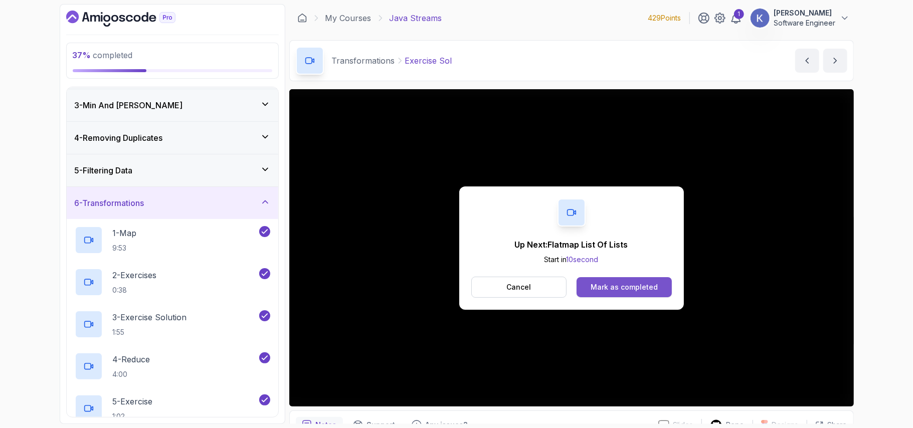
click at [601, 284] on div "Mark as completed" at bounding box center [623, 287] width 67 height 10
